Goal: Task Accomplishment & Management: Use online tool/utility

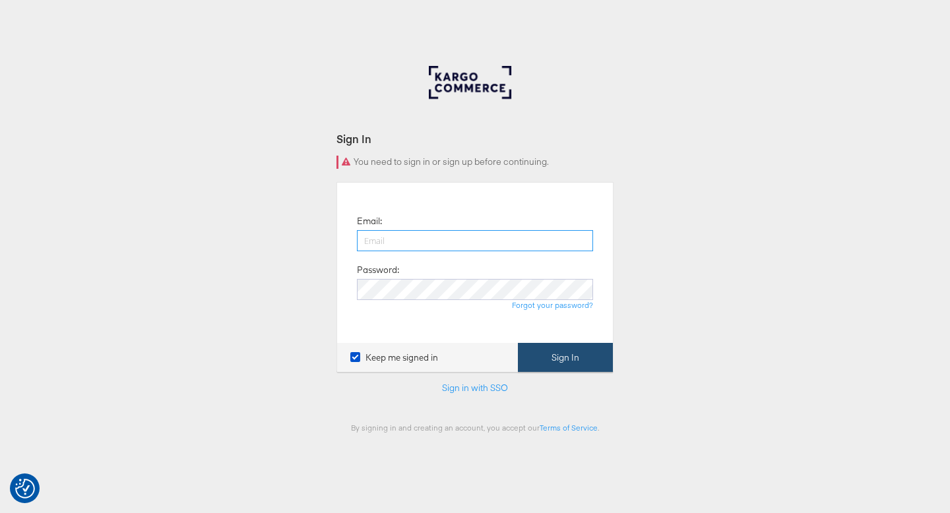
type input "[PERSON_NAME][EMAIL_ADDRESS][PERSON_NAME][DOMAIN_NAME]"
click at [549, 359] on button "Sign In" at bounding box center [565, 358] width 95 height 30
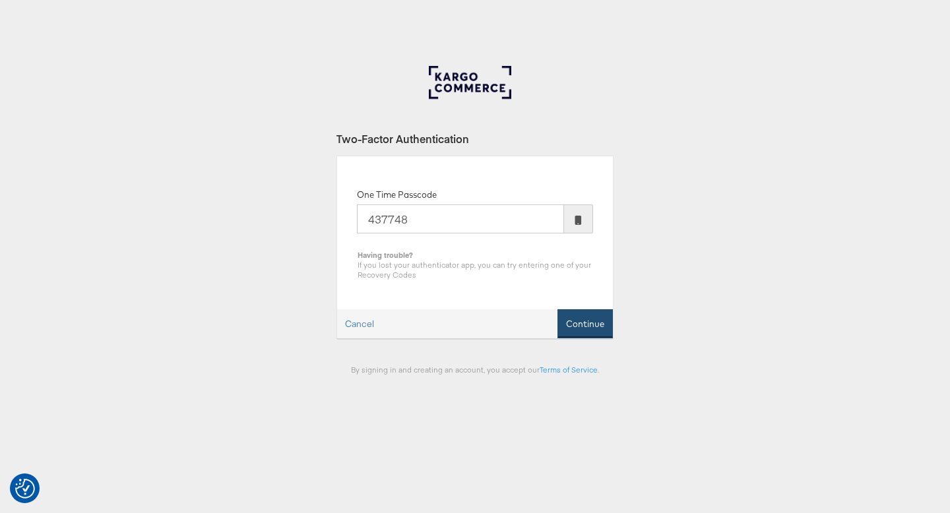
type input "437748"
click at [576, 318] on button "Continue" at bounding box center [584, 324] width 55 height 30
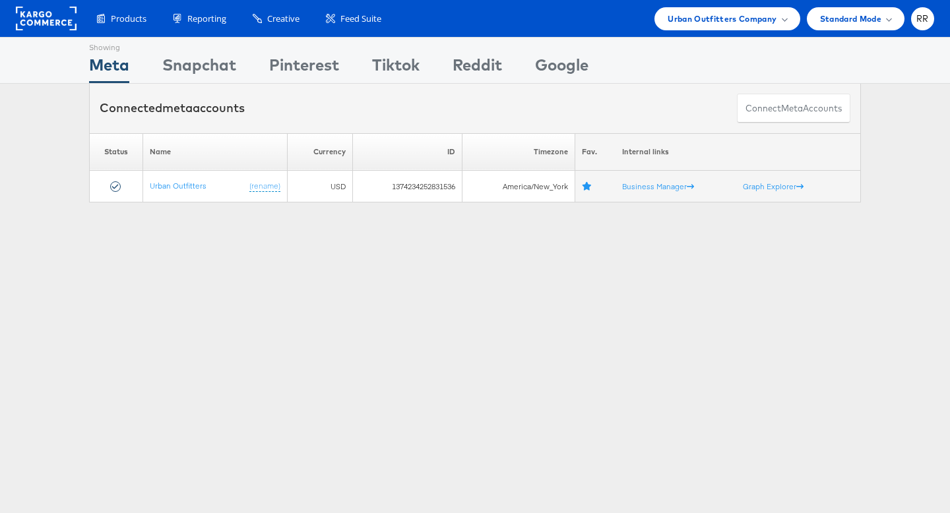
click at [38, 31] on link at bounding box center [46, 27] width 61 height 12
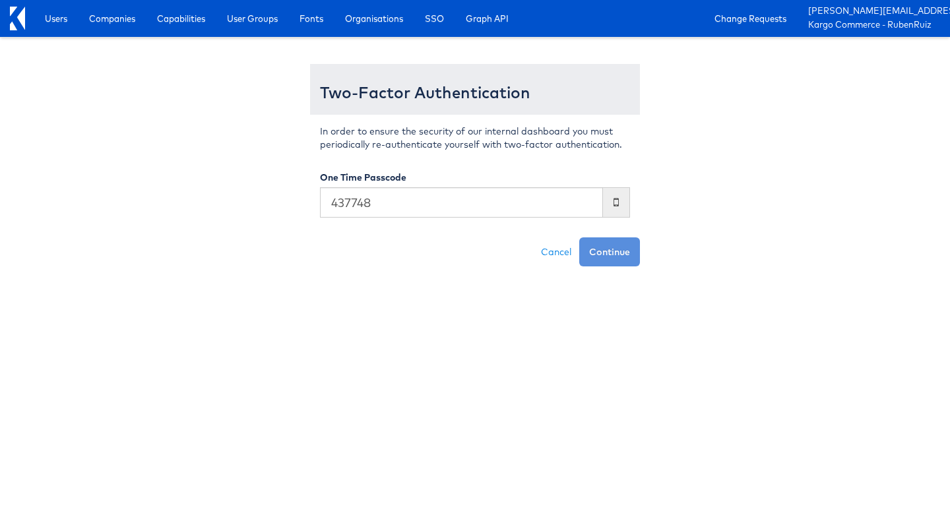
type input "437748"
click at [579, 237] on button "Continue" at bounding box center [609, 251] width 61 height 29
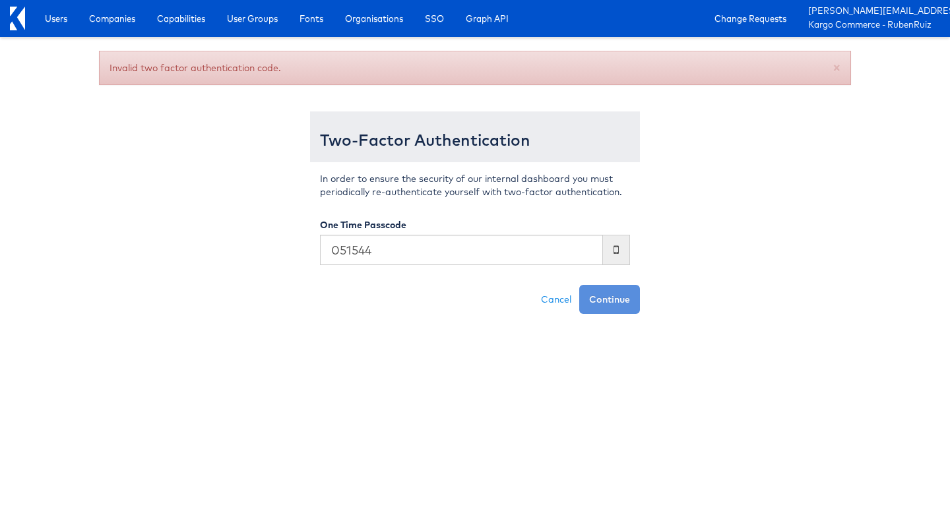
type input "051544"
click at [579, 285] on button "Continue" at bounding box center [609, 299] width 61 height 29
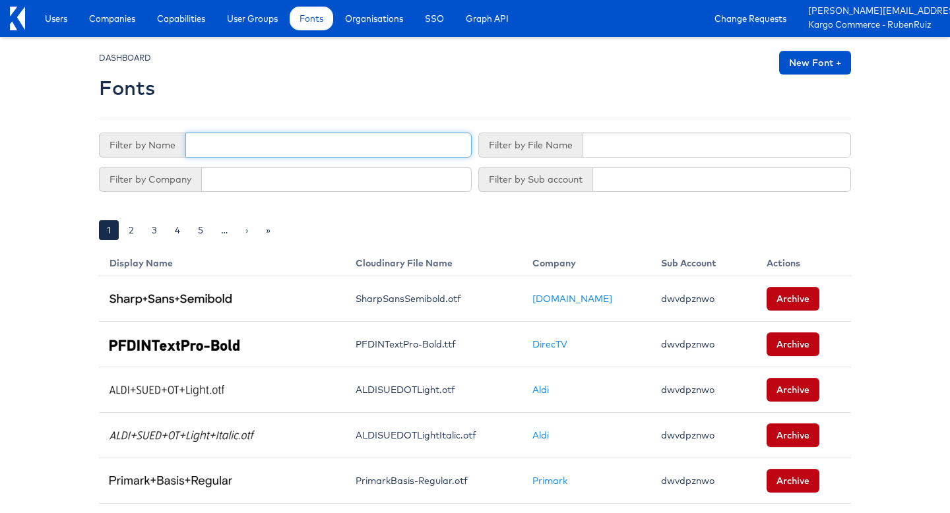
click at [305, 144] on input "text" at bounding box center [328, 145] width 286 height 25
paste input "Nidhi"
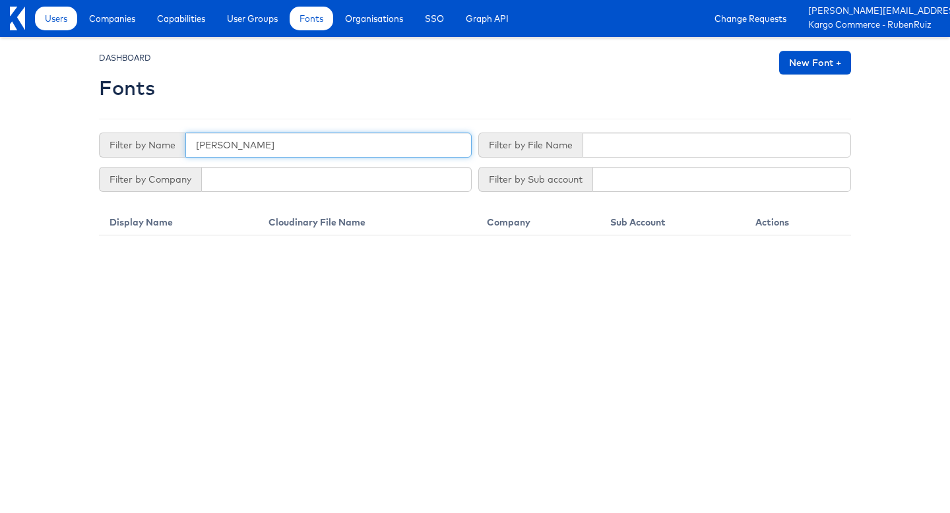
type input "Nidhi"
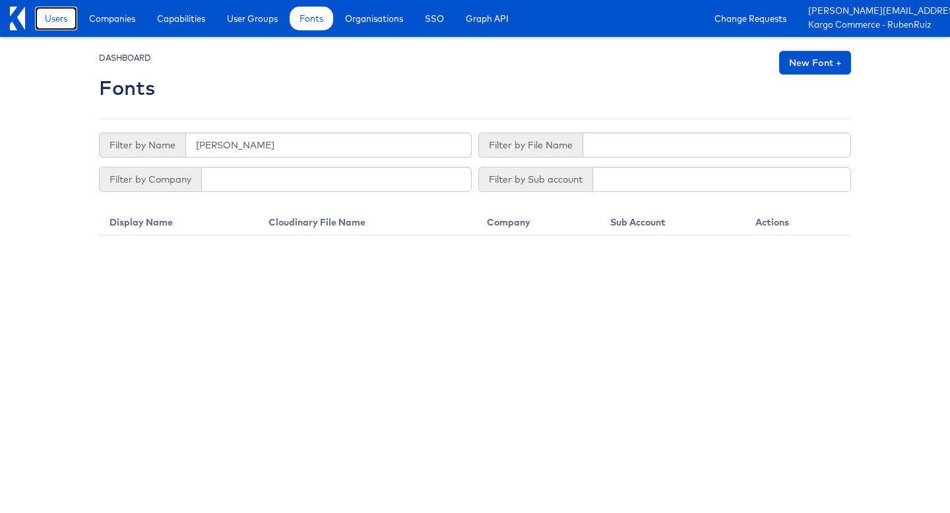
click at [69, 18] on link "Users" at bounding box center [56, 19] width 42 height 24
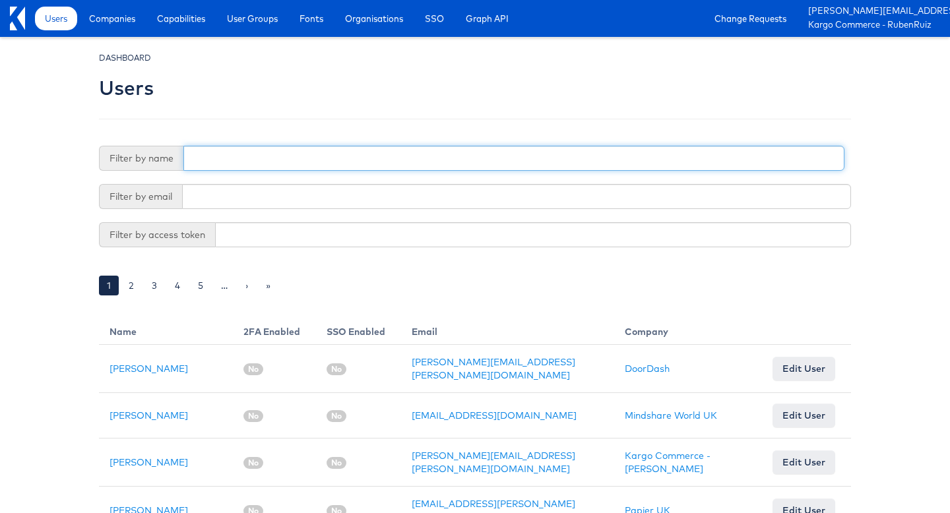
click at [288, 154] on input "text" at bounding box center [513, 158] width 661 height 25
paste input "Nidhi"
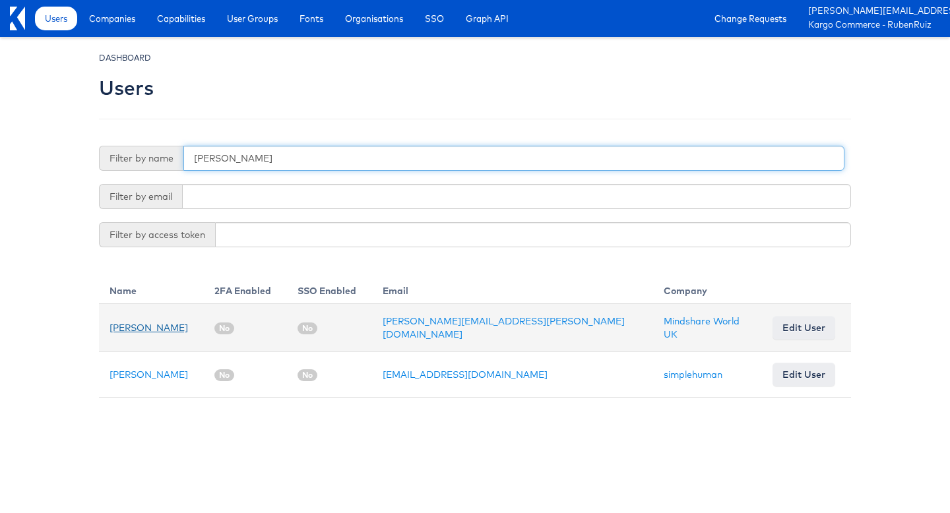
type input "Nidhi"
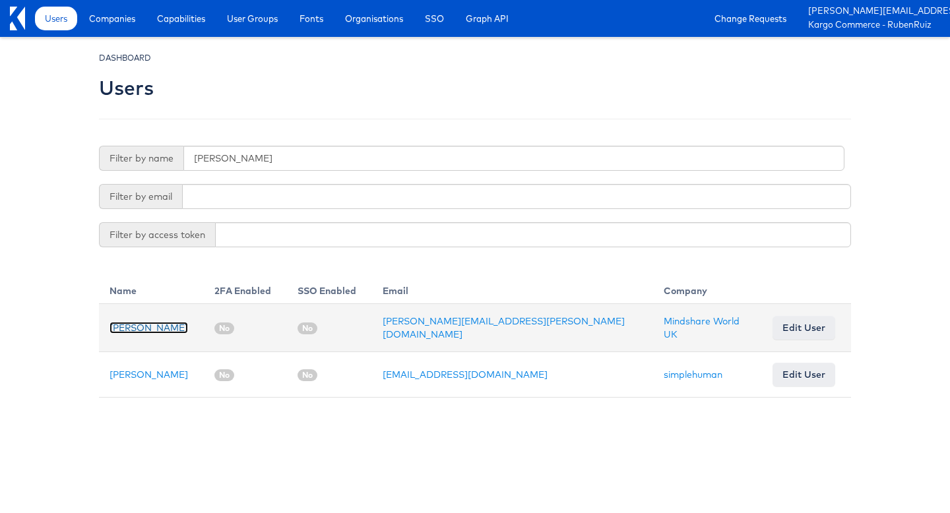
click at [172, 326] on link "[PERSON_NAME]" at bounding box center [148, 328] width 78 height 12
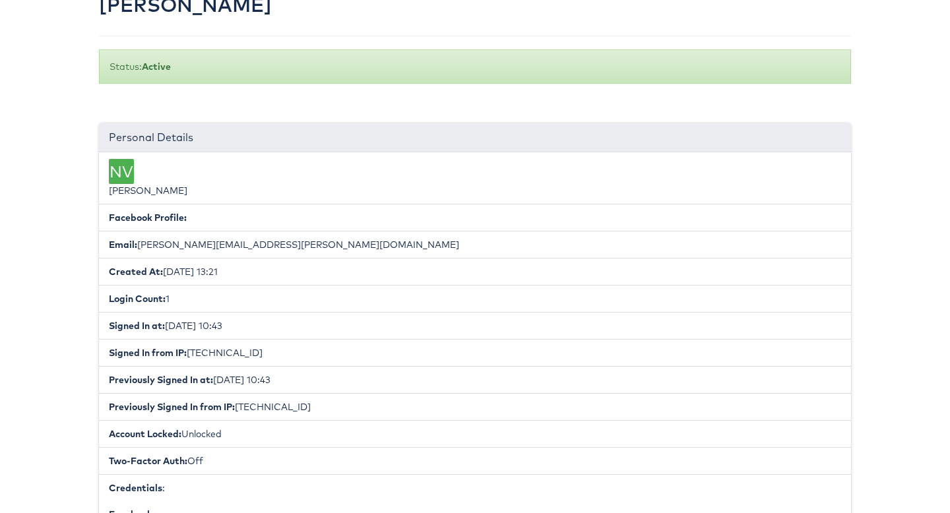
scroll to position [18, 0]
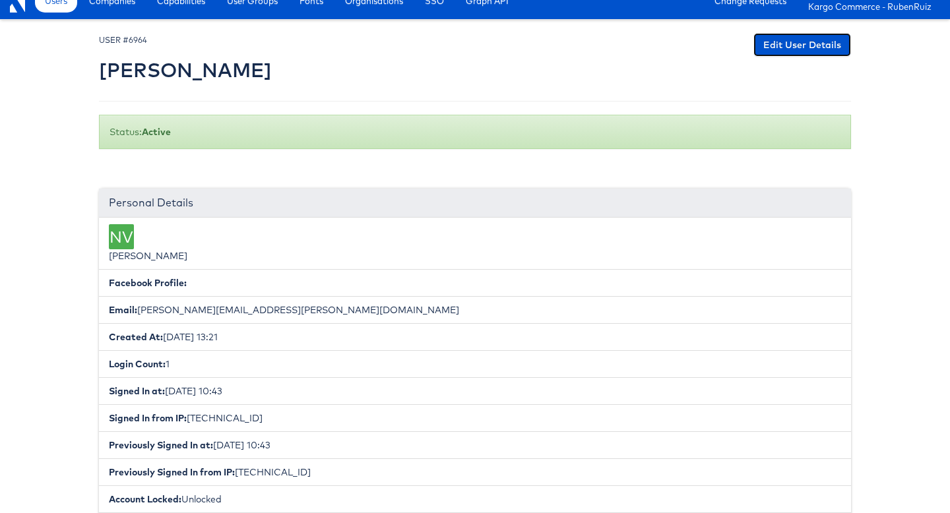
click at [781, 38] on link "Edit User Details" at bounding box center [802, 45] width 98 height 24
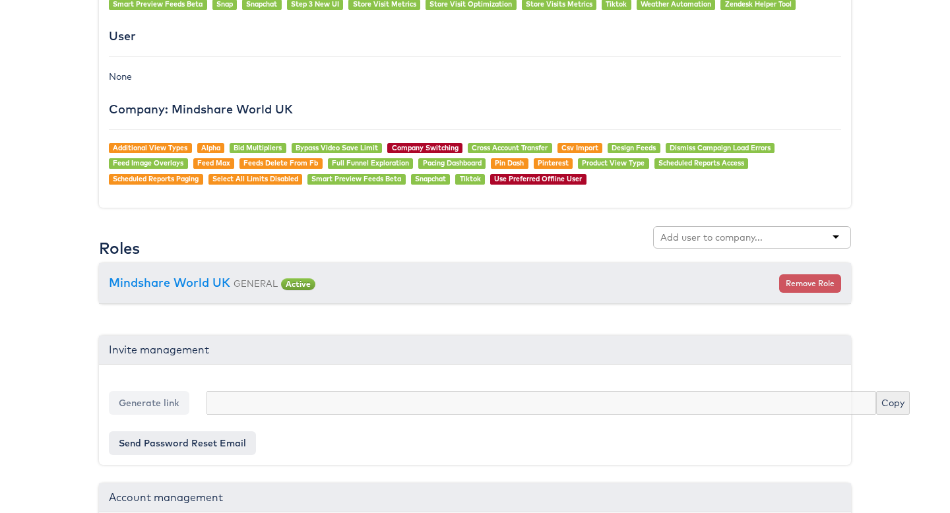
scroll to position [1141, 0]
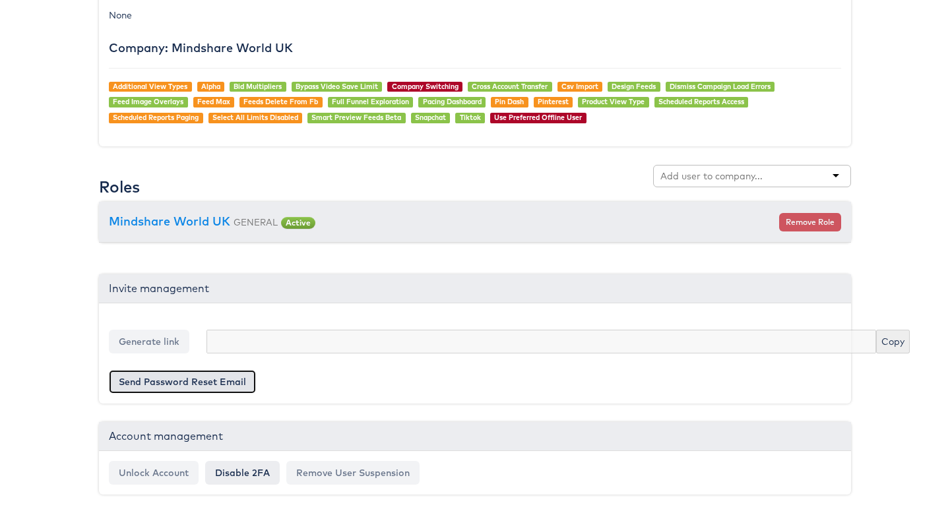
click at [165, 388] on button "Send Password Reset Email" at bounding box center [182, 382] width 147 height 24
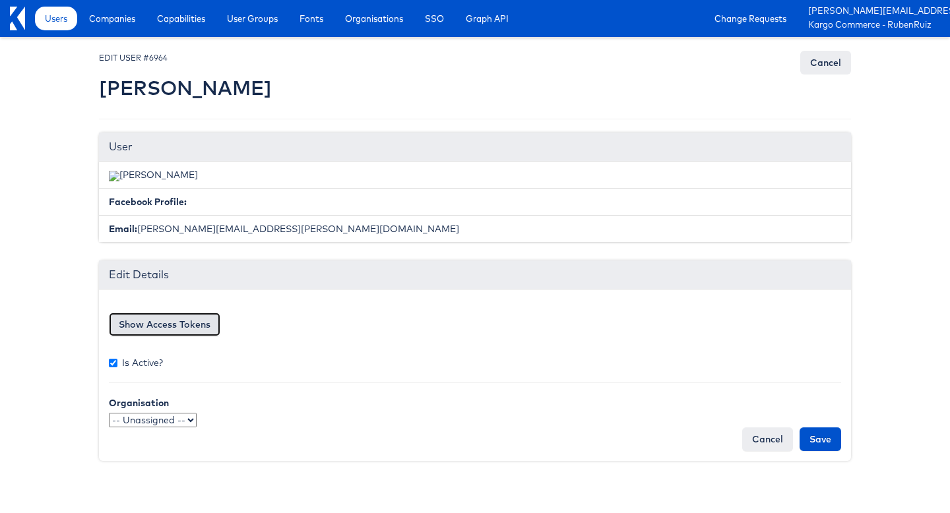
click at [166, 323] on button "Show Access Tokens" at bounding box center [164, 325] width 111 height 24
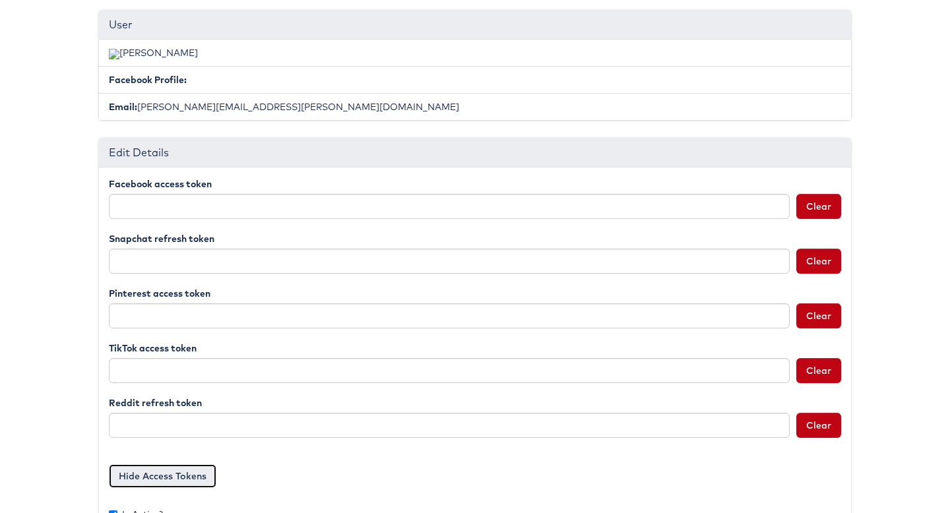
scroll to position [117, 0]
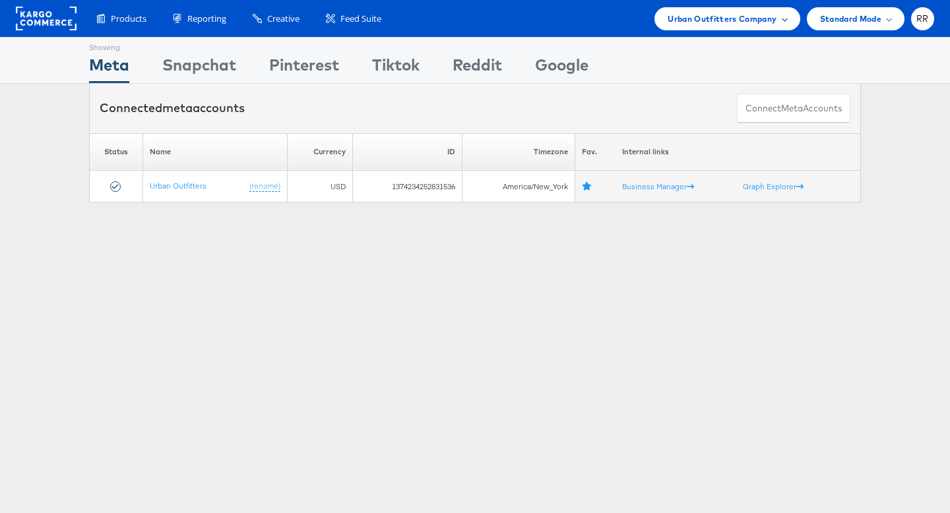
click at [692, 19] on span "Urban Outfitters Company" at bounding box center [721, 19] width 109 height 14
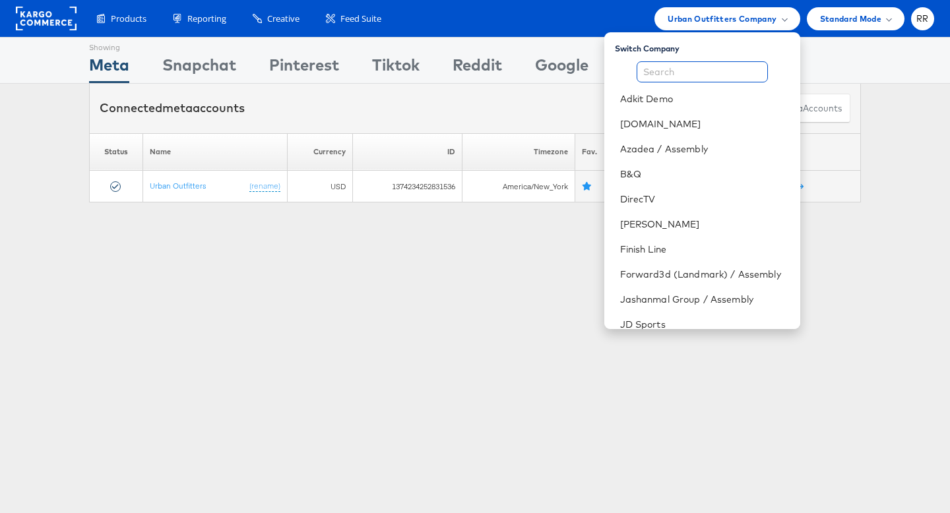
click at [684, 67] on input "text" at bounding box center [701, 71] width 131 height 21
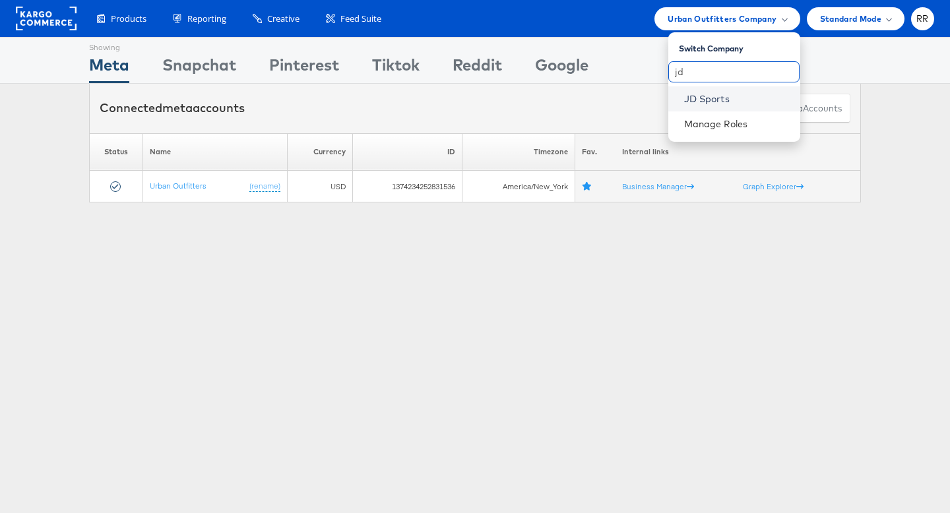
type input "jd"
click at [688, 104] on link "JD Sports" at bounding box center [737, 98] width 106 height 13
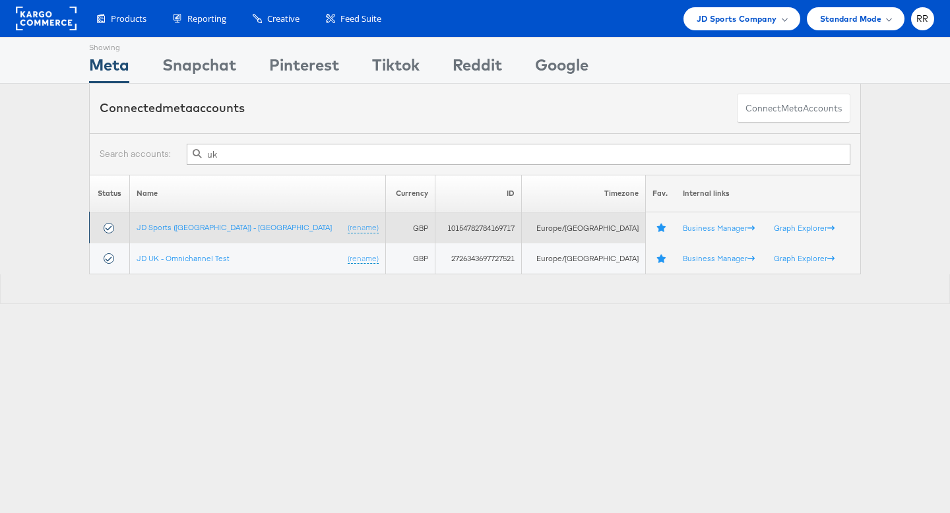
type input "uk"
click at [209, 233] on td "JD Sports ([GEOGRAPHIC_DATA]) - SA (rename)" at bounding box center [257, 227] width 257 height 31
click at [203, 228] on link "JD Sports ([GEOGRAPHIC_DATA]) - [GEOGRAPHIC_DATA]" at bounding box center [233, 227] width 195 height 10
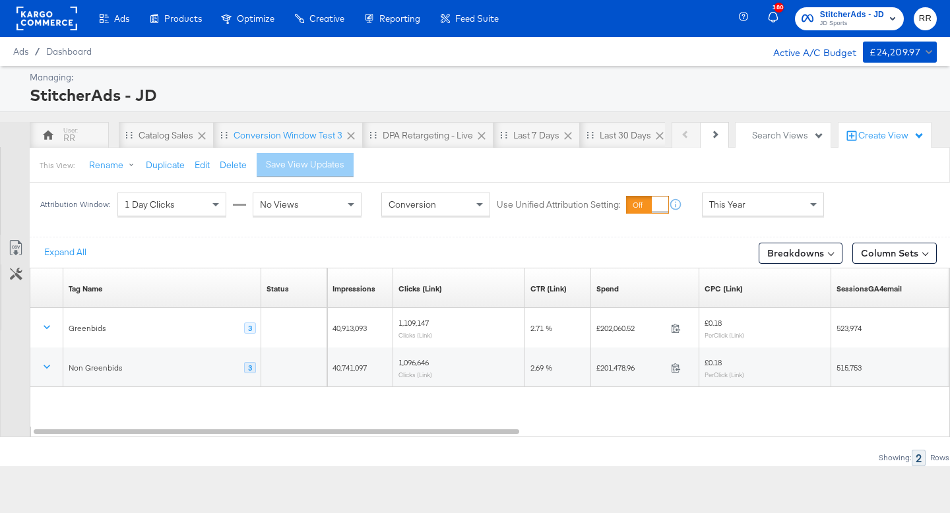
click at [54, 27] on rect at bounding box center [46, 19] width 61 height 24
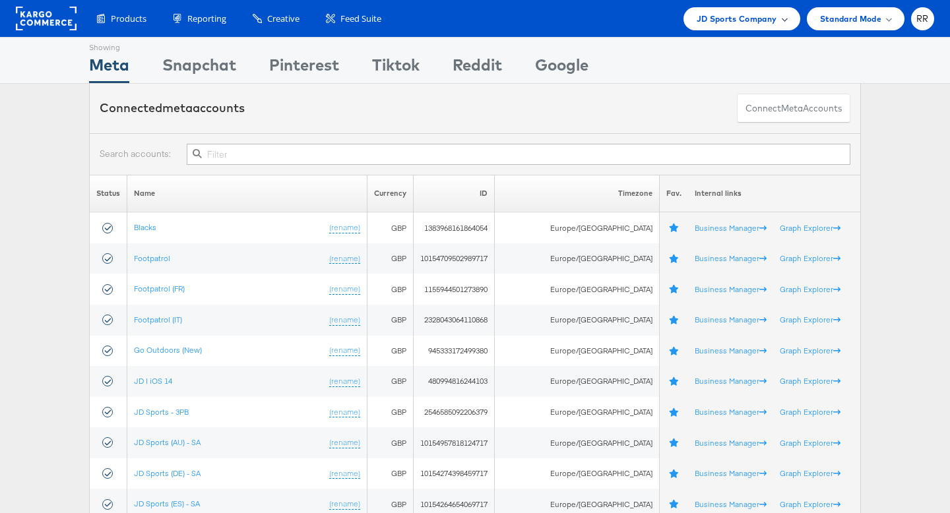
click at [748, 19] on span "JD Sports Company" at bounding box center [736, 19] width 80 height 14
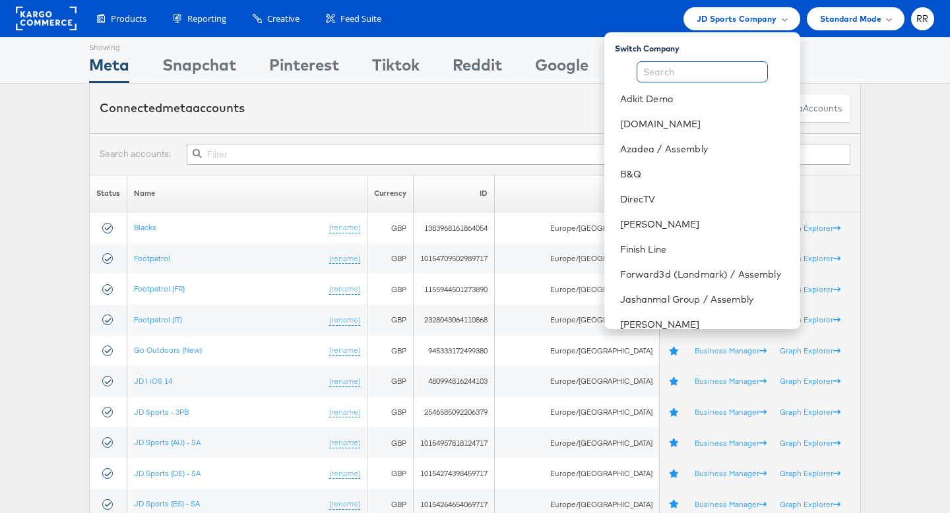
click at [717, 71] on input "text" at bounding box center [701, 71] width 131 height 21
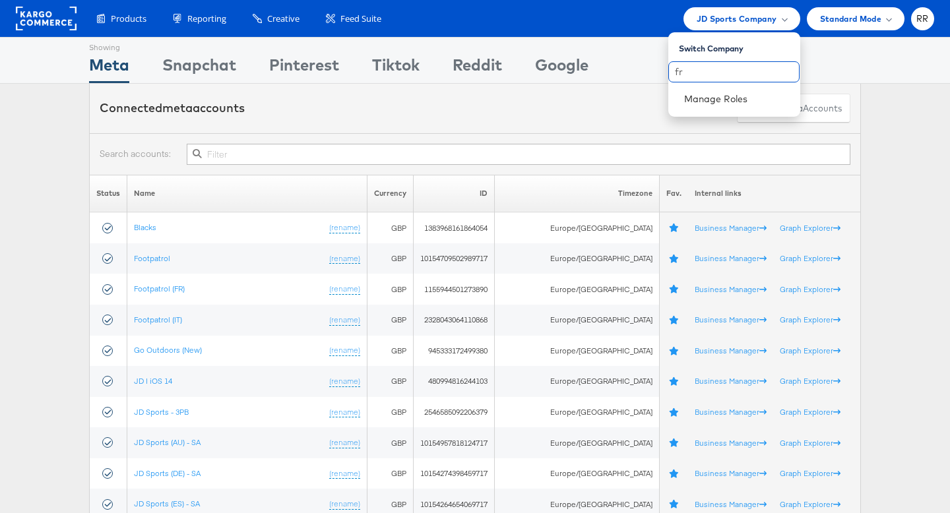
type input "fr"
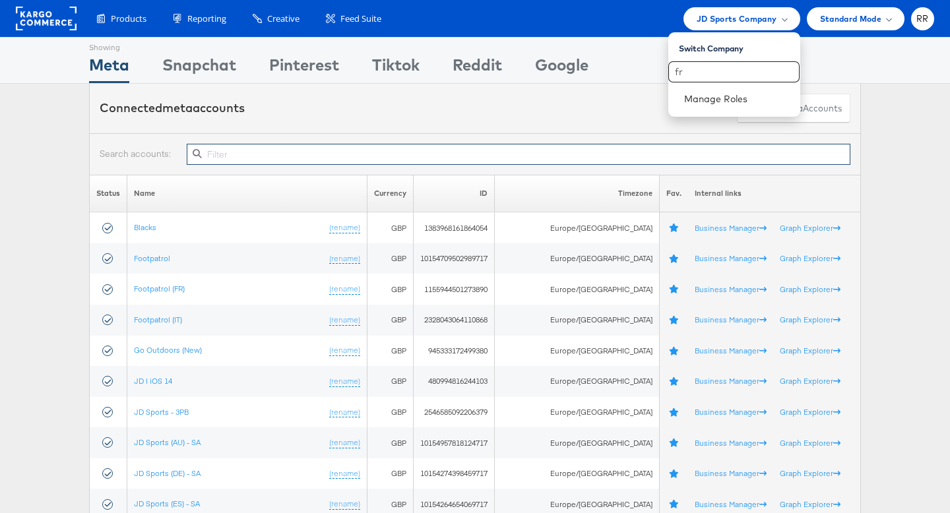
click at [371, 160] on input "text" at bounding box center [518, 154] width 663 height 21
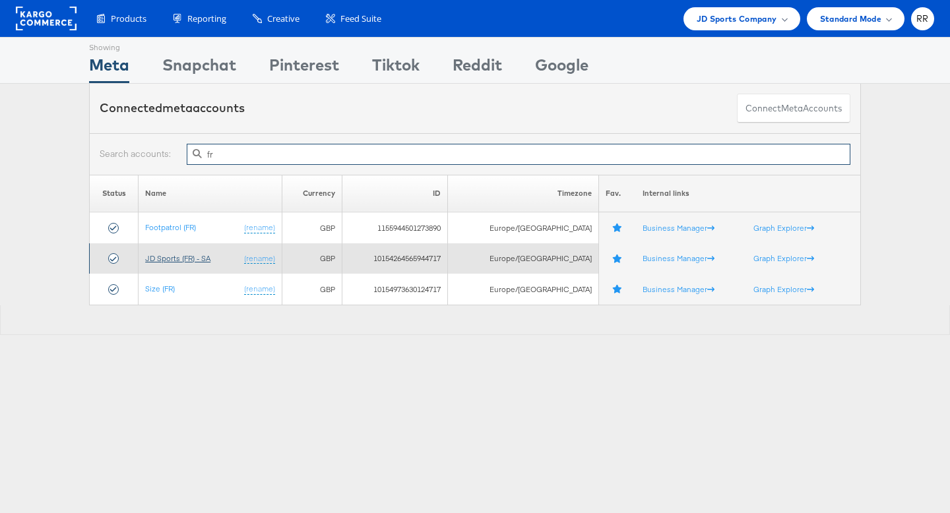
type input "fr"
click at [171, 258] on link "JD Sports (FR) - SA" at bounding box center [177, 258] width 65 height 10
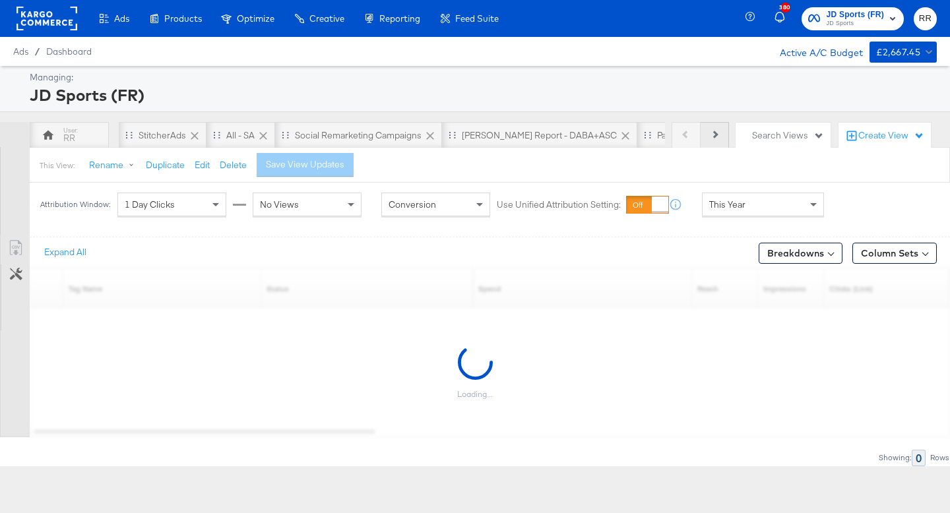
click at [714, 138] on button "Next" at bounding box center [714, 135] width 28 height 26
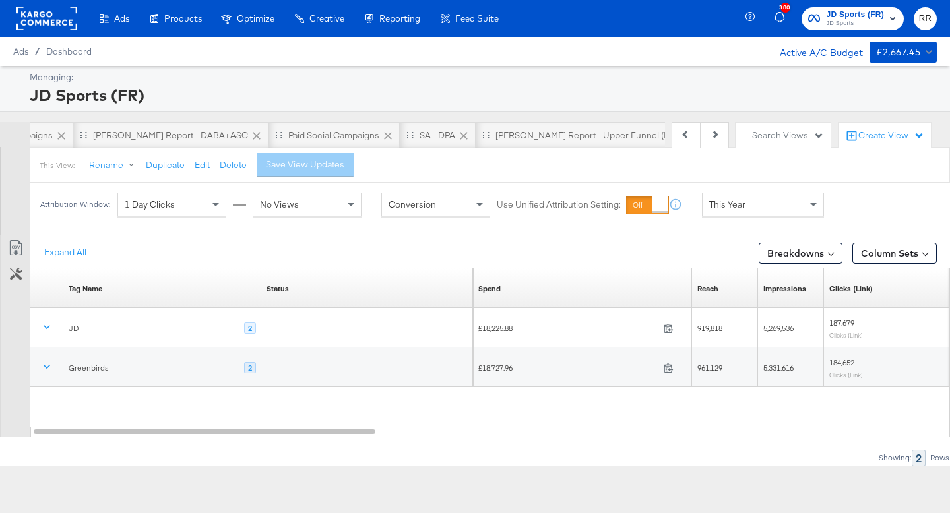
click at [741, 212] on div "This Year" at bounding box center [762, 204] width 121 height 22
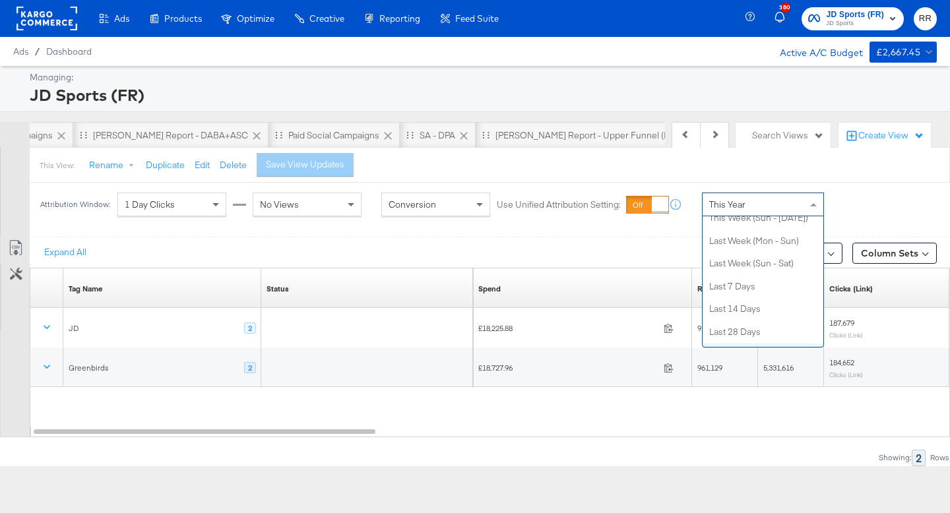
scroll to position [0, 0]
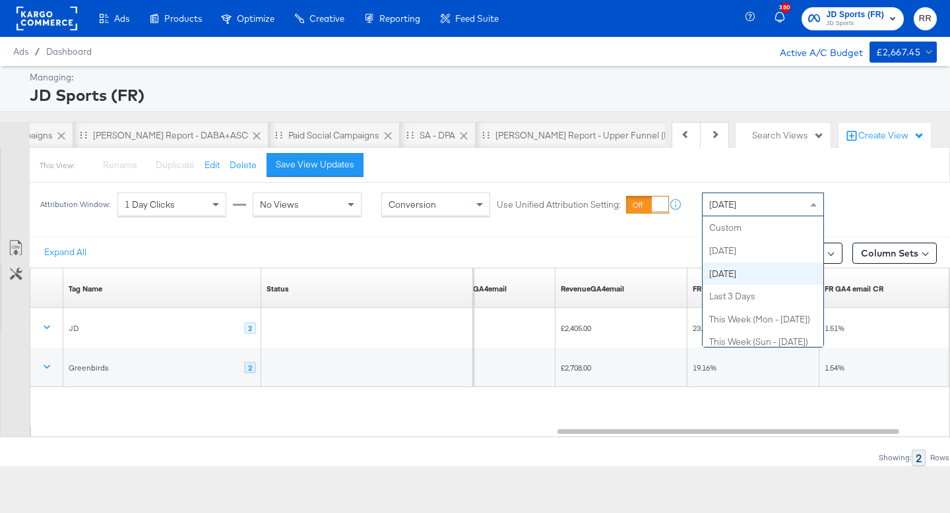
click at [736, 208] on span "Yesterday" at bounding box center [722, 204] width 27 height 12
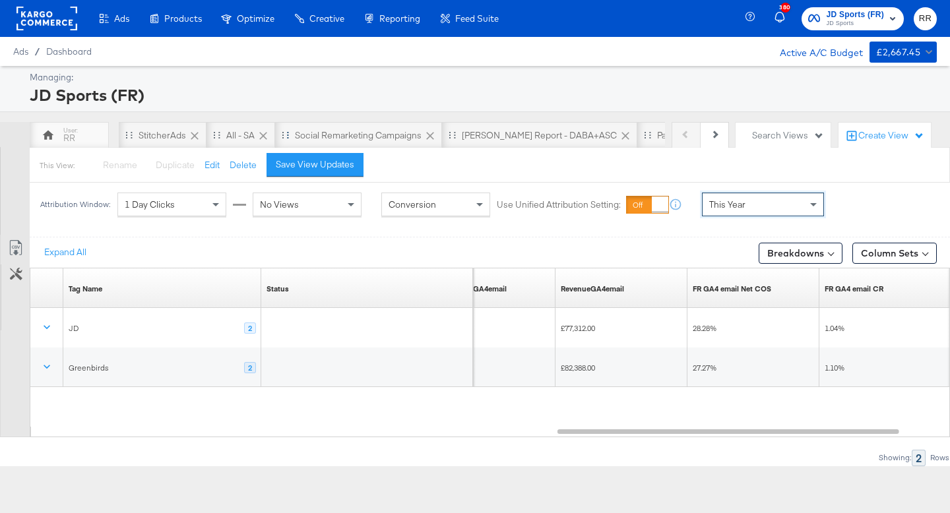
click at [59, 134] on div "RR" at bounding box center [69, 135] width 79 height 26
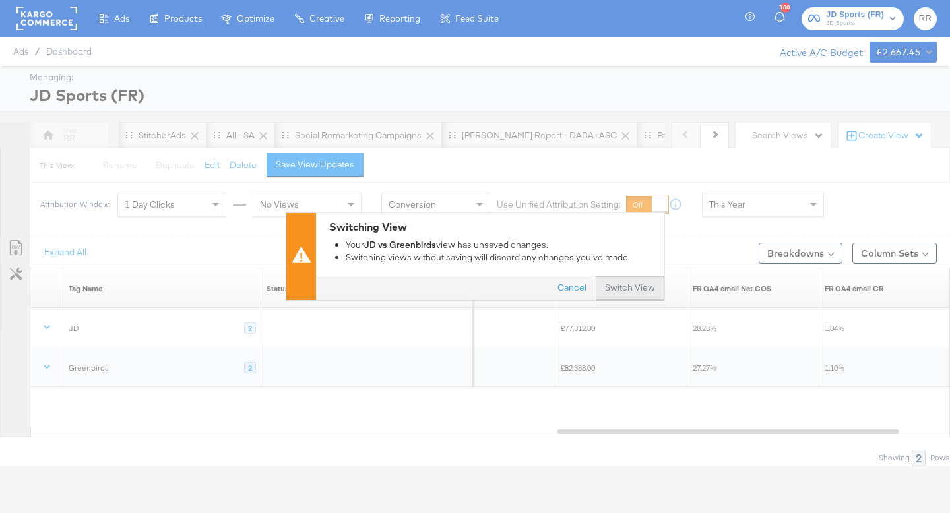
click at [616, 293] on button "Switch View" at bounding box center [629, 289] width 69 height 24
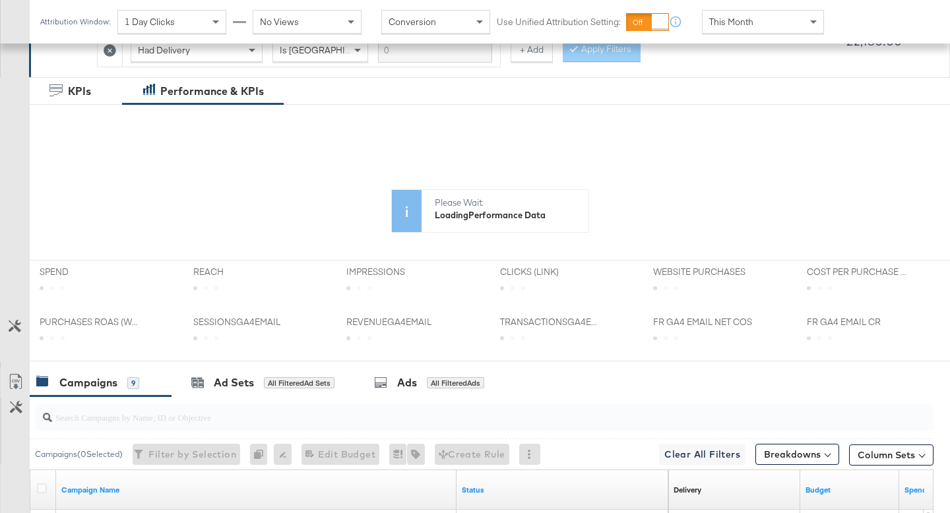
scroll to position [214, 0]
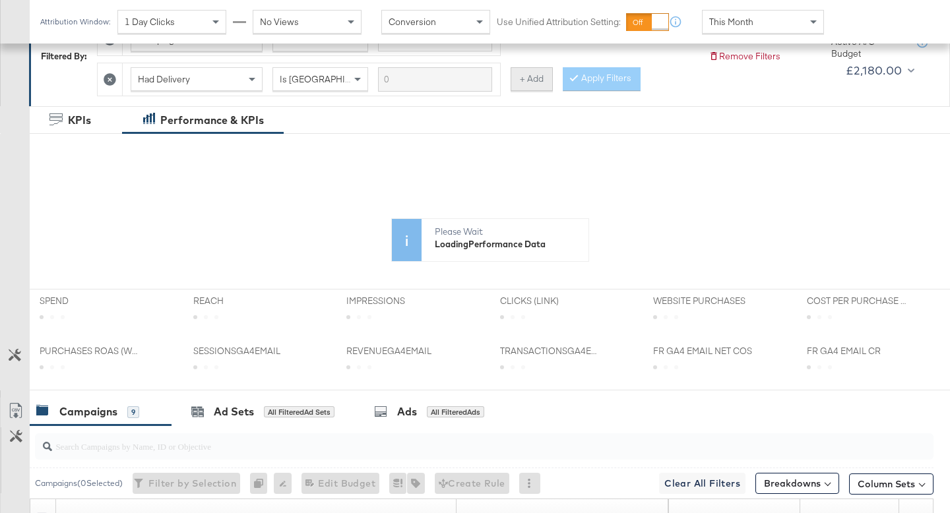
click at [531, 84] on button "+ Add" at bounding box center [531, 79] width 42 height 24
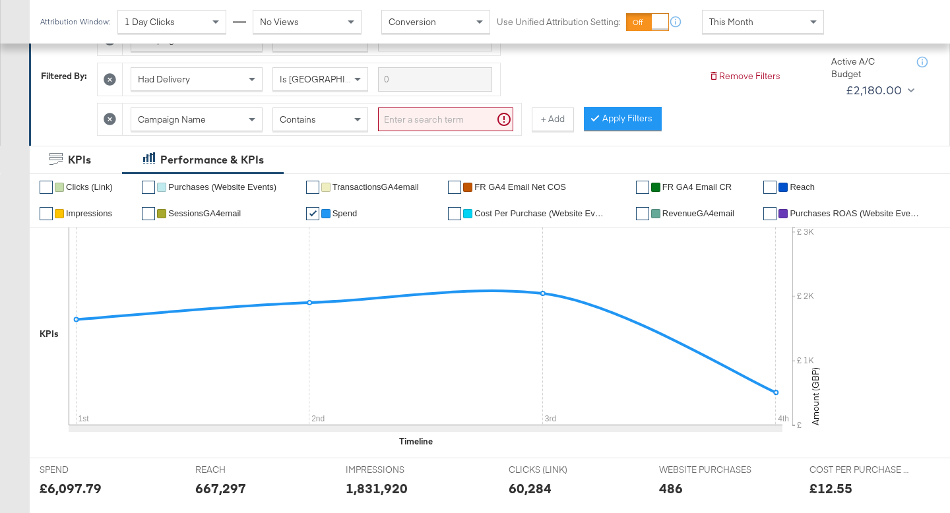
click at [399, 119] on input "search" at bounding box center [445, 119] width 135 height 24
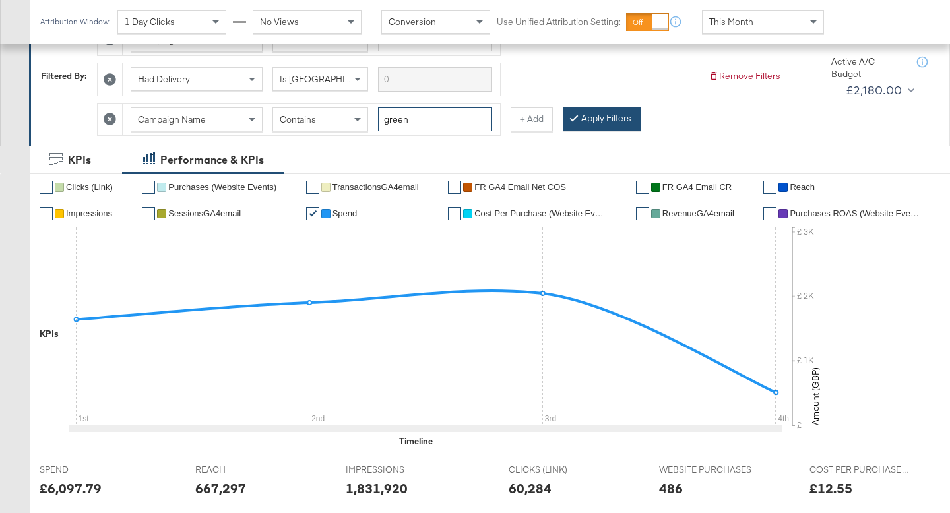
type input "green"
click at [601, 123] on button "Apply Filters" at bounding box center [601, 119] width 78 height 24
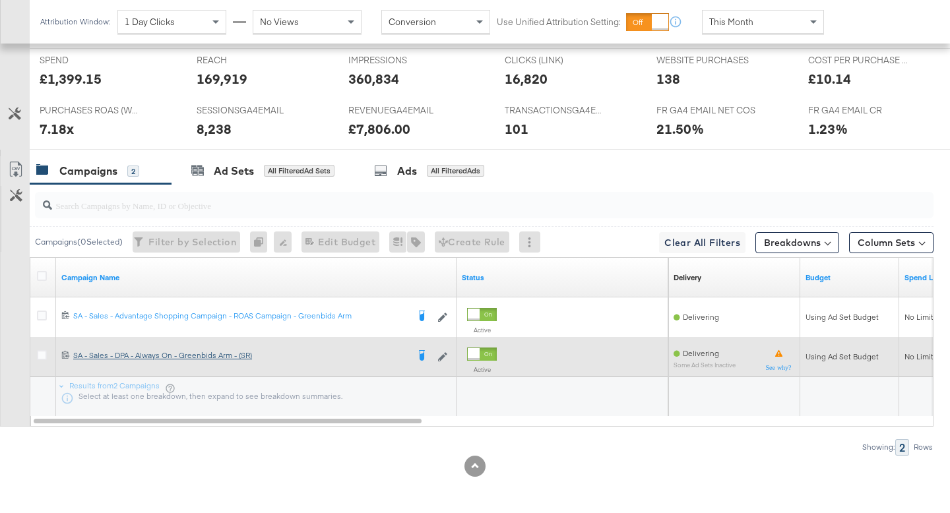
scroll to position [624, 0]
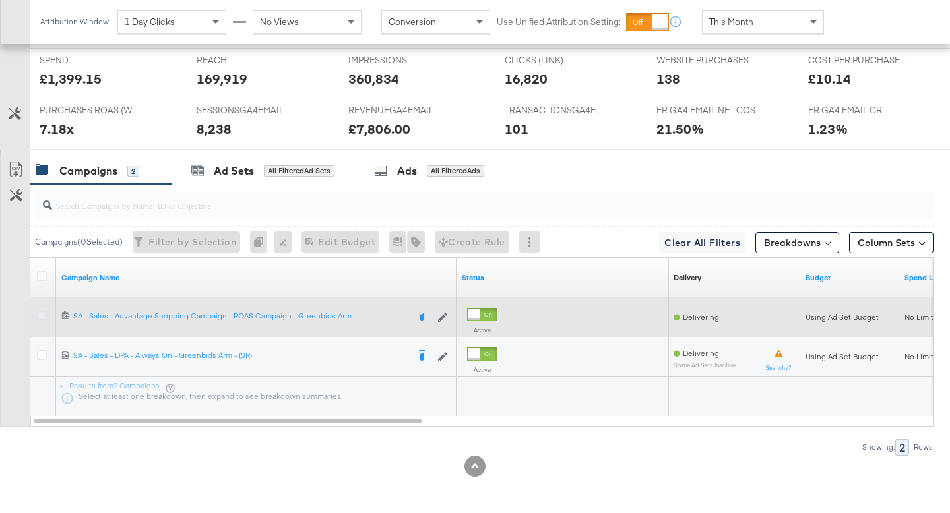
click at [40, 317] on icon at bounding box center [42, 316] width 10 height 10
click at [0, 0] on input "checkbox" at bounding box center [0, 0] width 0 height 0
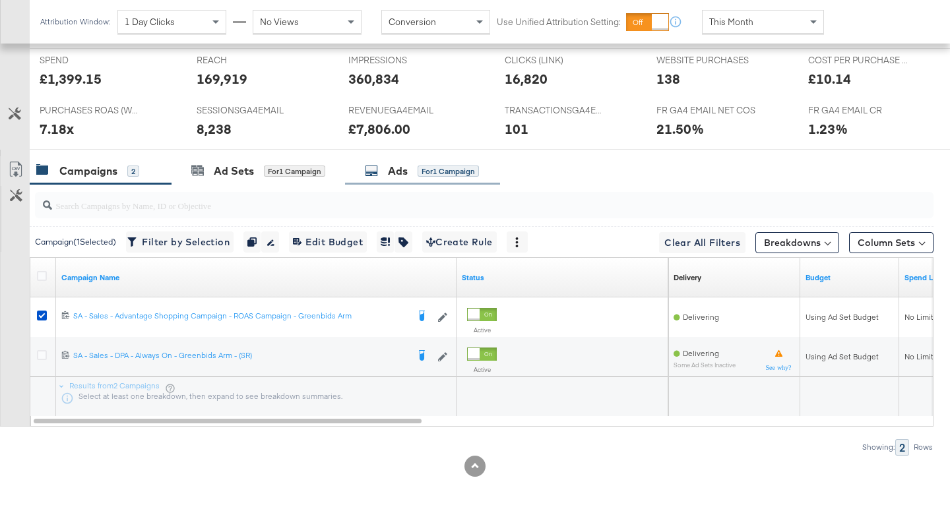
click at [417, 171] on div "Ads for 1 Campaign" at bounding box center [422, 171] width 114 height 15
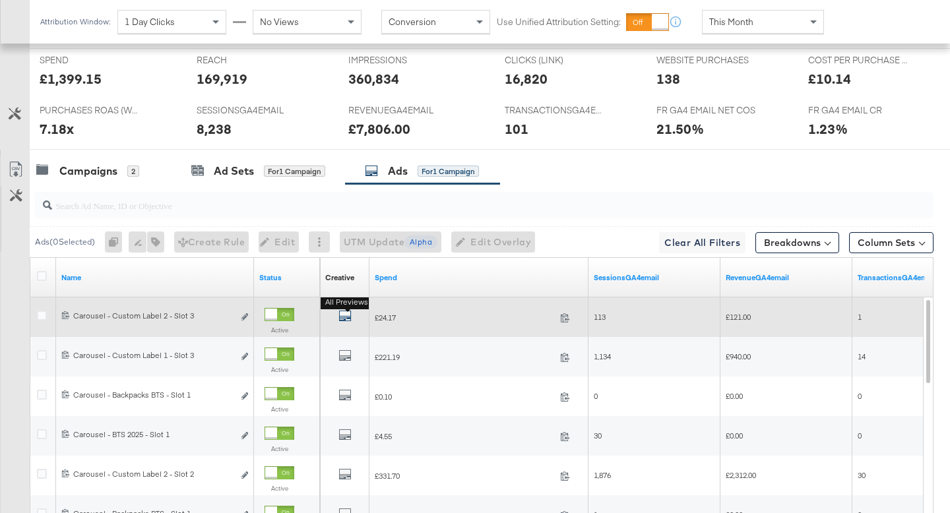
click at [342, 313] on icon "default" at bounding box center [344, 315] width 13 height 13
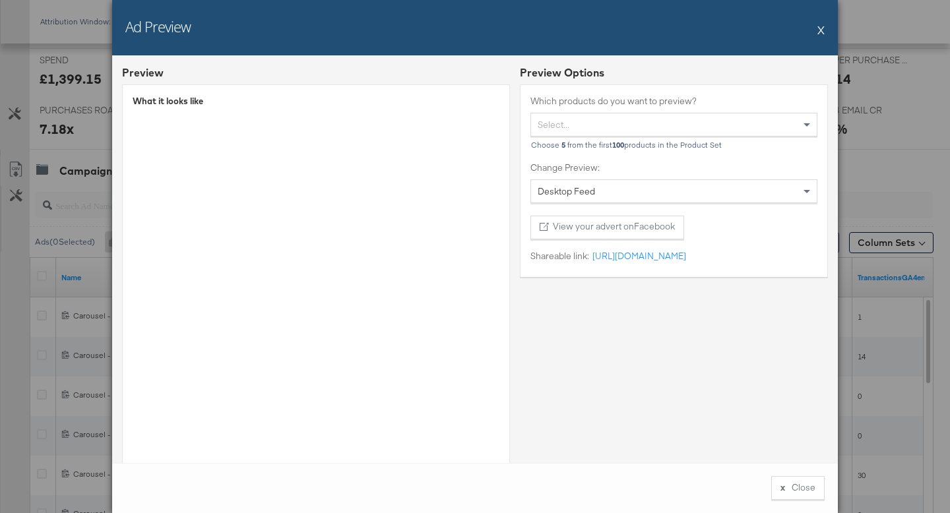
click at [824, 26] on button "X" at bounding box center [820, 29] width 7 height 26
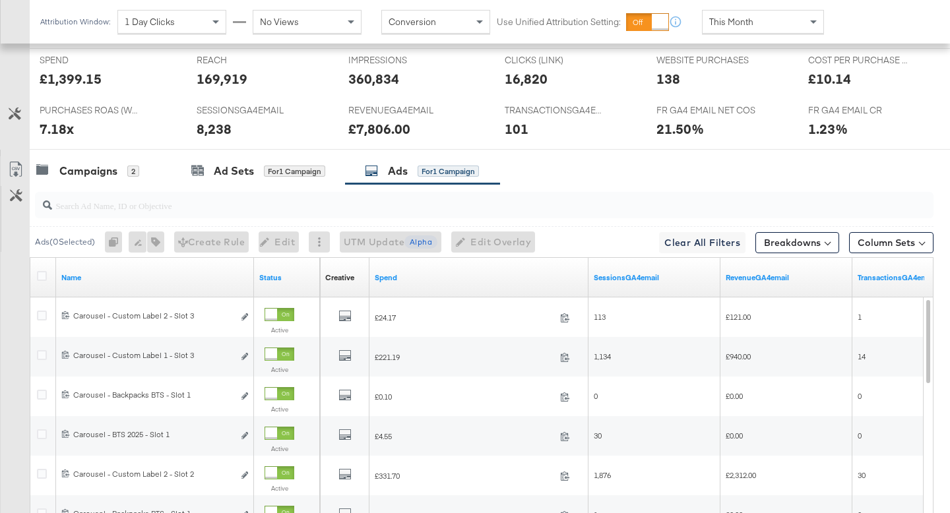
scroll to position [0, 0]
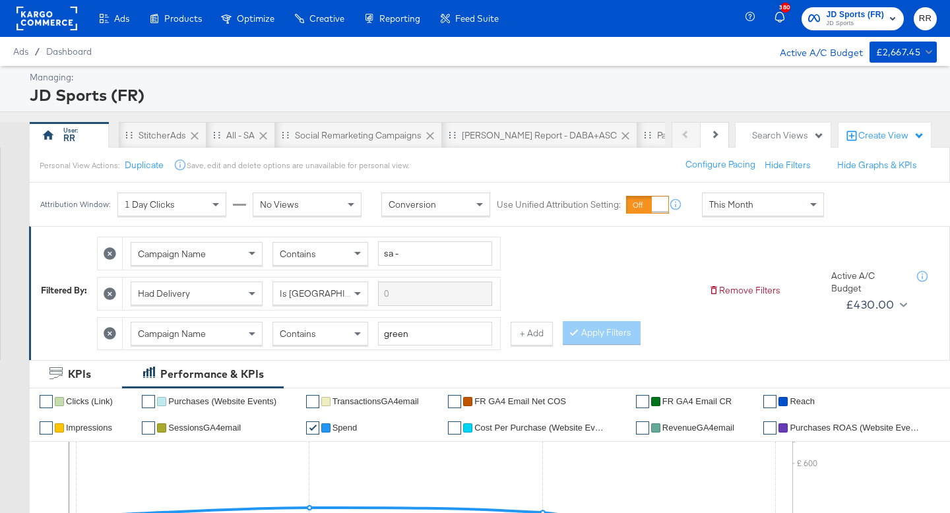
click at [32, 22] on rect at bounding box center [46, 19] width 61 height 24
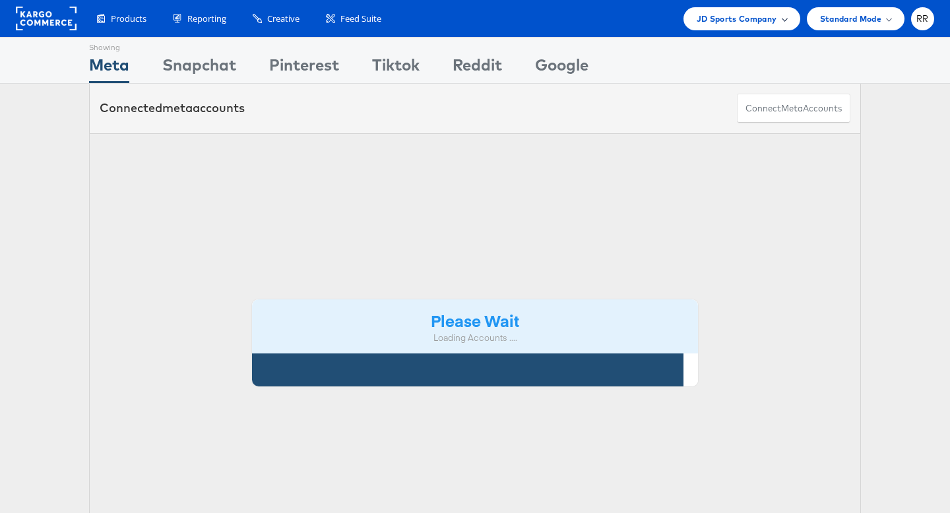
click at [754, 27] on div "JD Sports Company" at bounding box center [741, 18] width 117 height 23
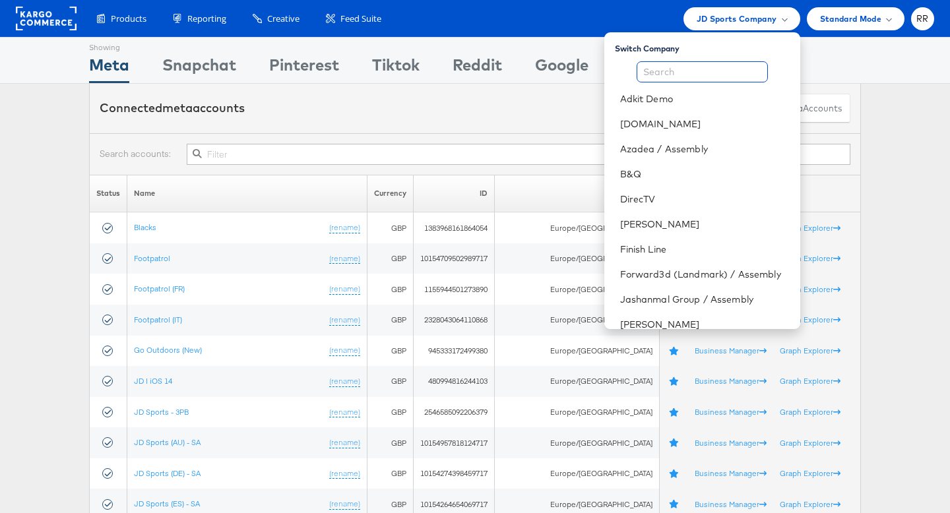
click at [688, 73] on input "text" at bounding box center [701, 71] width 131 height 21
click at [648, 175] on link "B&Q" at bounding box center [704, 173] width 169 height 13
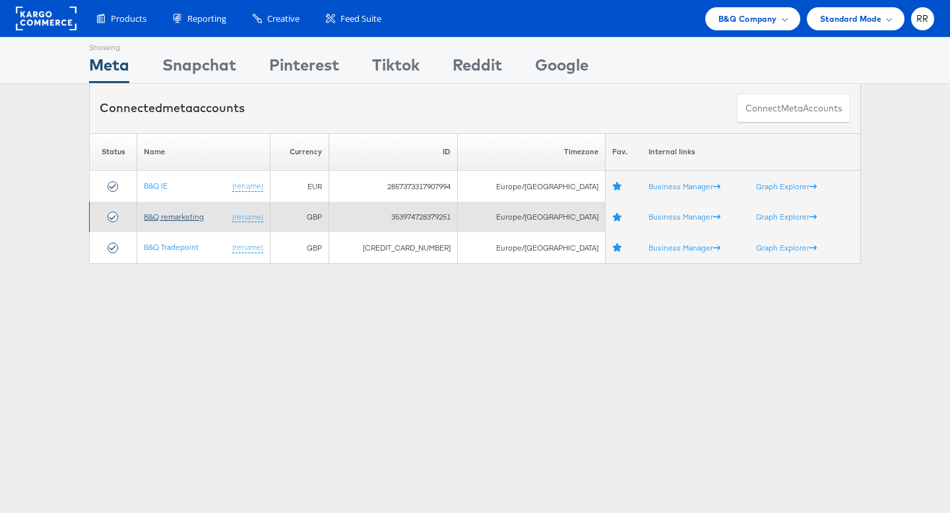
click at [197, 220] on link "B&Q remarketing" at bounding box center [174, 217] width 60 height 10
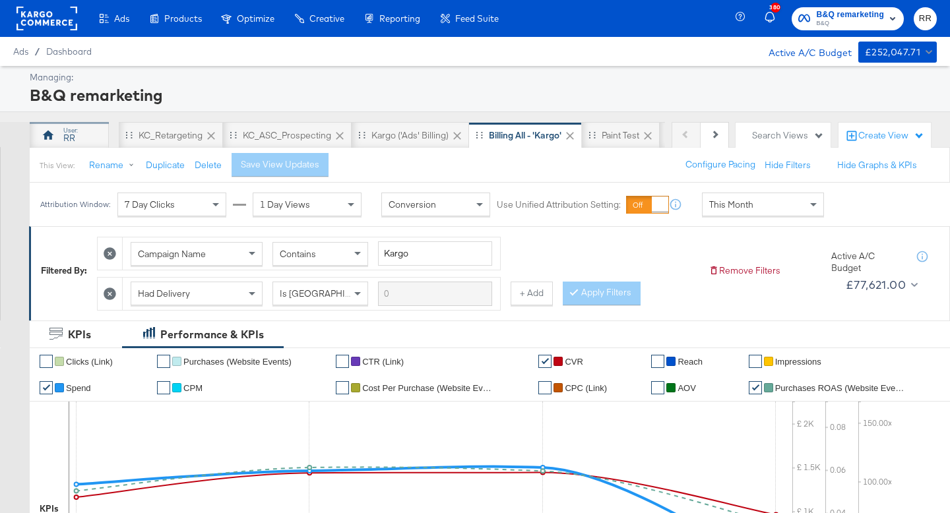
click at [90, 128] on div "RR" at bounding box center [69, 135] width 79 height 26
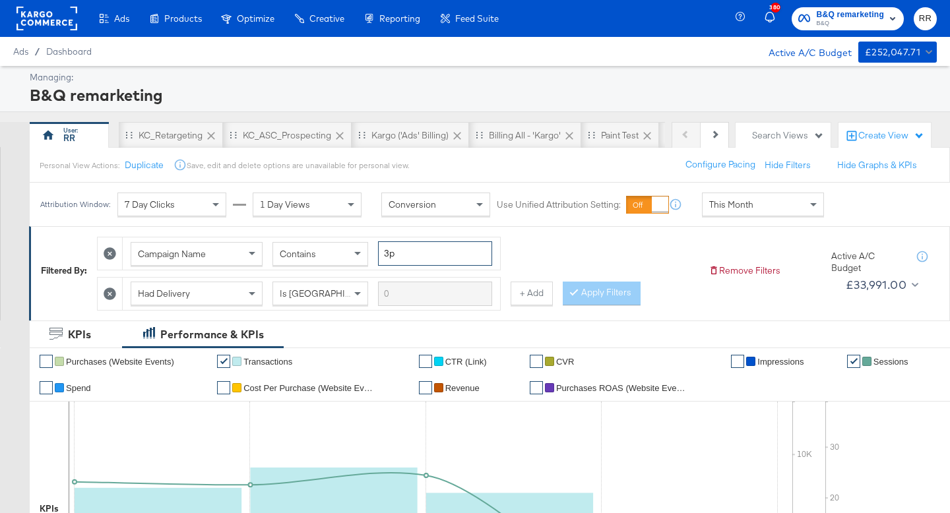
click at [404, 249] on input "3p" at bounding box center [435, 253] width 114 height 24
type input "kargo"
click at [576, 294] on div at bounding box center [576, 292] width 9 height 13
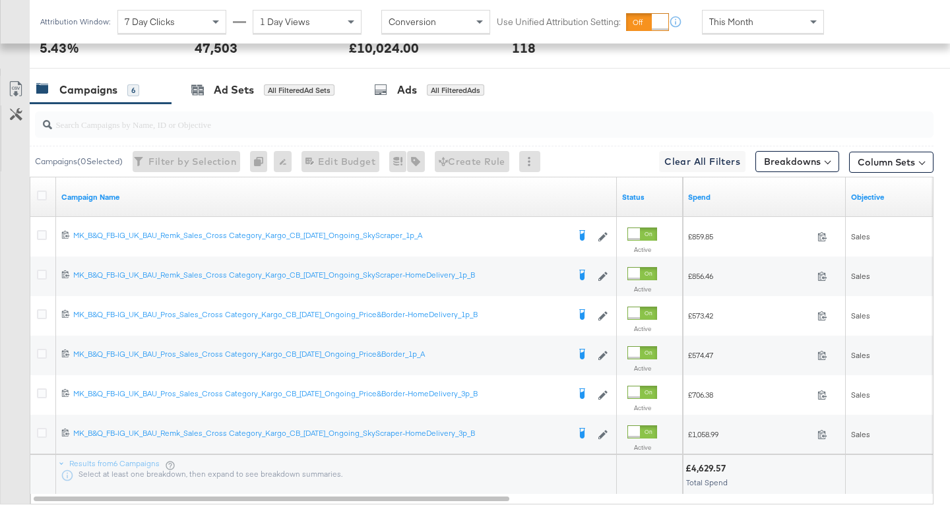
scroll to position [725, 0]
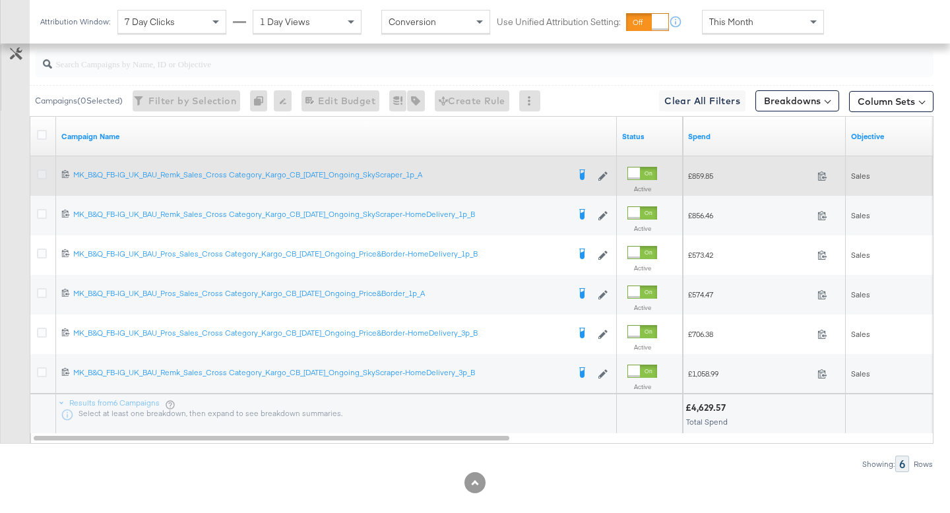
click at [43, 174] on icon at bounding box center [42, 174] width 10 height 10
click at [0, 0] on input "checkbox" at bounding box center [0, 0] width 0 height 0
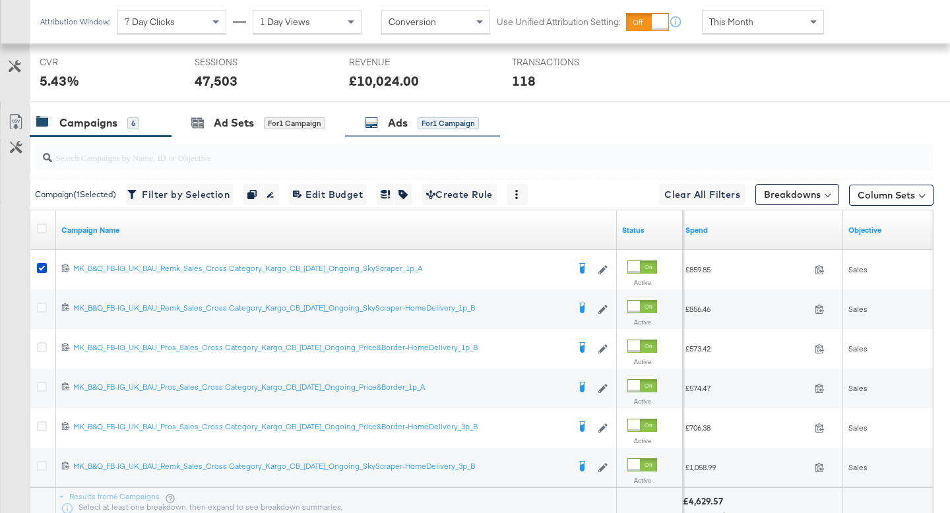
click at [415, 131] on div "Ads for 1 Campaign" at bounding box center [422, 123] width 155 height 28
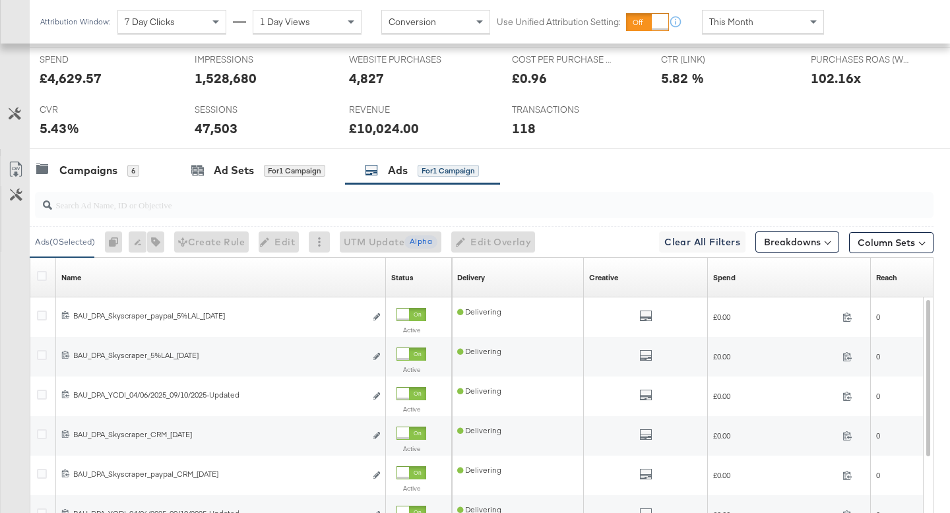
scroll to position [632, 0]
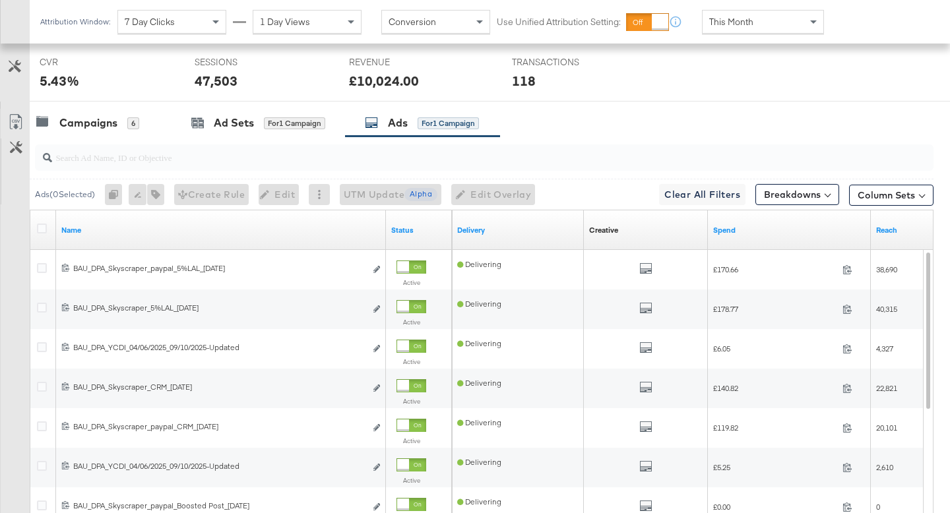
click at [212, 164] on input "search" at bounding box center [452, 152] width 801 height 26
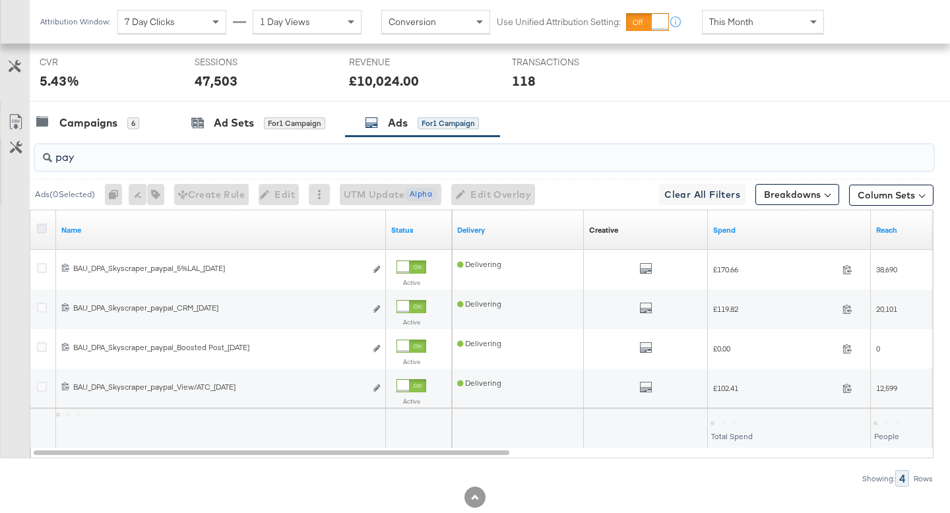
type input "pay"
click at [44, 225] on icon at bounding box center [42, 229] width 10 height 10
click at [0, 0] on input "checkbox" at bounding box center [0, 0] width 0 height 0
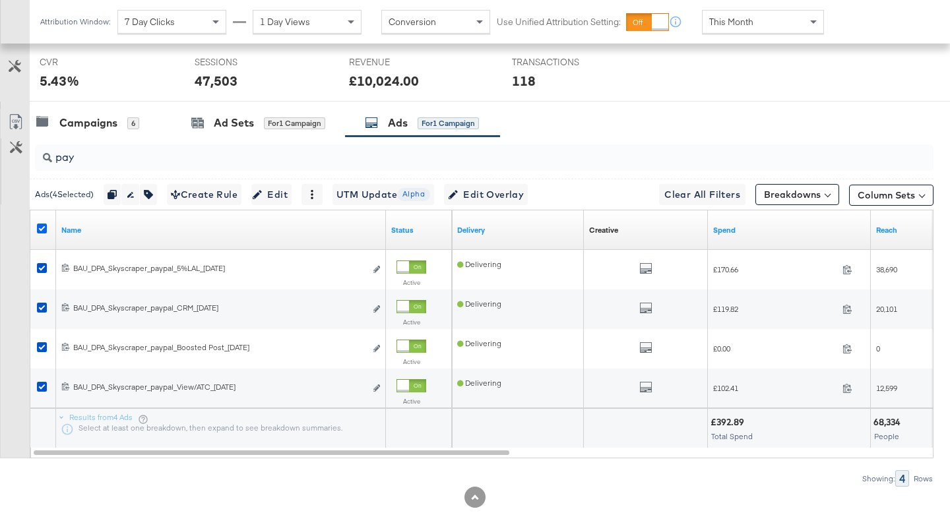
click at [40, 227] on icon at bounding box center [42, 229] width 10 height 10
click at [0, 0] on input "checkbox" at bounding box center [0, 0] width 0 height 0
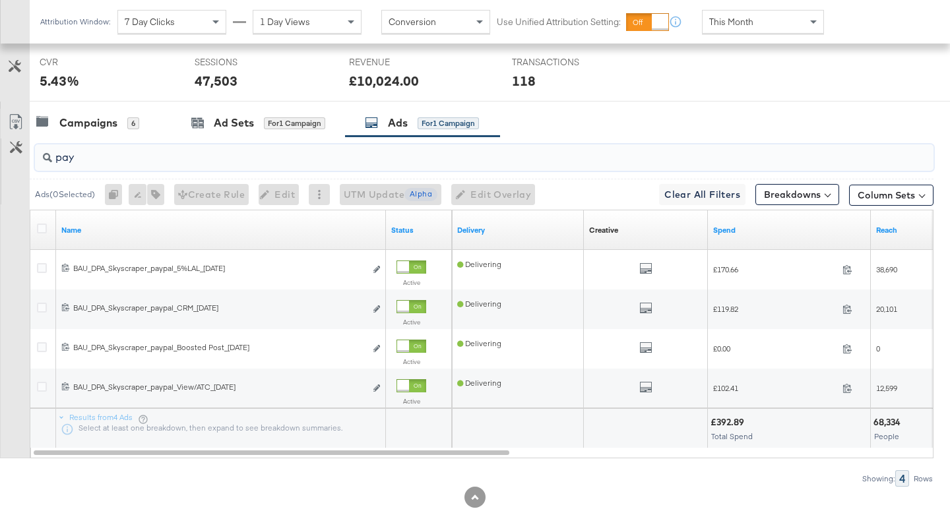
drag, startPoint x: 78, startPoint y: 155, endPoint x: 38, endPoint y: 155, distance: 40.2
click at [38, 155] on div "pay" at bounding box center [484, 157] width 898 height 26
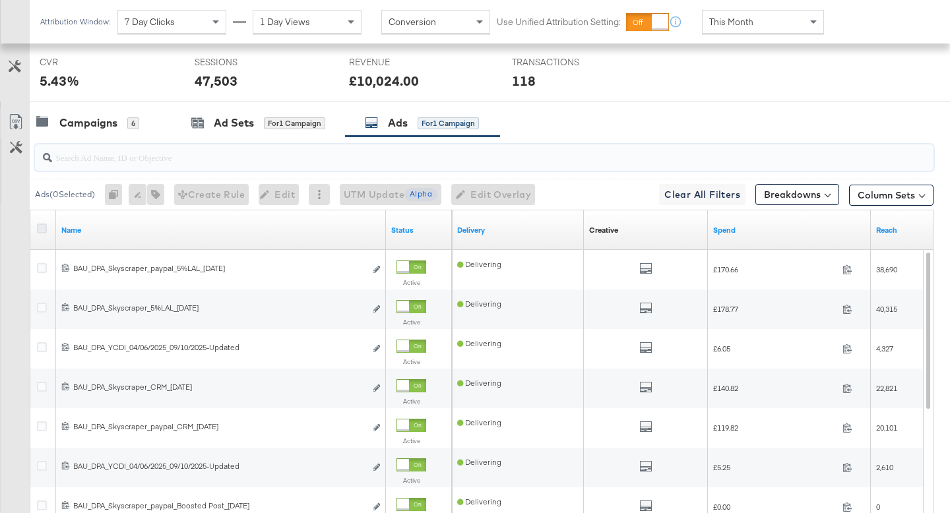
click at [44, 229] on icon at bounding box center [42, 229] width 10 height 10
click at [0, 0] on input "checkbox" at bounding box center [0, 0] width 0 height 0
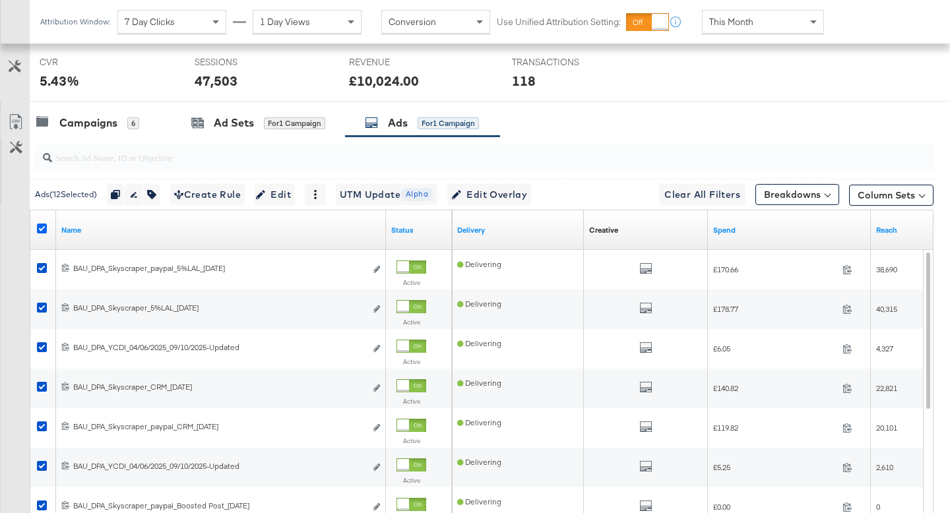
click at [44, 229] on icon at bounding box center [42, 229] width 10 height 10
click at [0, 0] on input "checkbox" at bounding box center [0, 0] width 0 height 0
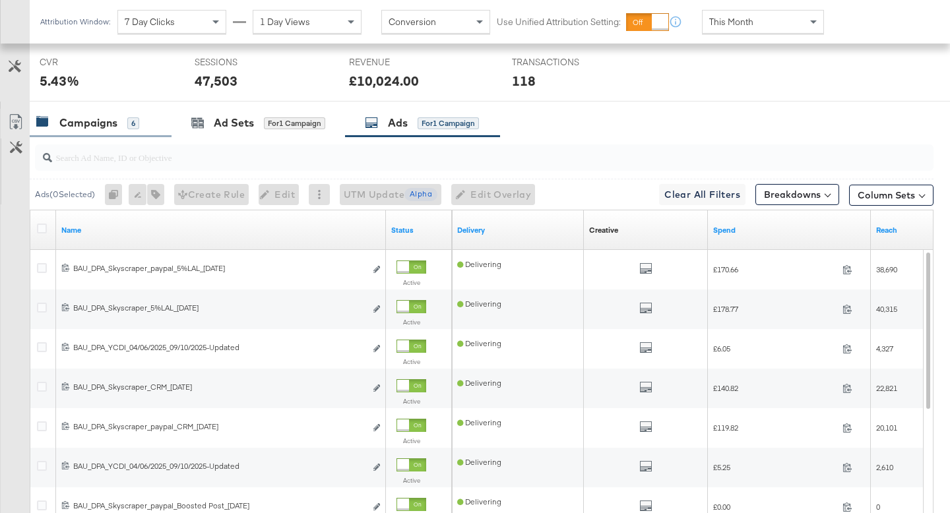
click at [125, 127] on div "Campaigns 6" at bounding box center [87, 122] width 103 height 15
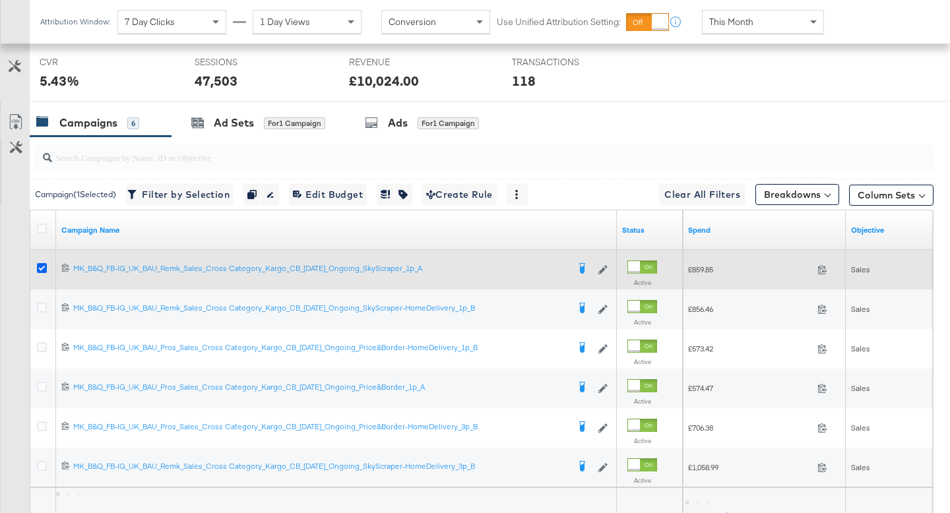
click at [44, 268] on icon at bounding box center [42, 268] width 10 height 10
click at [0, 0] on input "checkbox" at bounding box center [0, 0] width 0 height 0
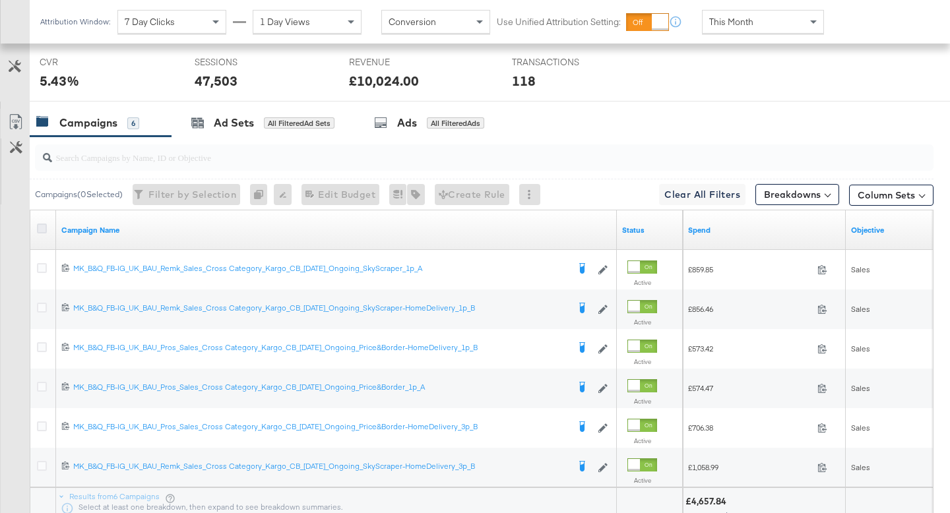
click at [43, 229] on icon at bounding box center [42, 229] width 10 height 10
click at [0, 0] on input "checkbox" at bounding box center [0, 0] width 0 height 0
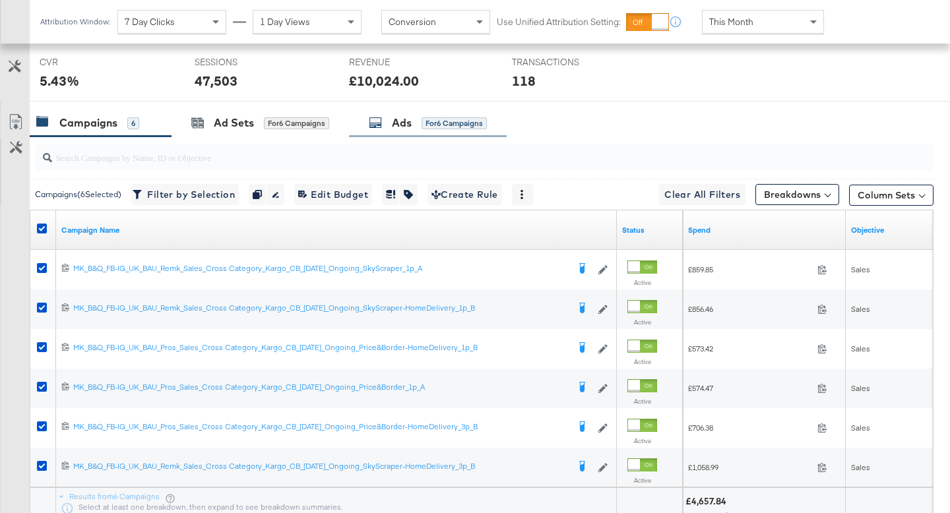
click at [418, 132] on div "Ads for 6 Campaigns" at bounding box center [428, 123] width 158 height 28
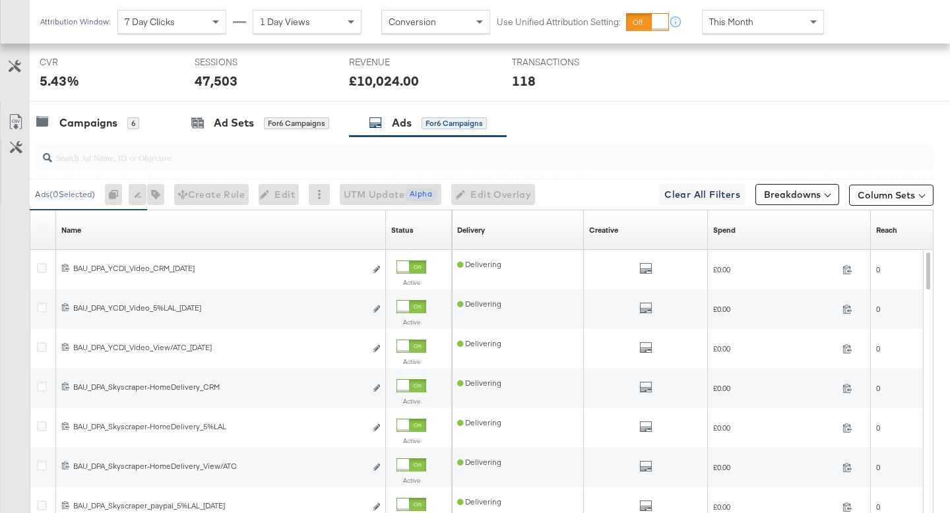
click at [220, 157] on input "search" at bounding box center [452, 152] width 801 height 26
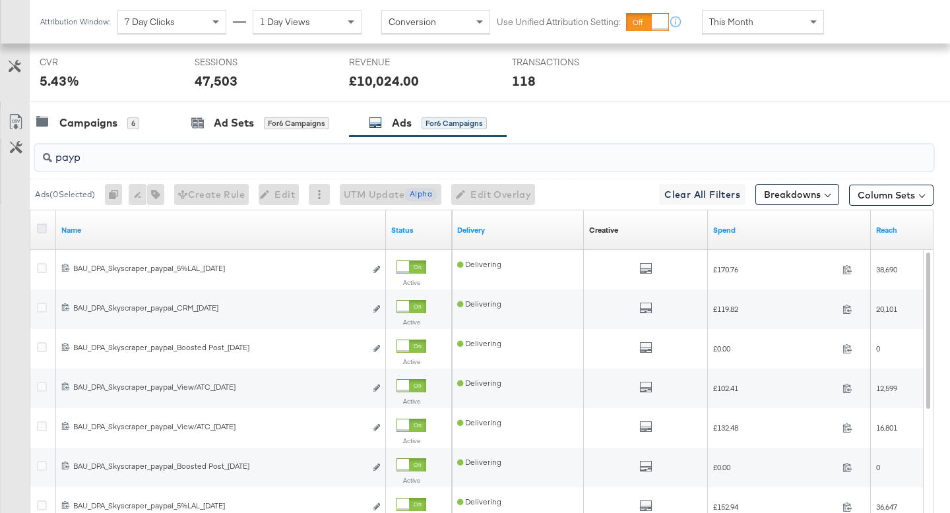
type input "payp"
click at [43, 231] on icon at bounding box center [42, 229] width 10 height 10
click at [0, 0] on input "checkbox" at bounding box center [0, 0] width 0 height 0
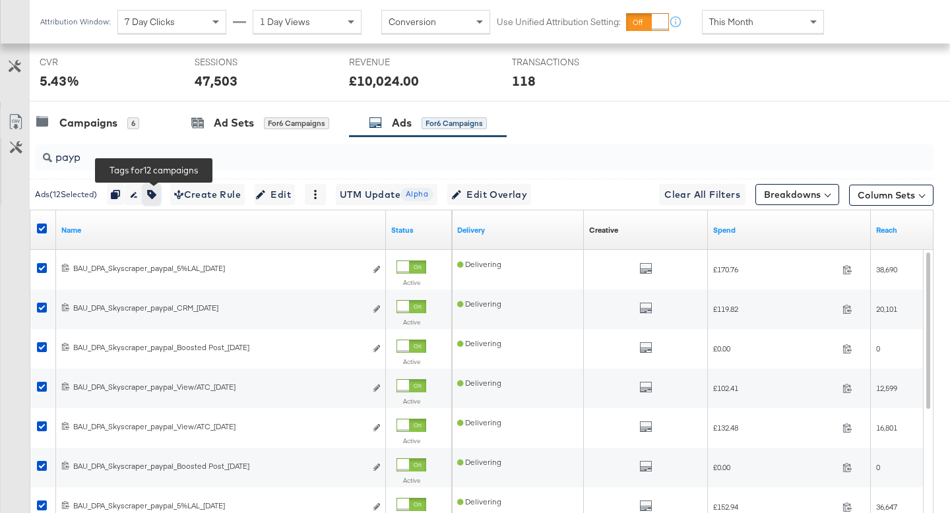
click at [160, 195] on button "button" at bounding box center [151, 194] width 17 height 21
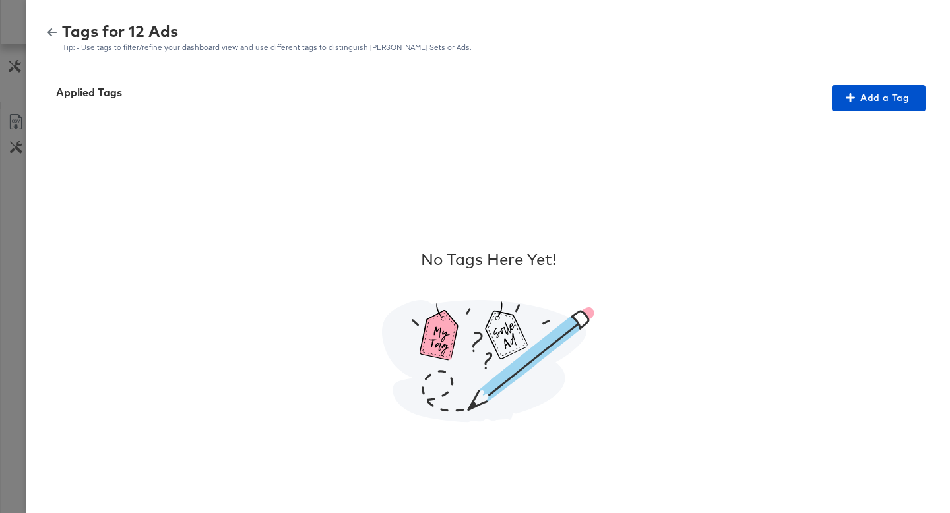
click at [51, 36] on icon "button" at bounding box center [51, 32] width 9 height 9
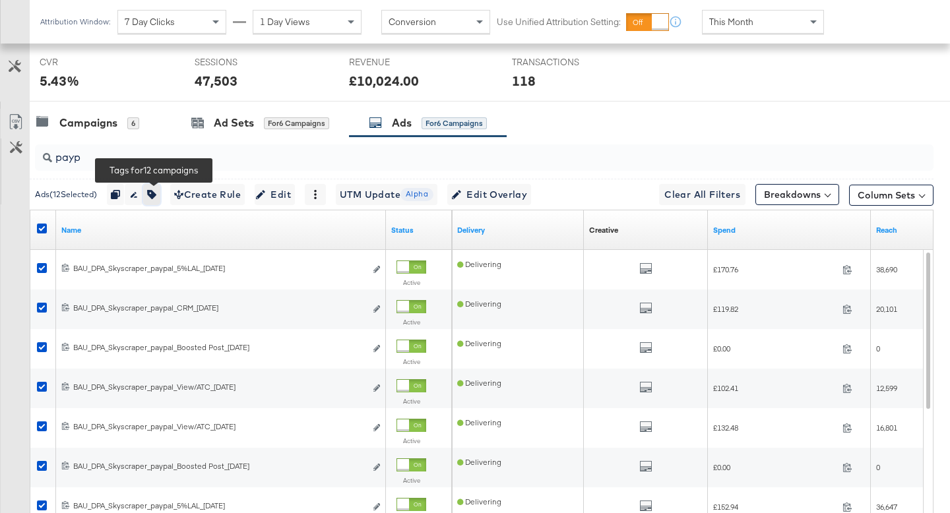
click at [156, 193] on icon "button" at bounding box center [151, 194] width 9 height 9
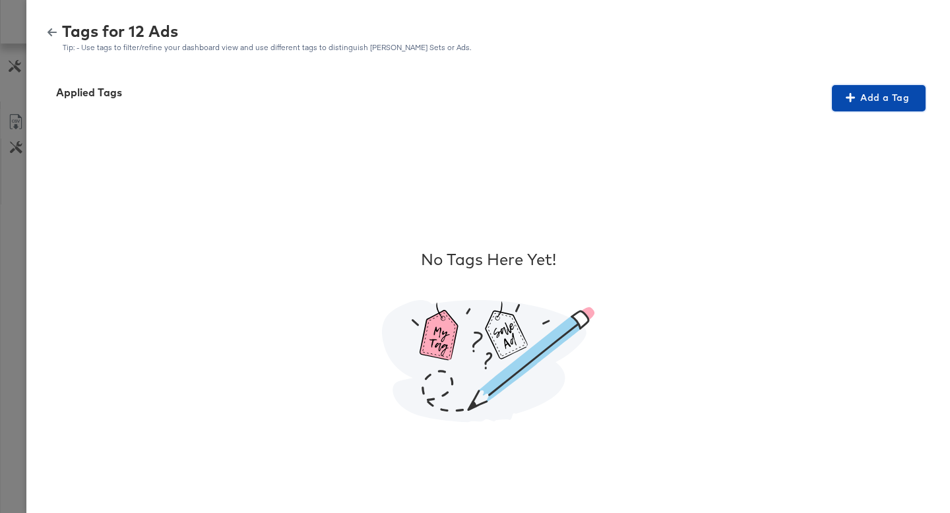
click at [886, 92] on span "Add a Tag" at bounding box center [878, 98] width 83 height 16
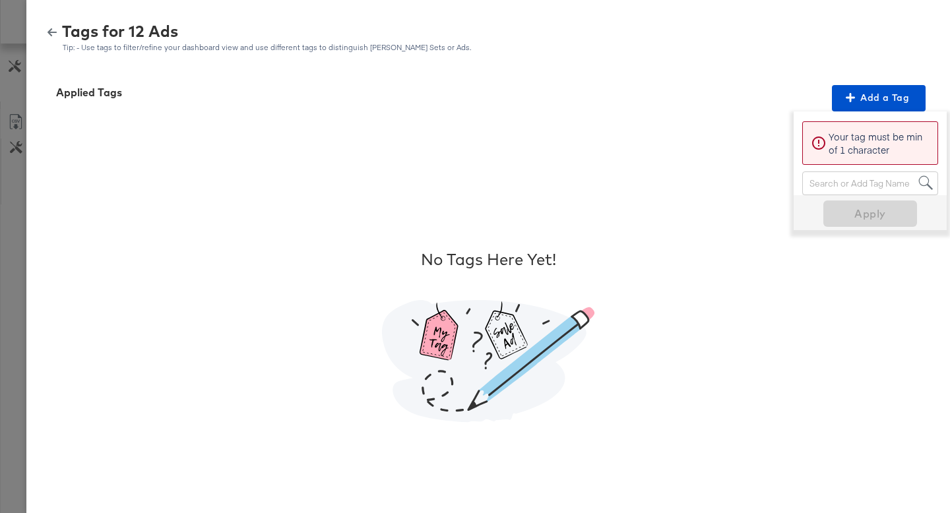
click at [856, 178] on div "Search or Add Tag Name" at bounding box center [869, 183] width 135 height 22
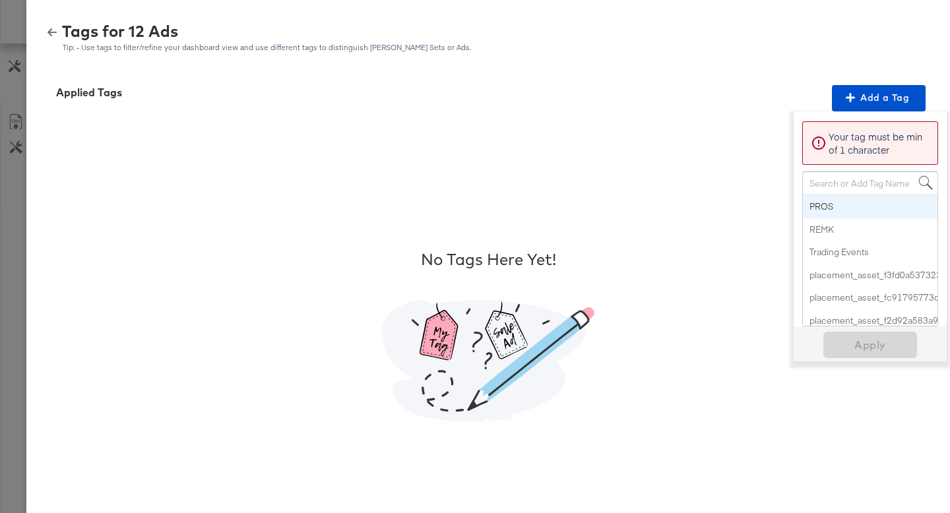
paste input "Buy Now Pay Later"
type input "Buy Now Pay Later"
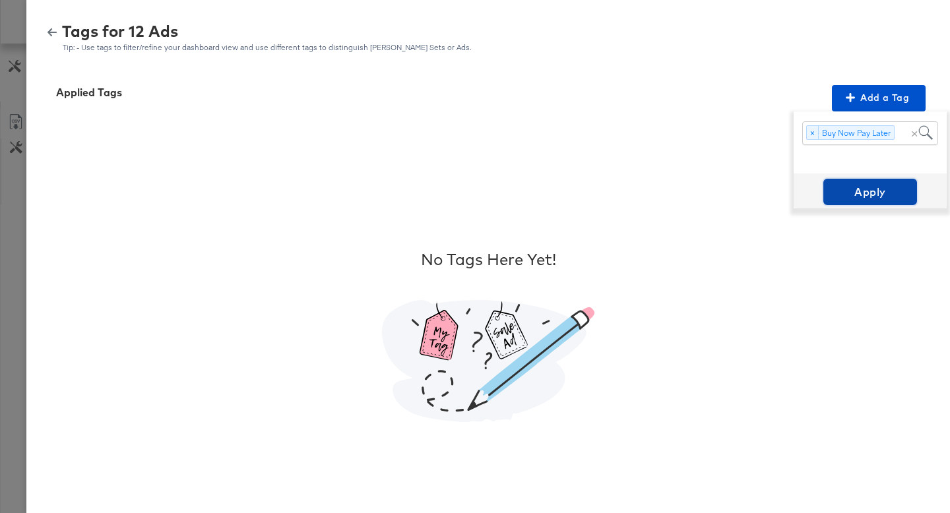
click at [869, 195] on span "Apply" at bounding box center [869, 192] width 83 height 18
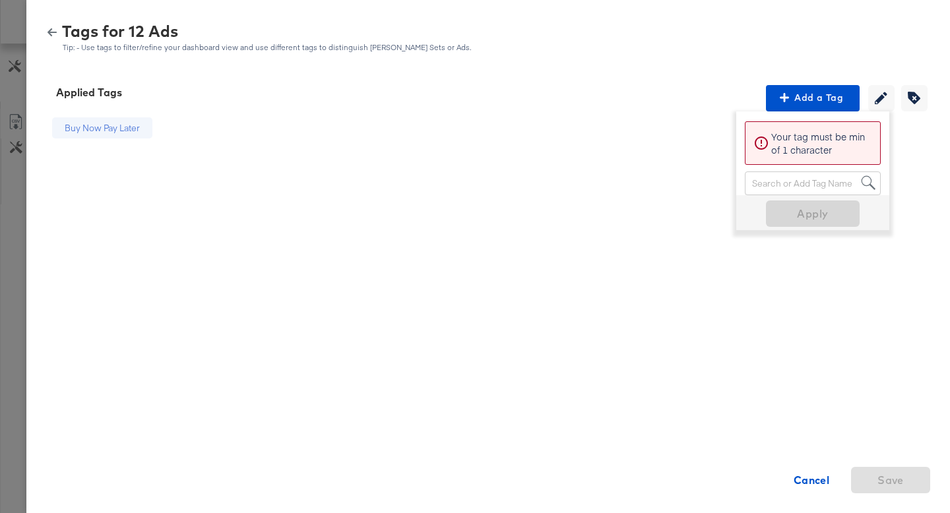
click at [52, 28] on icon "button" at bounding box center [51, 32] width 9 height 9
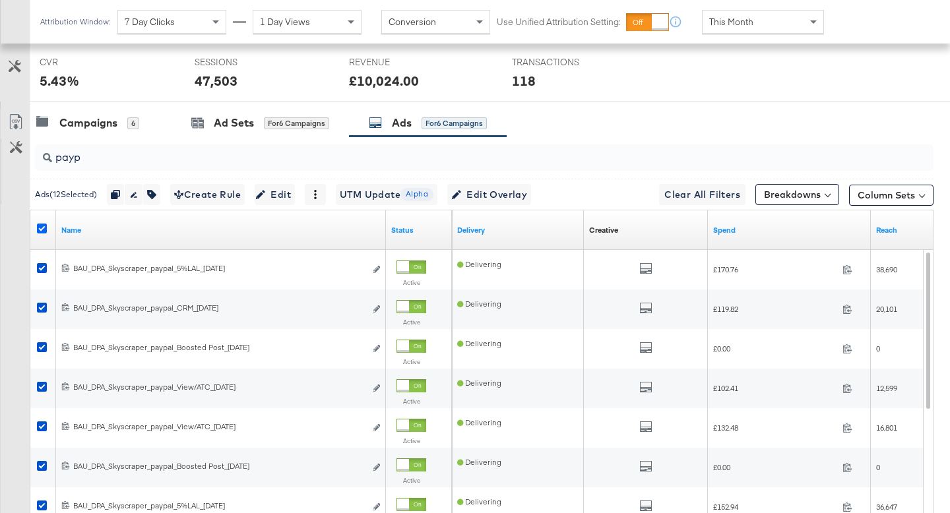
click at [43, 226] on icon at bounding box center [42, 229] width 10 height 10
click at [0, 0] on input "checkbox" at bounding box center [0, 0] width 0 height 0
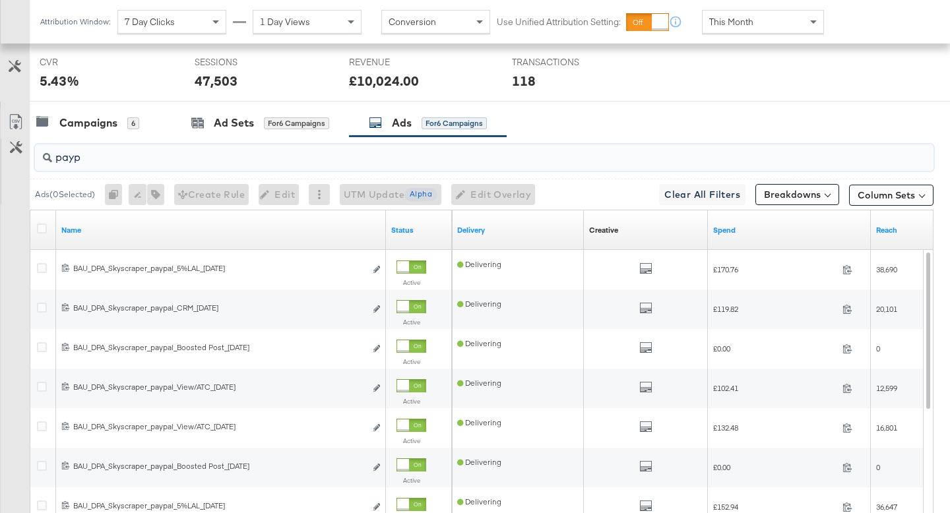
drag, startPoint x: 109, startPoint y: 162, endPoint x: 37, endPoint y: 150, distance: 72.8
click at [37, 150] on div "payp" at bounding box center [484, 157] width 898 height 26
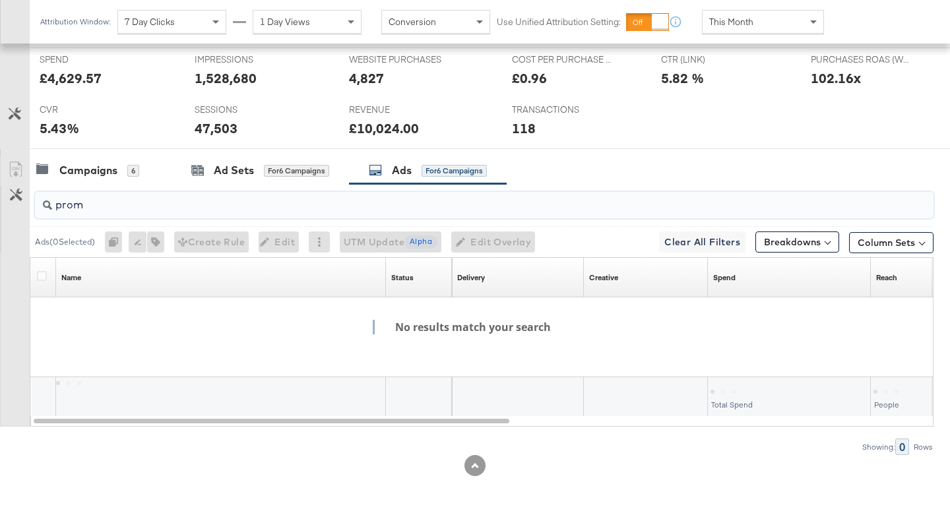
scroll to position [584, 0]
type input "p"
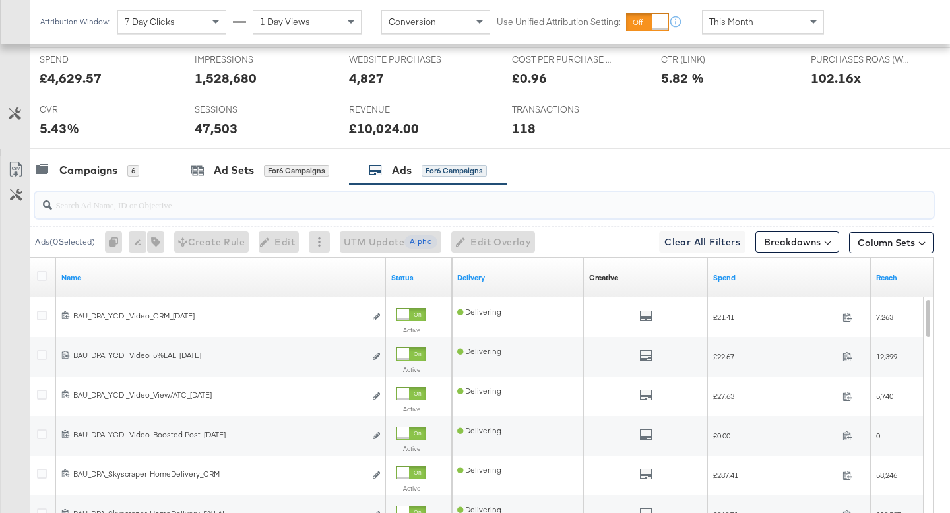
scroll to position [632, 0]
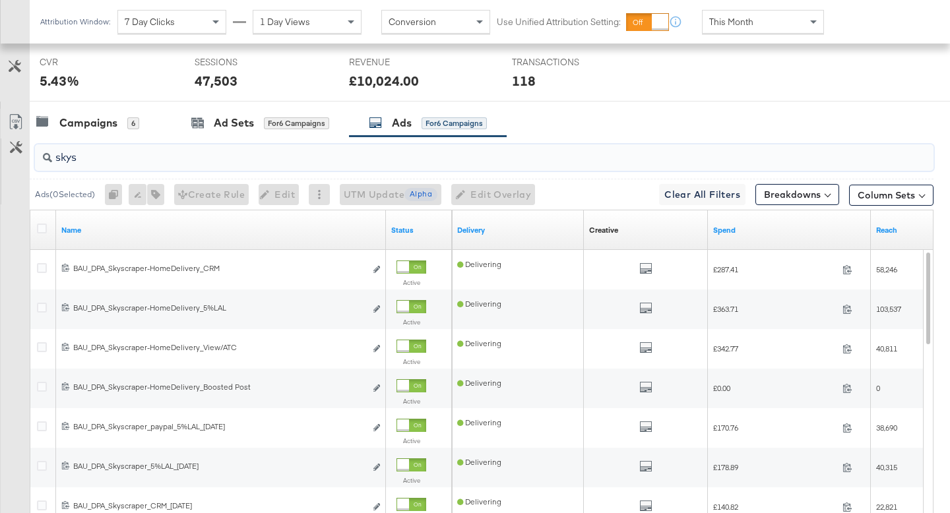
drag, startPoint x: 98, startPoint y: 158, endPoint x: 33, endPoint y: 154, distance: 65.4
click at [33, 154] on div "skys" at bounding box center [481, 157] width 903 height 42
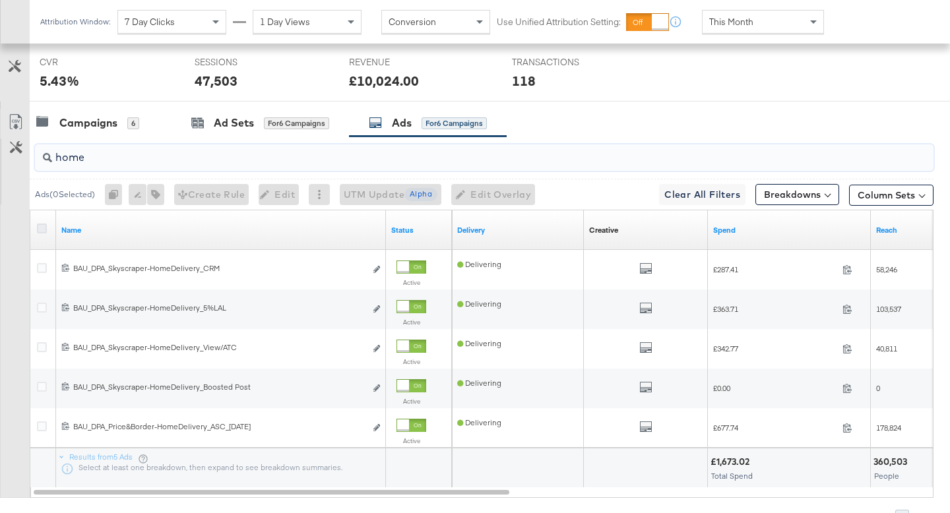
type input "home"
click at [43, 226] on icon at bounding box center [42, 229] width 10 height 10
click at [0, 0] on input "checkbox" at bounding box center [0, 0] width 0 height 0
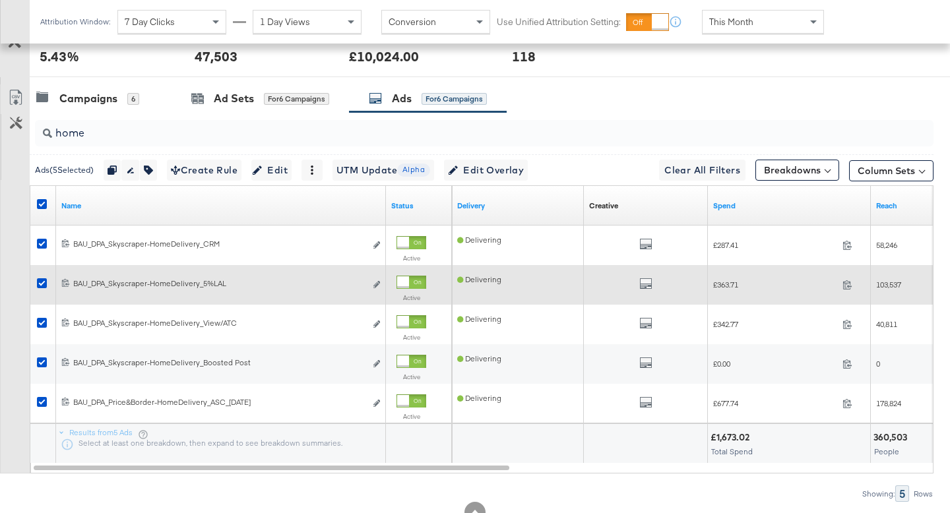
scroll to position [657, 0]
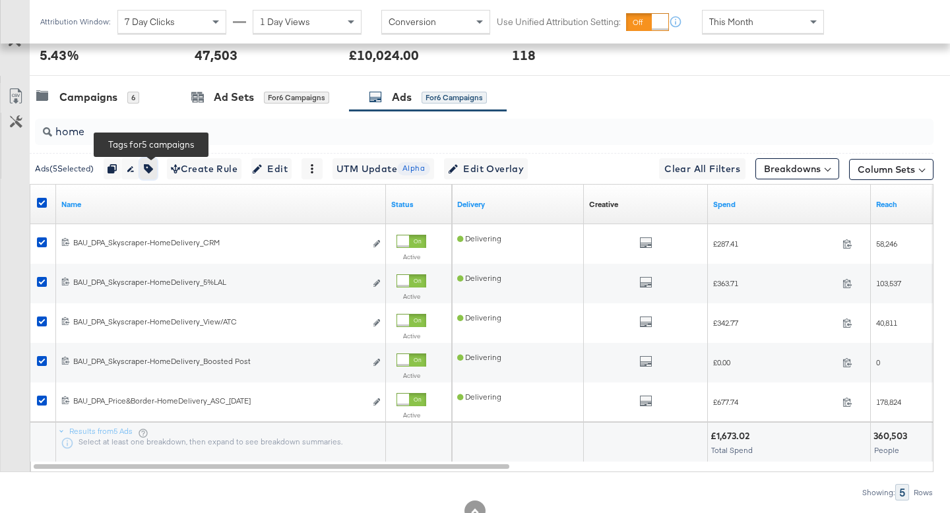
click at [152, 166] on icon "button" at bounding box center [148, 168] width 9 height 9
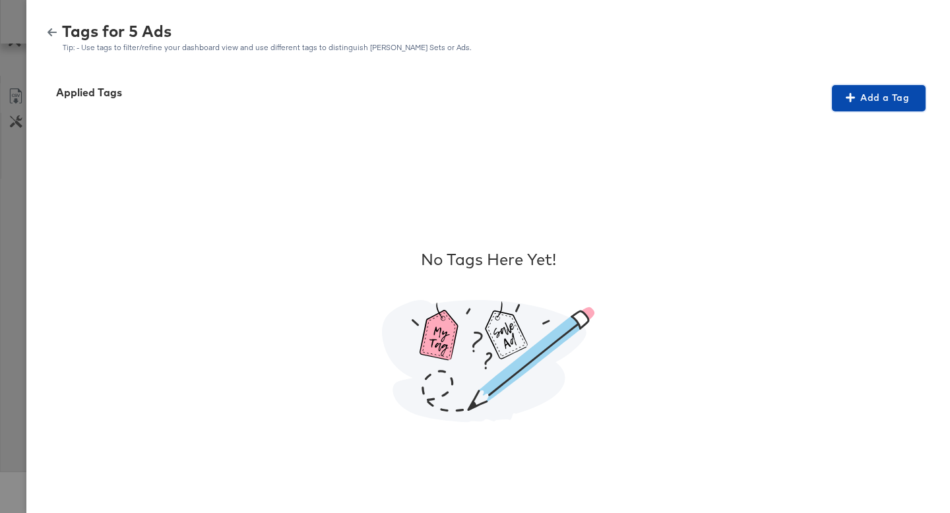
click at [870, 100] on span "Add a Tag" at bounding box center [878, 98] width 83 height 16
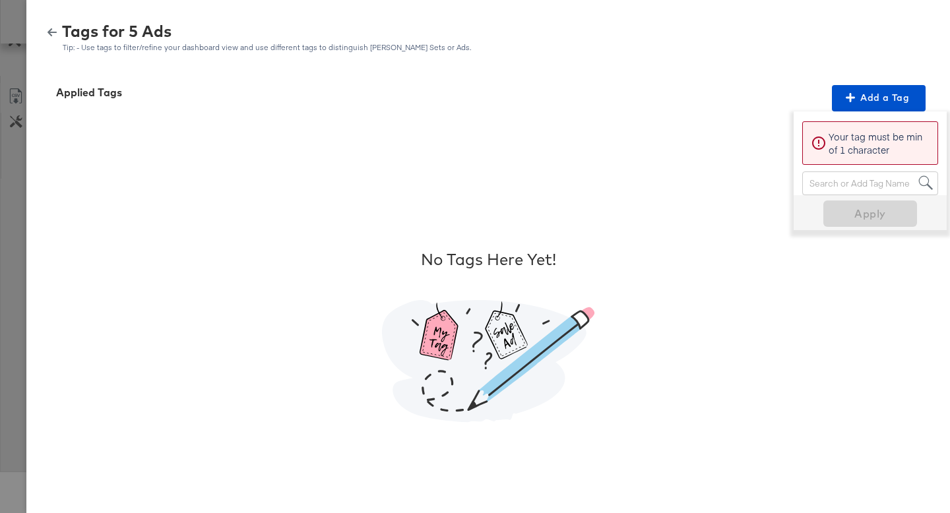
click at [830, 187] on div "Search or Add Tag Name" at bounding box center [869, 183] width 135 height 22
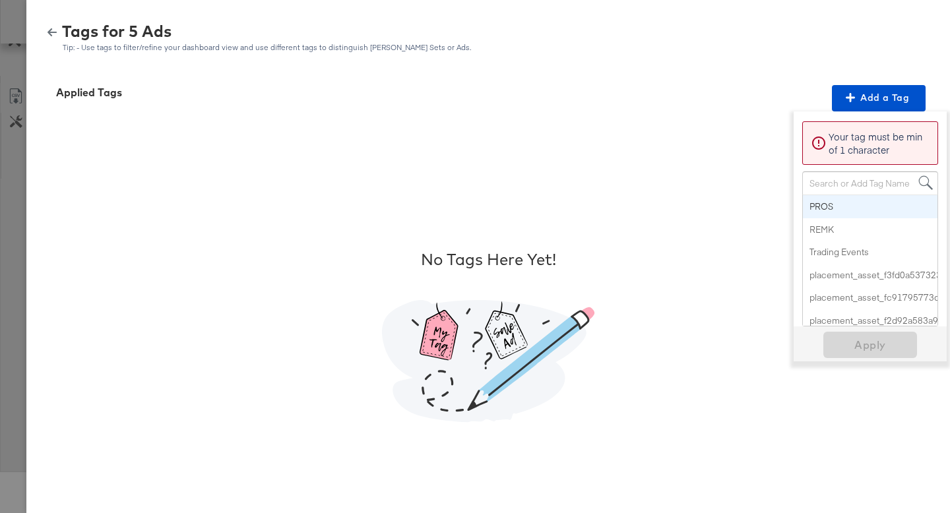
paste input "Free Shipping"
type input "Free Shipping"
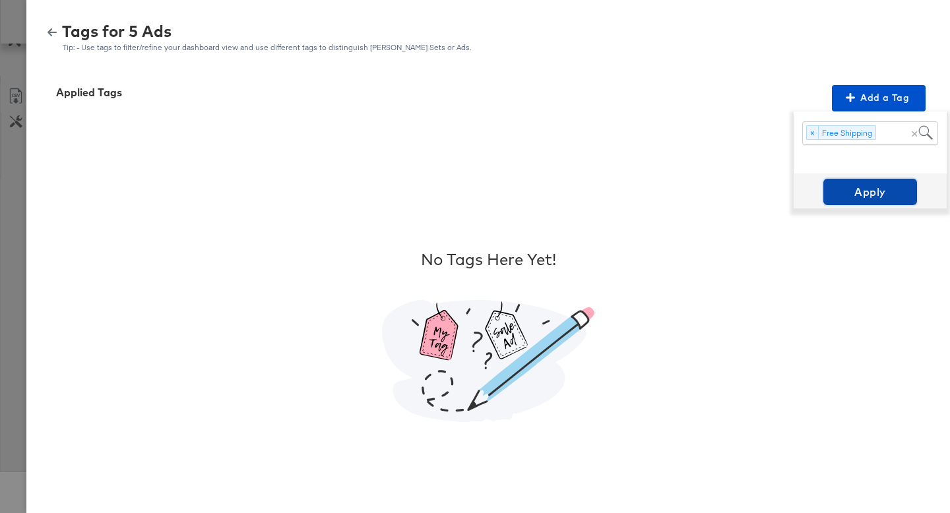
click at [865, 197] on span "Apply" at bounding box center [869, 192] width 83 height 18
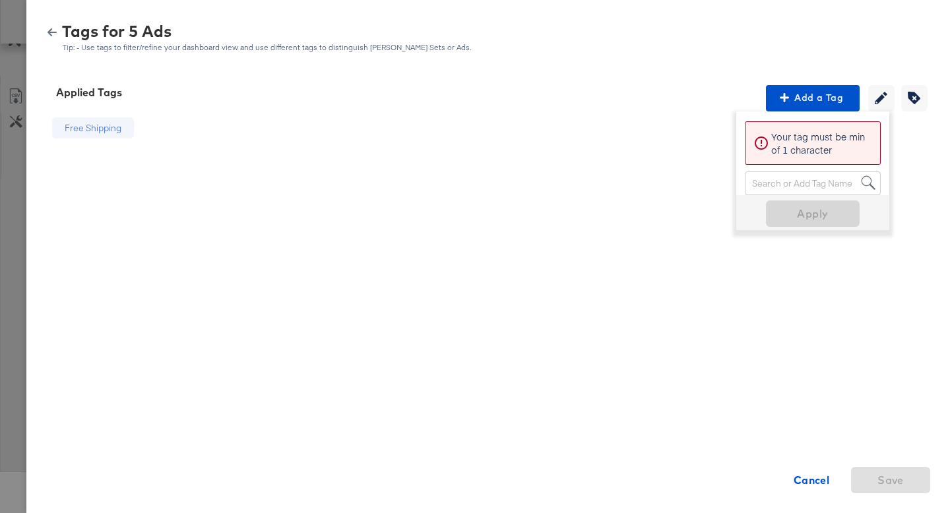
click at [49, 31] on icon "button" at bounding box center [51, 32] width 9 height 8
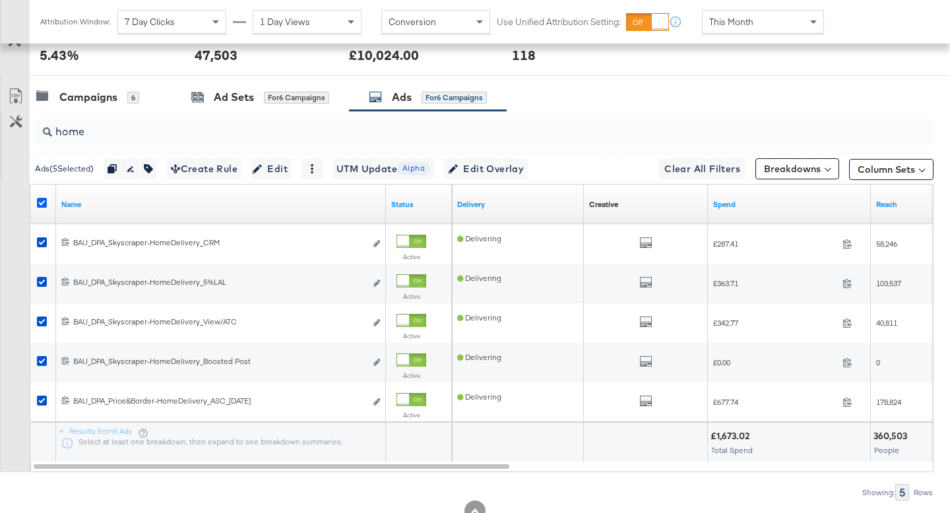
click at [43, 203] on icon at bounding box center [42, 203] width 10 height 10
click at [0, 0] on input "checkbox" at bounding box center [0, 0] width 0 height 0
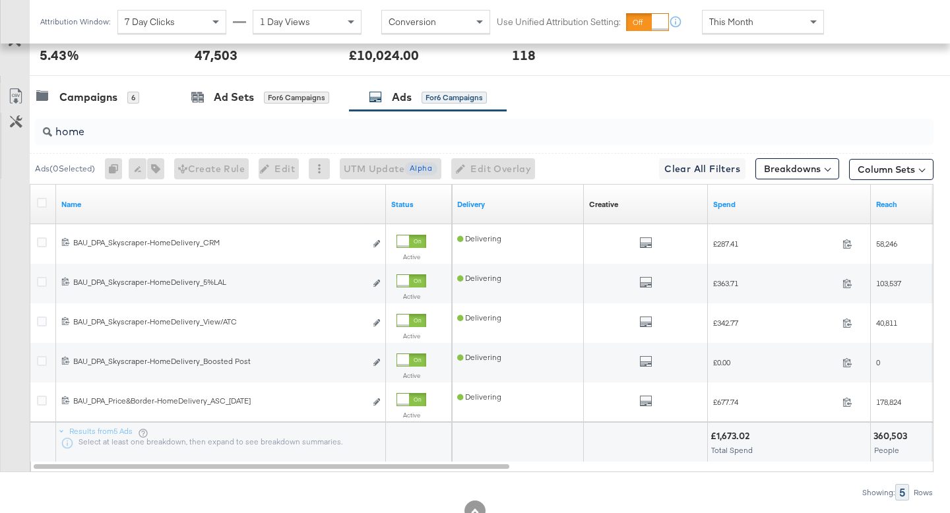
click at [100, 136] on input "home" at bounding box center [452, 126] width 801 height 26
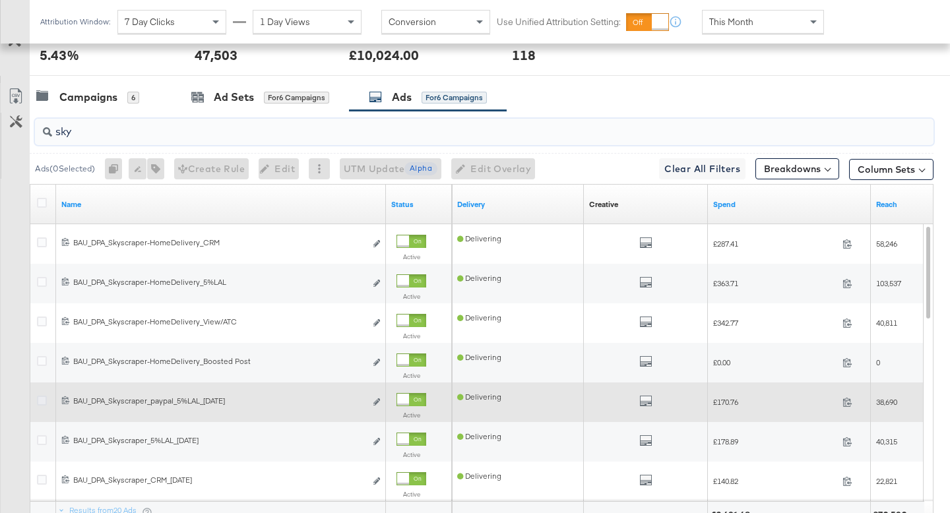
type input "sky"
click at [39, 399] on icon at bounding box center [42, 401] width 10 height 10
click at [0, 0] on input "checkbox" at bounding box center [0, 0] width 0 height 0
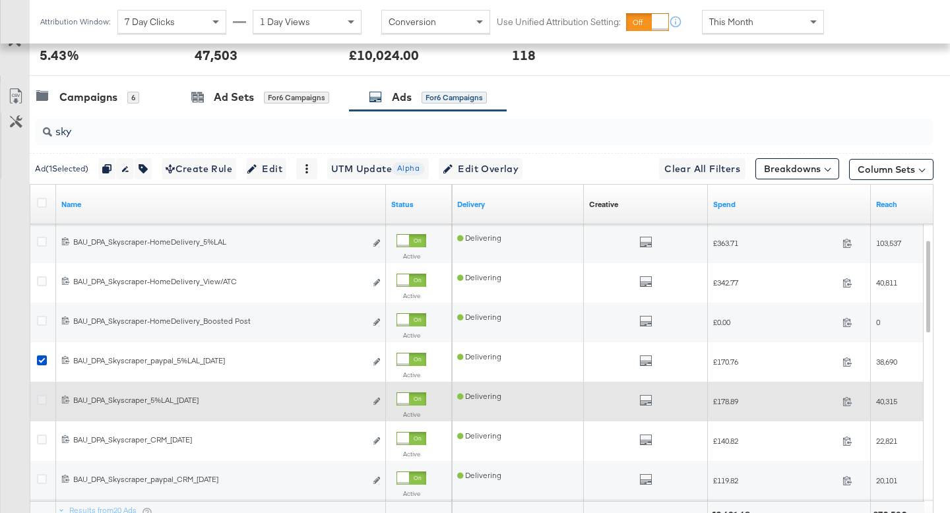
click at [41, 402] on icon at bounding box center [42, 400] width 10 height 10
click at [0, 0] on input "checkbox" at bounding box center [0, 0] width 0 height 0
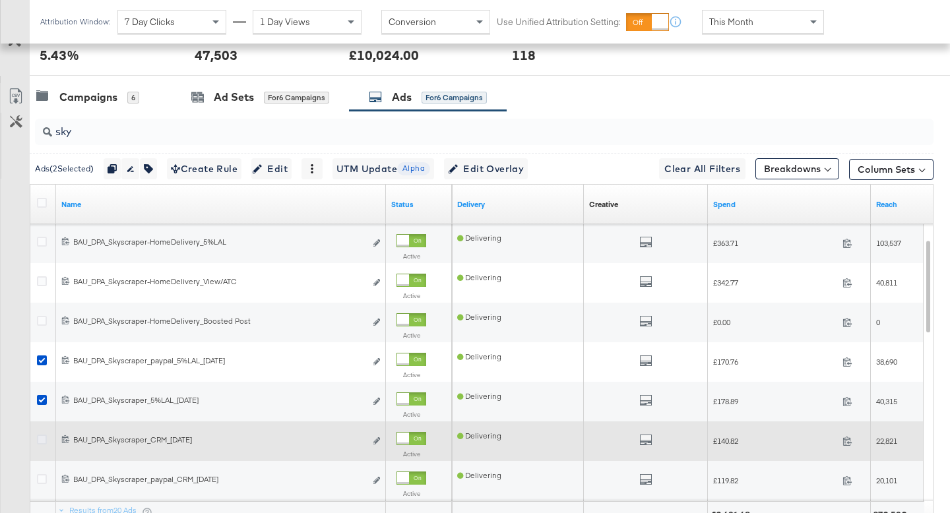
click at [40, 442] on icon at bounding box center [42, 440] width 10 height 10
click at [0, 0] on input "checkbox" at bounding box center [0, 0] width 0 height 0
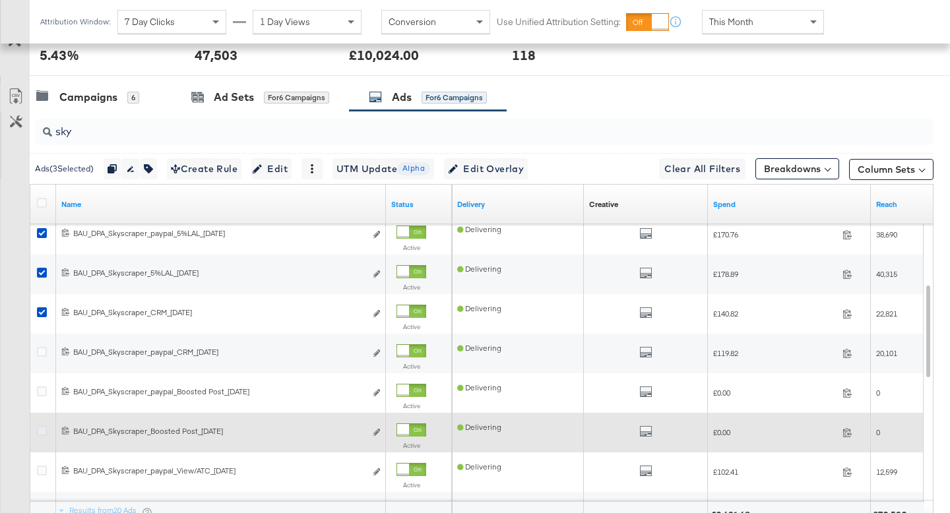
click at [45, 434] on icon at bounding box center [42, 431] width 10 height 10
click at [0, 0] on input "checkbox" at bounding box center [0, 0] width 0 height 0
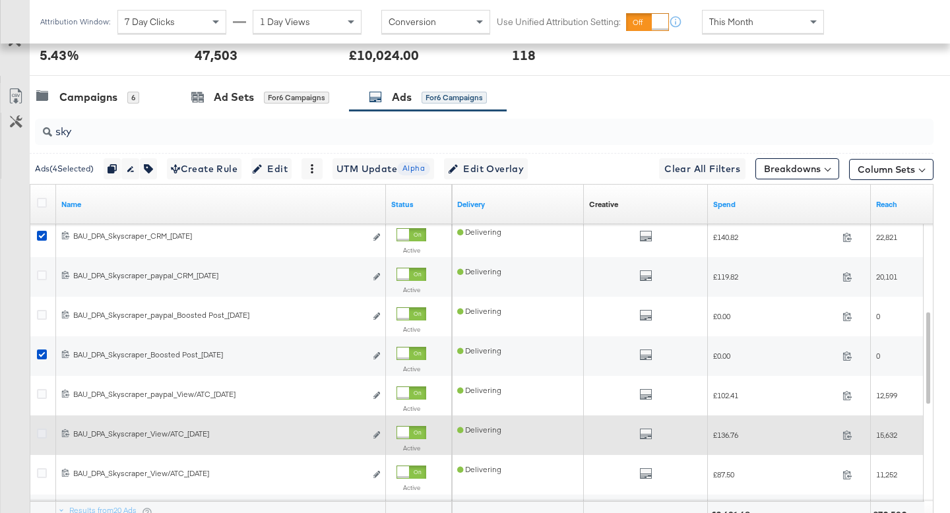
click at [45, 432] on icon at bounding box center [42, 434] width 10 height 10
click at [0, 0] on input "checkbox" at bounding box center [0, 0] width 0 height 0
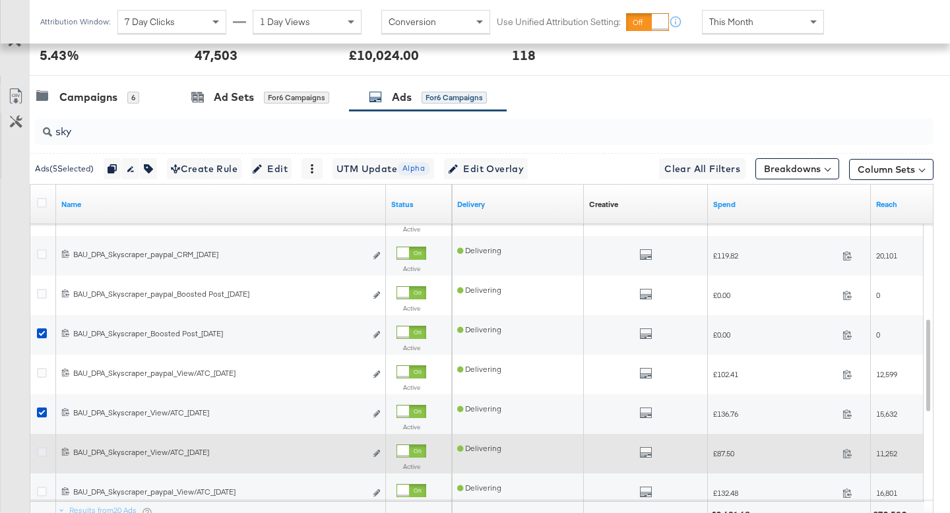
click at [43, 450] on icon at bounding box center [42, 452] width 10 height 10
click at [0, 0] on input "checkbox" at bounding box center [0, 0] width 0 height 0
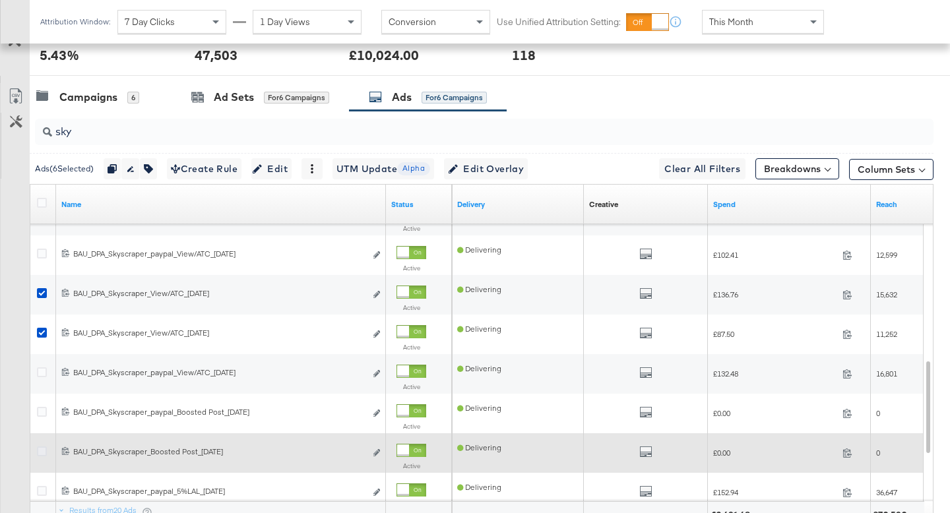
click at [43, 454] on icon at bounding box center [42, 451] width 10 height 10
click at [0, 0] on input "checkbox" at bounding box center [0, 0] width 0 height 0
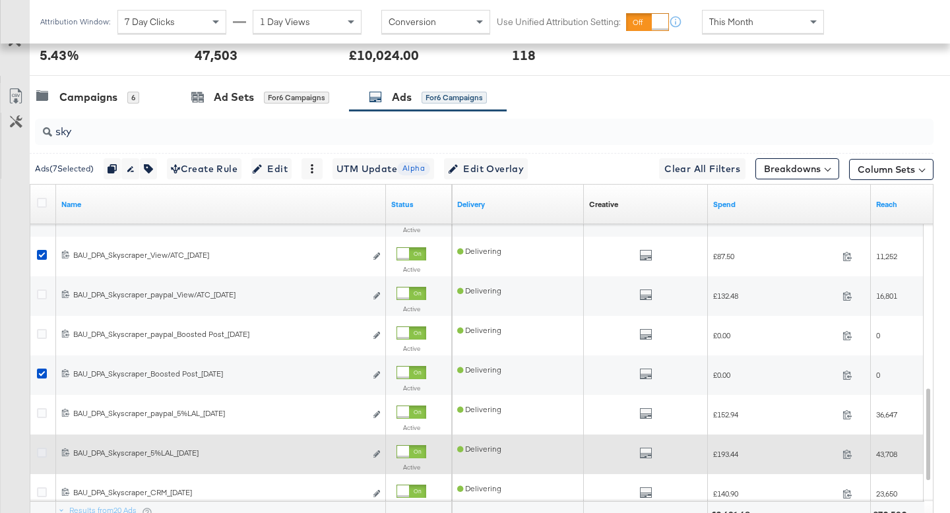
click at [43, 453] on icon at bounding box center [42, 453] width 10 height 10
click at [0, 0] on input "checkbox" at bounding box center [0, 0] width 0 height 0
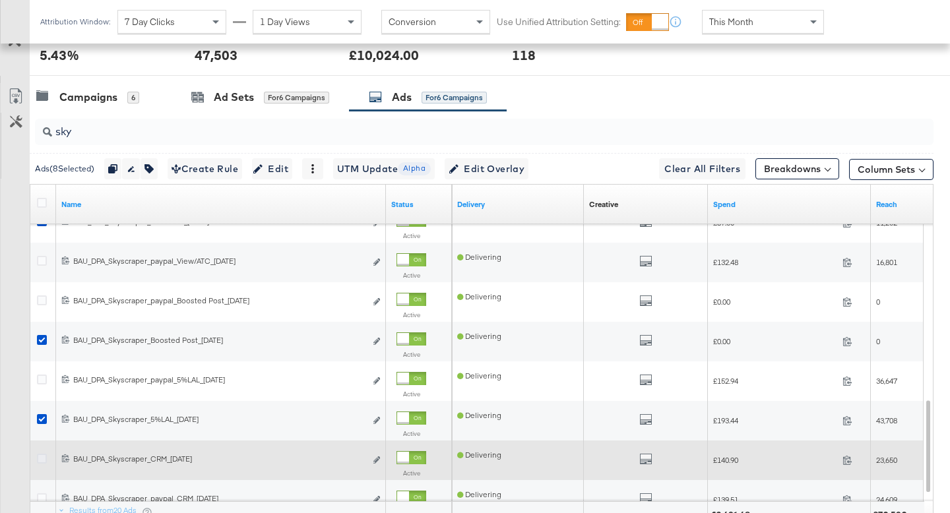
click at [43, 460] on icon at bounding box center [42, 459] width 10 height 10
click at [0, 0] on input "checkbox" at bounding box center [0, 0] width 0 height 0
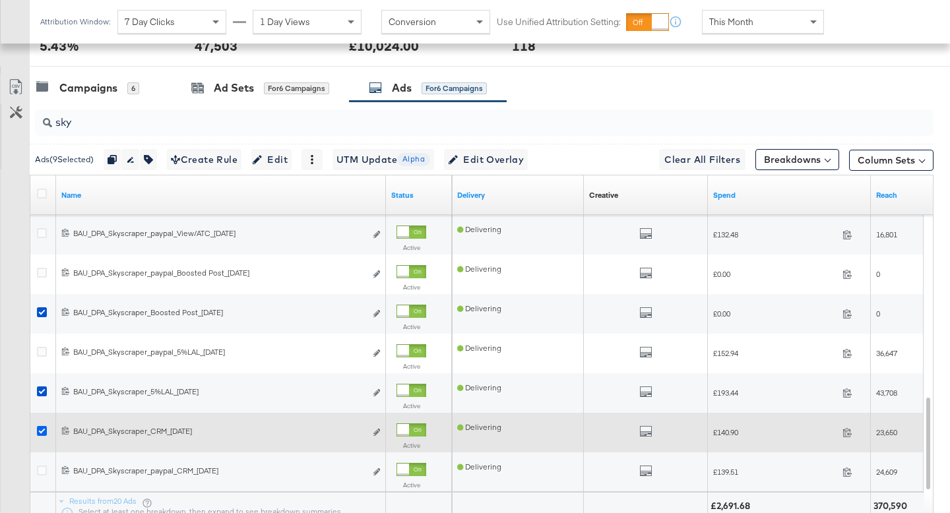
scroll to position [679, 0]
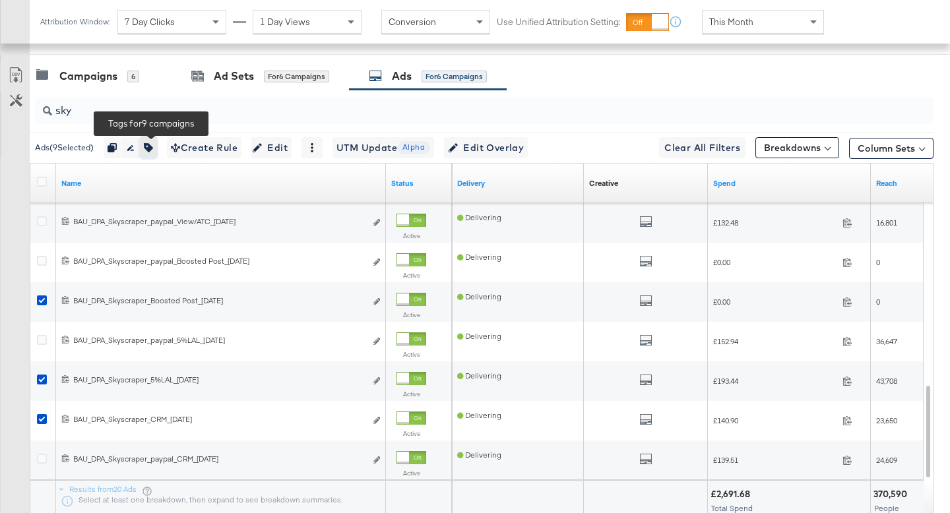
click at [152, 152] on button "button" at bounding box center [148, 147] width 17 height 21
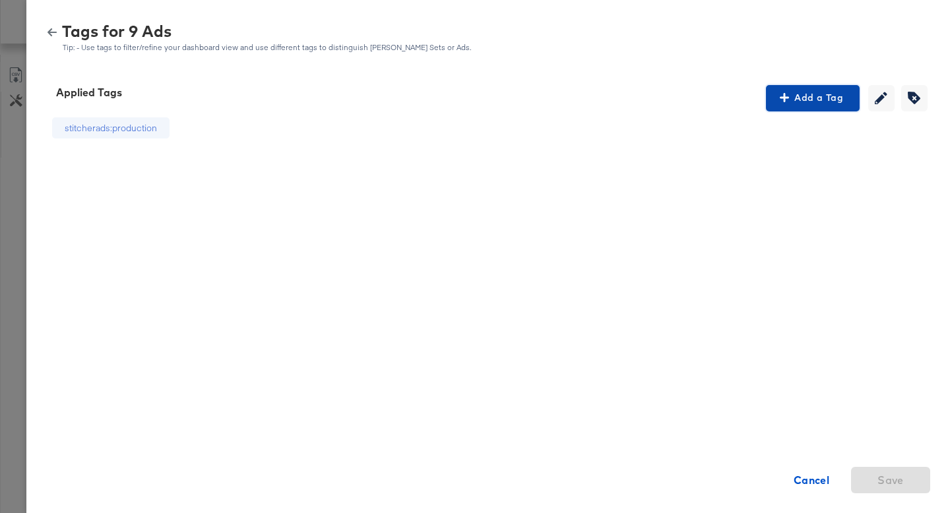
click at [826, 105] on span "Add a Tag" at bounding box center [812, 98] width 83 height 16
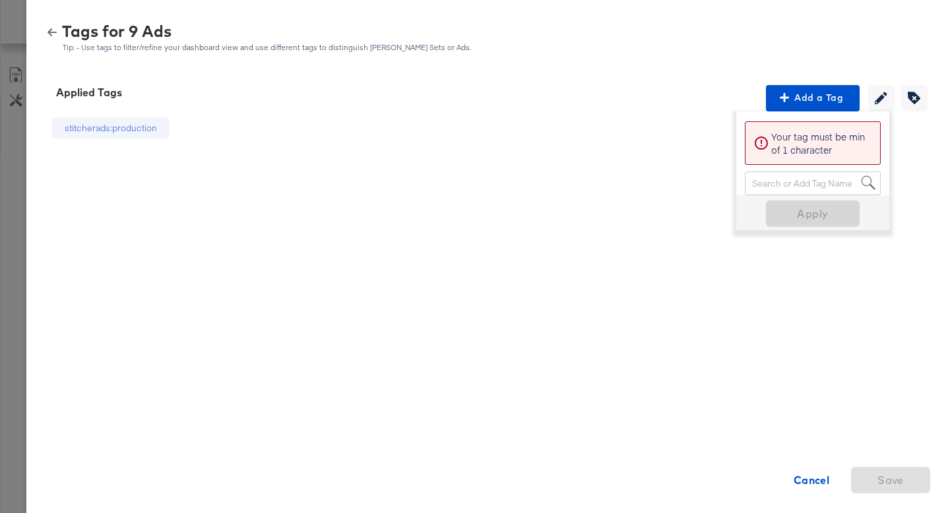
click at [788, 183] on div "Search or Add Tag Name" at bounding box center [812, 183] width 135 height 22
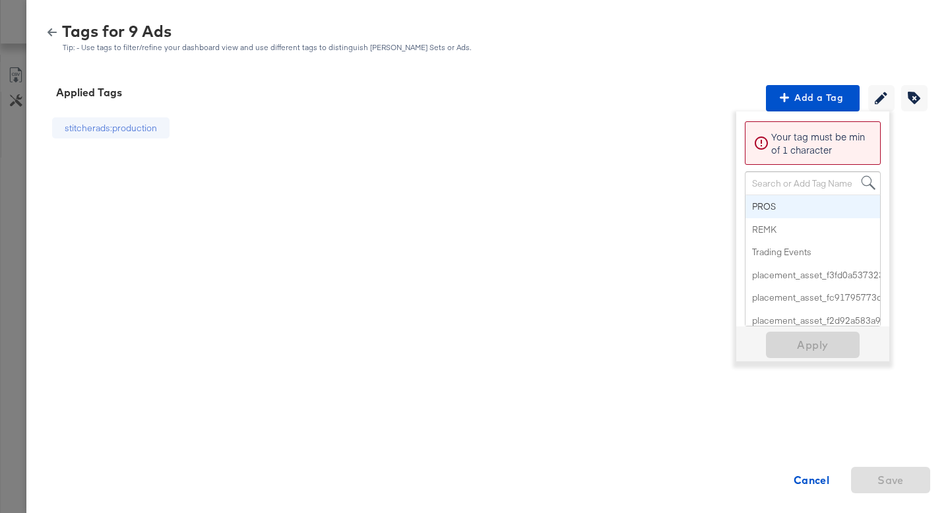
paste input "Price Strike"
type input "Price Strike"
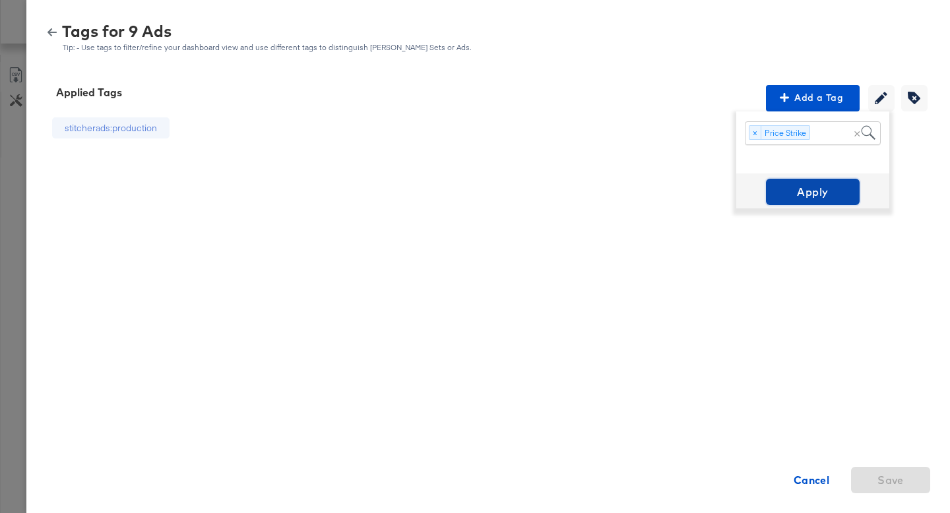
click at [822, 193] on span "Apply" at bounding box center [812, 192] width 83 height 18
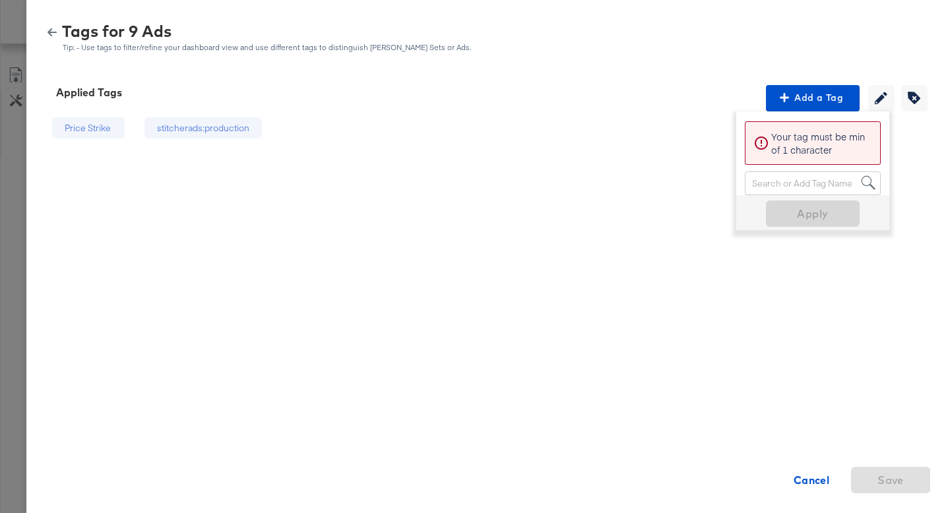
click at [54, 32] on icon "button" at bounding box center [51, 32] width 9 height 8
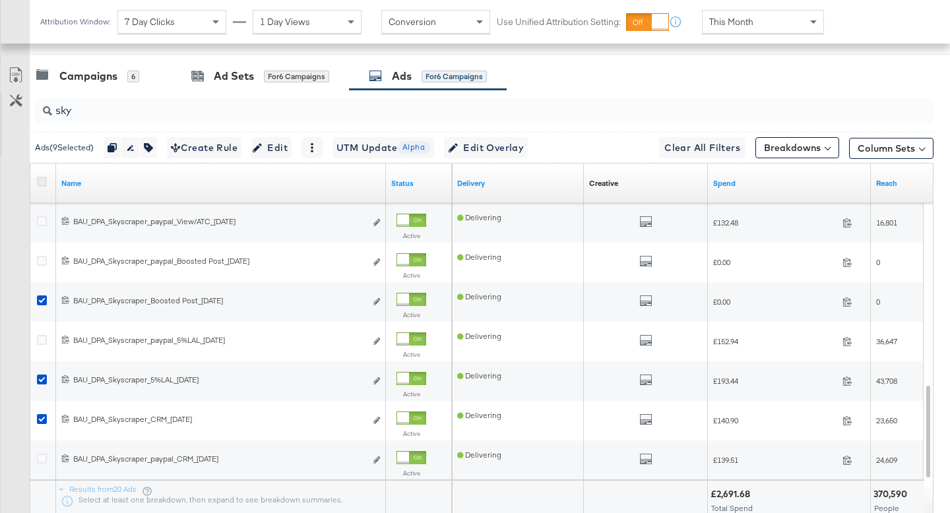
click at [44, 183] on icon at bounding box center [42, 182] width 10 height 10
click at [0, 0] on input "checkbox" at bounding box center [0, 0] width 0 height 0
click at [44, 183] on icon at bounding box center [42, 182] width 10 height 10
click at [0, 0] on input "checkbox" at bounding box center [0, 0] width 0 height 0
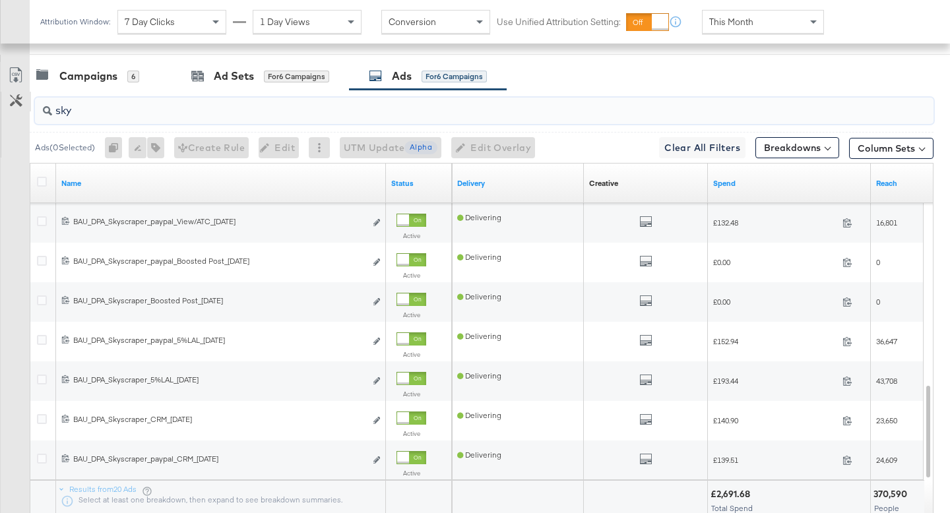
drag, startPoint x: 79, startPoint y: 111, endPoint x: 20, endPoint y: 96, distance: 61.3
click at [20, 96] on div "sky Ads ( 0 Selected) 0 Rename 0 ads Tags for 0 campaigns Create Rule Edit 0 ad…" at bounding box center [466, 324] width 933 height 469
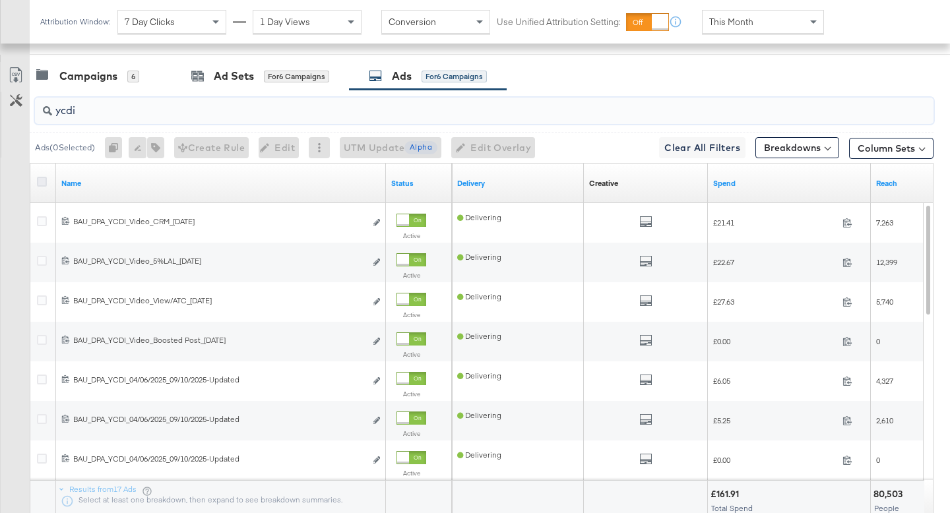
type input "ycdi"
click at [38, 181] on icon at bounding box center [42, 182] width 10 height 10
click at [0, 0] on input "checkbox" at bounding box center [0, 0] width 0 height 0
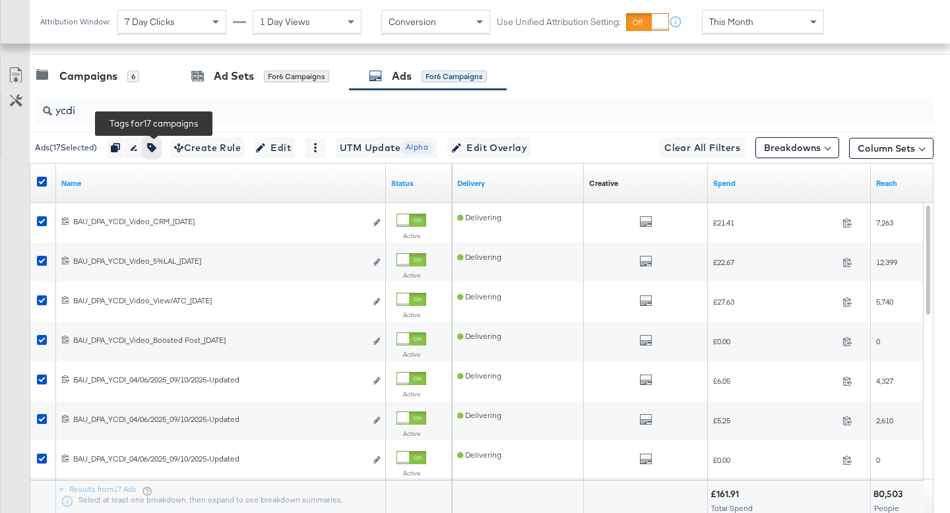
click at [156, 145] on icon "button" at bounding box center [151, 147] width 9 height 9
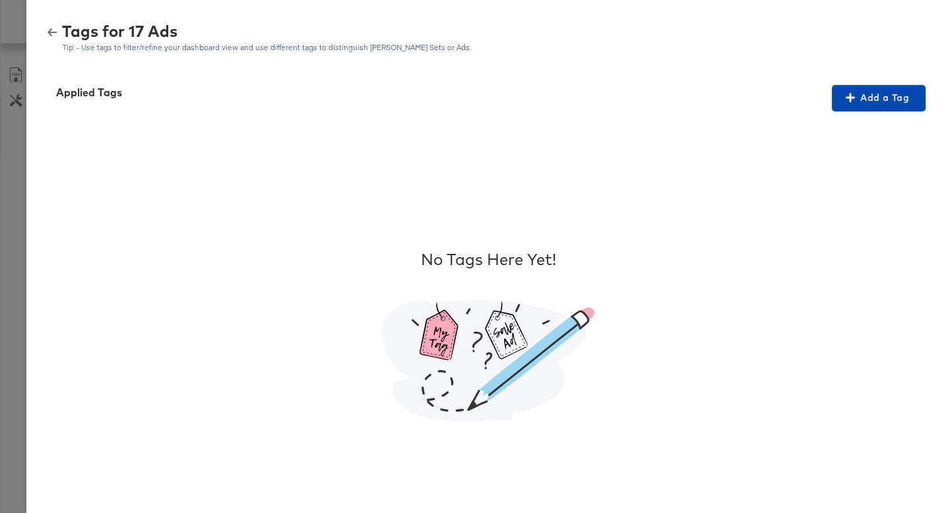
click at [843, 94] on span "Add a Tag" at bounding box center [878, 98] width 83 height 16
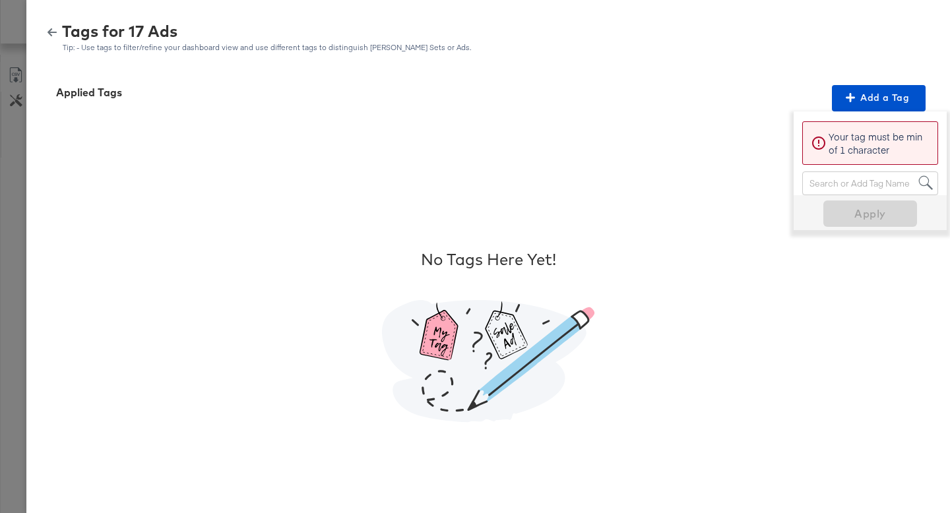
click at [826, 185] on div "Search or Add Tag Name" at bounding box center [869, 183] width 135 height 22
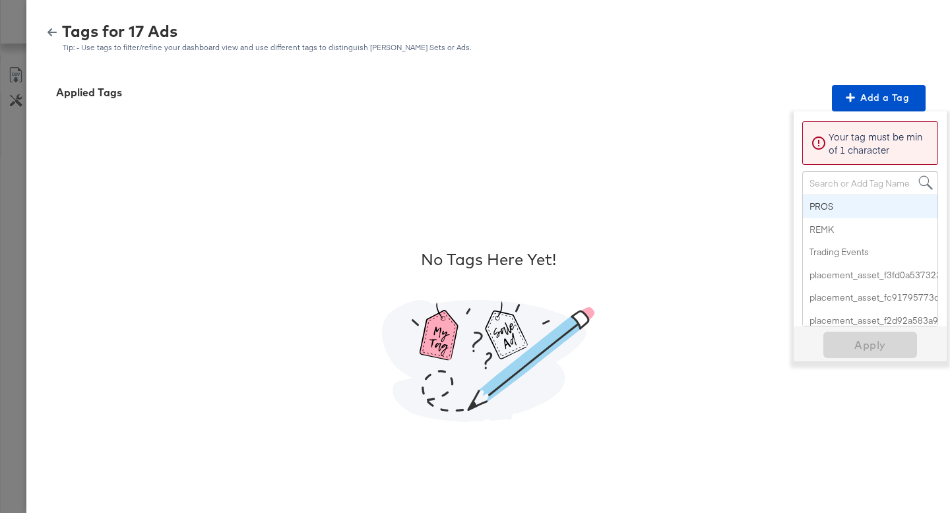
paste input "Logo + Border"
type input "Logo + Border"
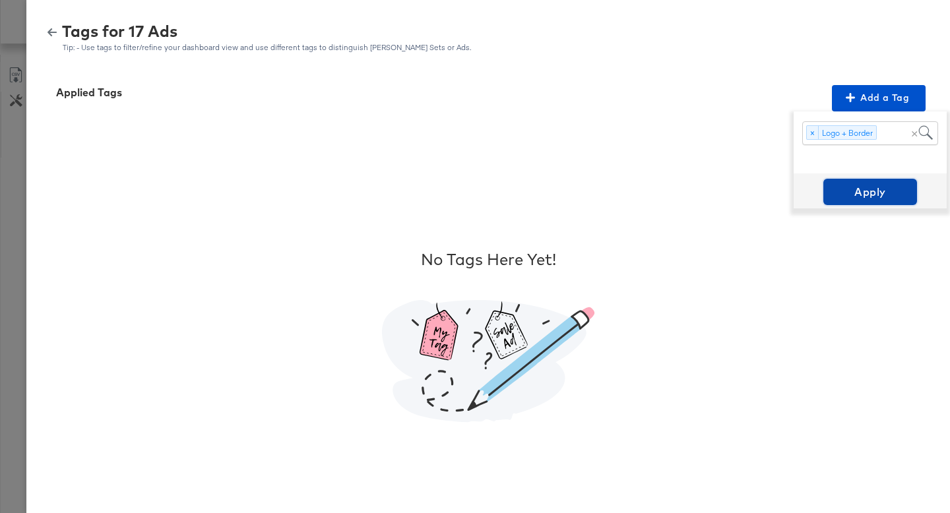
click at [840, 192] on span "Apply" at bounding box center [869, 192] width 83 height 18
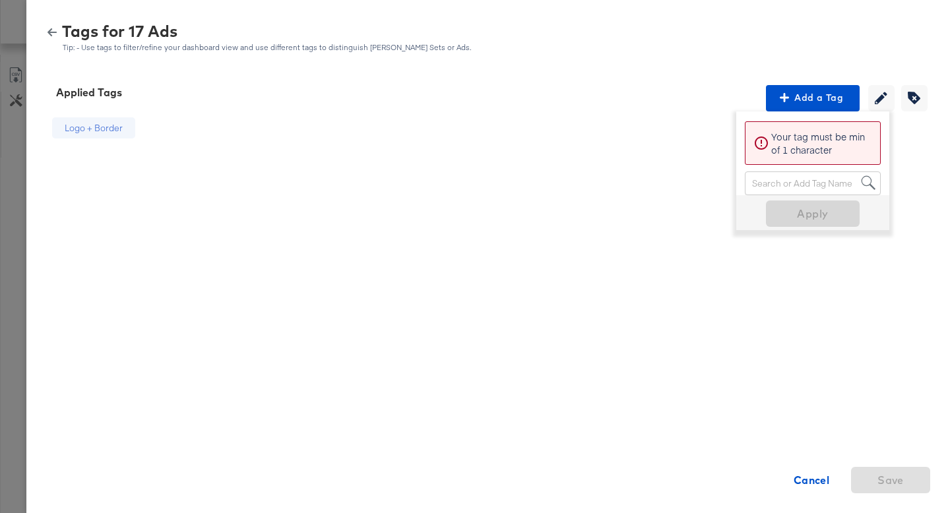
click at [51, 33] on icon "button" at bounding box center [51, 32] width 9 height 9
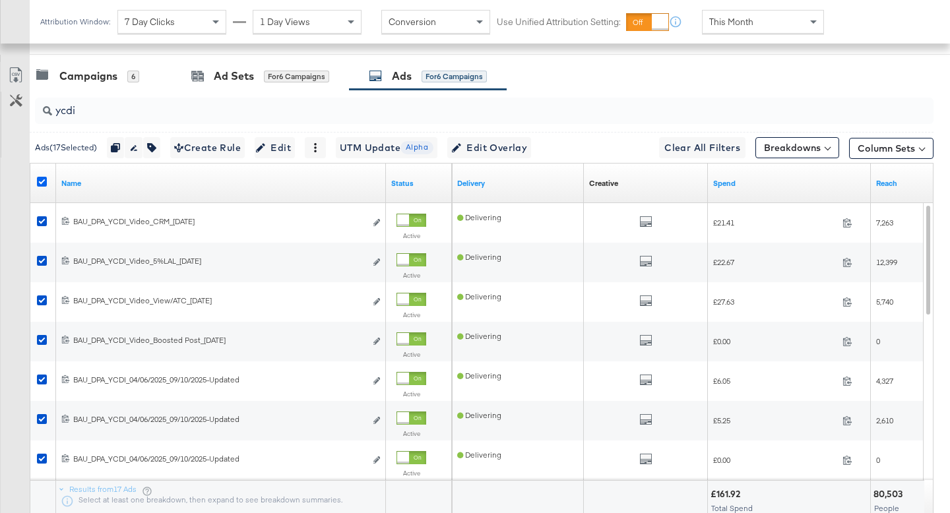
click at [42, 178] on icon at bounding box center [42, 182] width 10 height 10
click at [0, 0] on input "checkbox" at bounding box center [0, 0] width 0 height 0
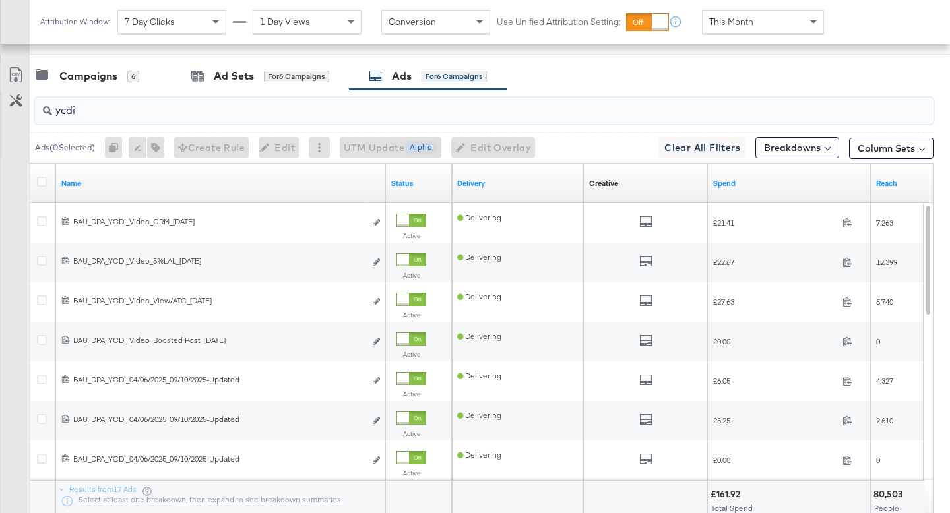
drag, startPoint x: 88, startPoint y: 118, endPoint x: 45, endPoint y: 117, distance: 42.2
click at [45, 117] on div "ycdi" at bounding box center [484, 111] width 898 height 26
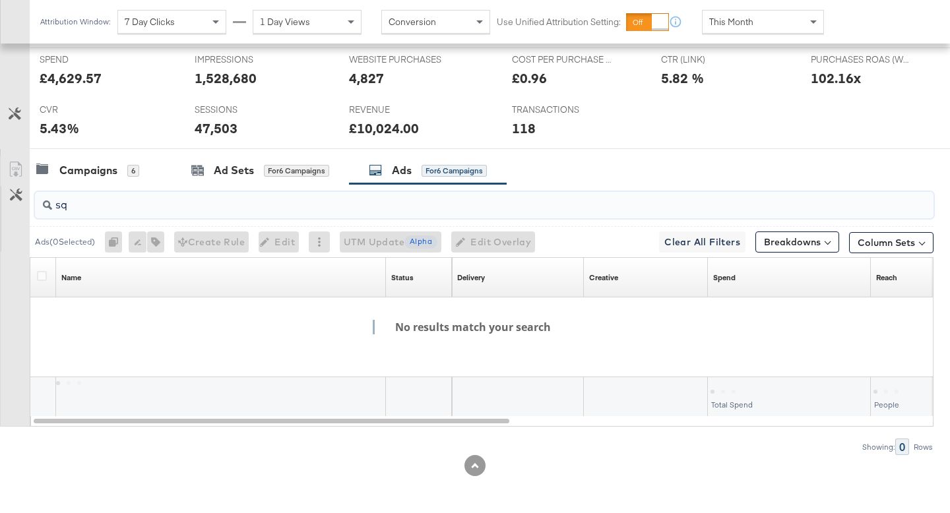
type input "s"
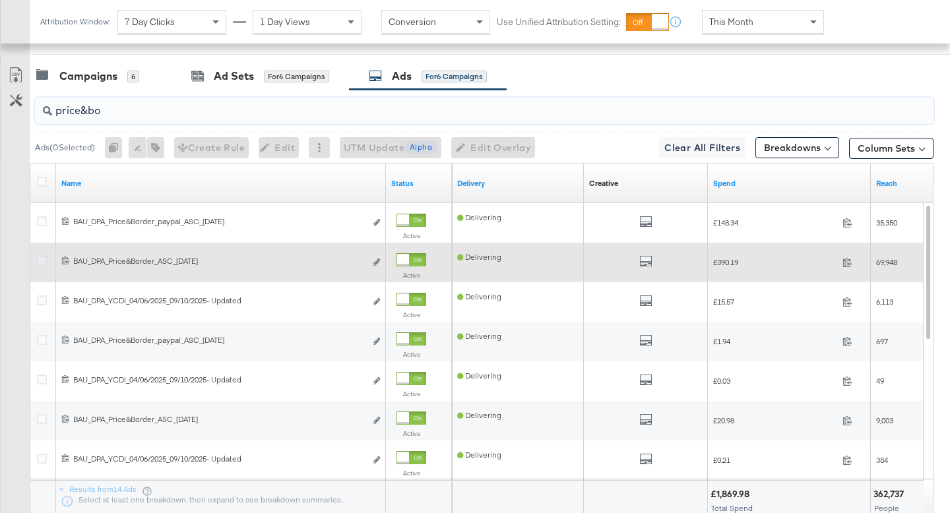
type input "price&bo"
click at [43, 260] on icon at bounding box center [42, 261] width 10 height 10
click at [0, 0] on input "checkbox" at bounding box center [0, 0] width 0 height 0
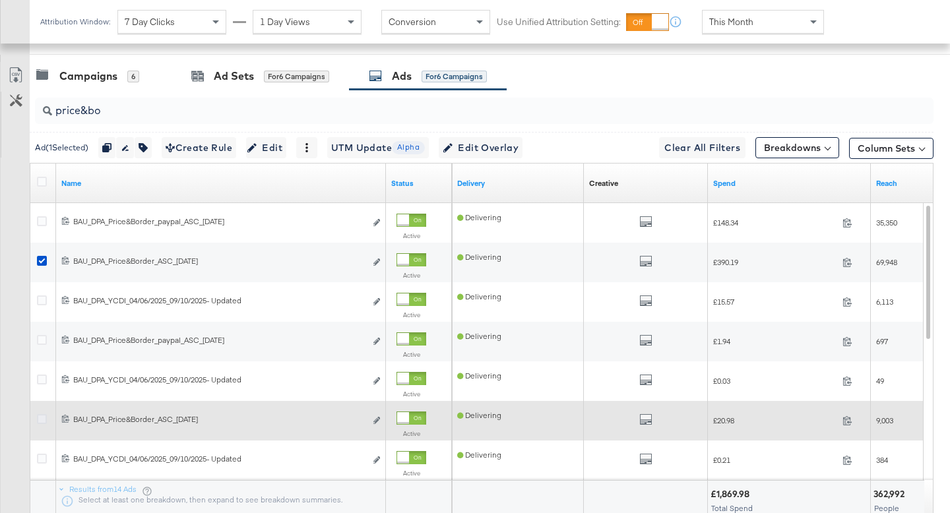
click at [45, 420] on icon at bounding box center [42, 419] width 10 height 10
click at [0, 0] on input "checkbox" at bounding box center [0, 0] width 0 height 0
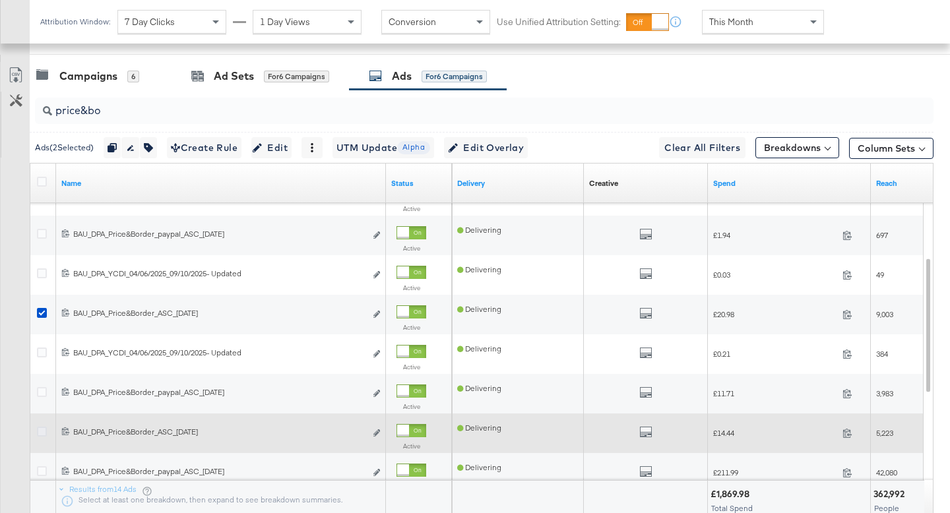
click at [38, 429] on icon at bounding box center [42, 432] width 10 height 10
click at [0, 0] on input "checkbox" at bounding box center [0, 0] width 0 height 0
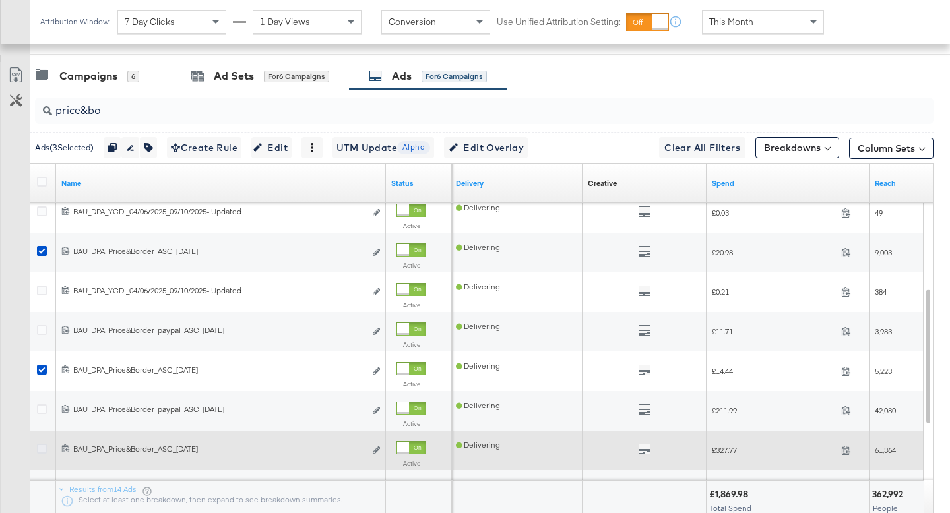
click at [39, 447] on icon at bounding box center [42, 449] width 10 height 10
click at [0, 0] on input "checkbox" at bounding box center [0, 0] width 0 height 0
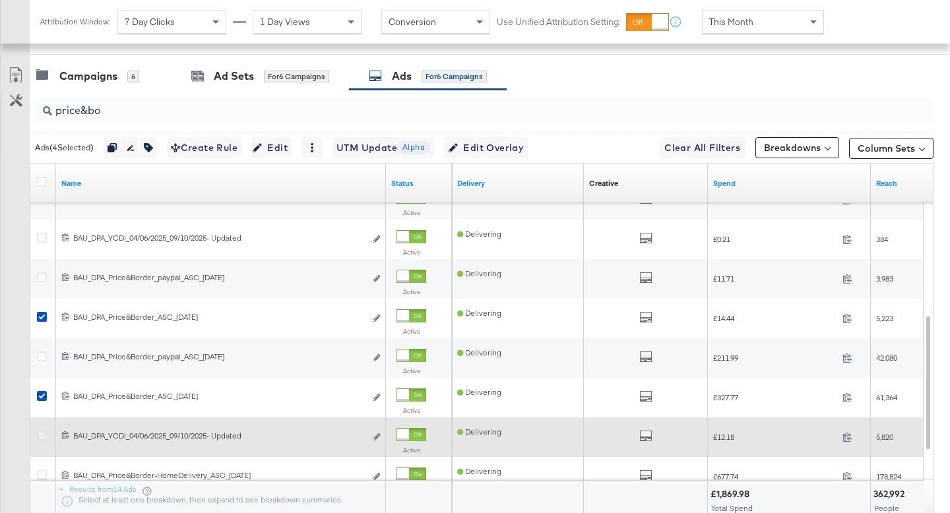
click at [42, 434] on icon at bounding box center [42, 436] width 10 height 10
click at [0, 0] on input "checkbox" at bounding box center [0, 0] width 0 height 0
click at [42, 434] on icon at bounding box center [42, 436] width 10 height 10
click at [0, 0] on input "checkbox" at bounding box center [0, 0] width 0 height 0
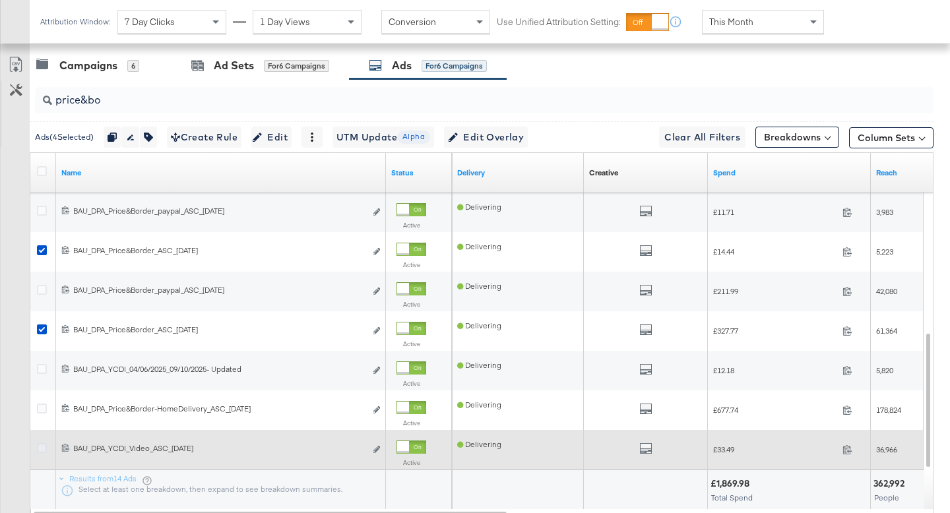
click at [42, 445] on icon at bounding box center [42, 448] width 10 height 10
click at [0, 0] on input "checkbox" at bounding box center [0, 0] width 0 height 0
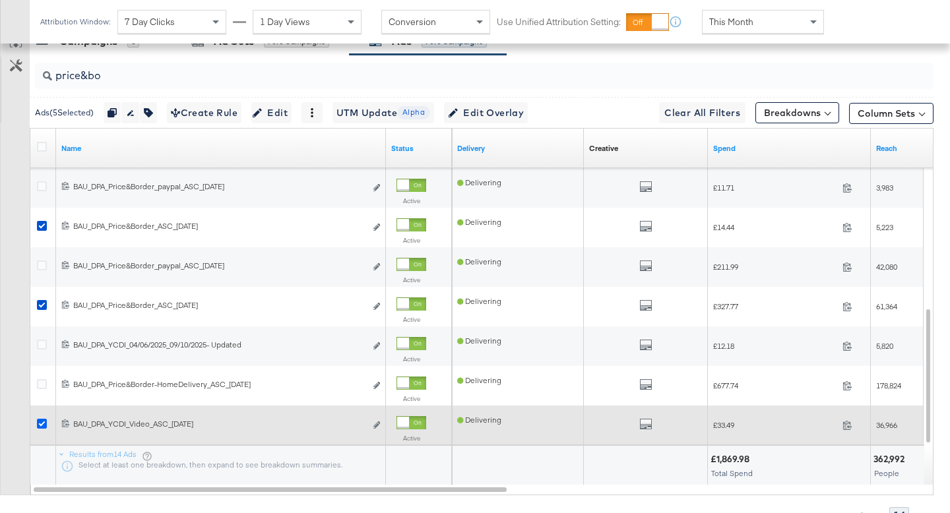
scroll to position [727, 0]
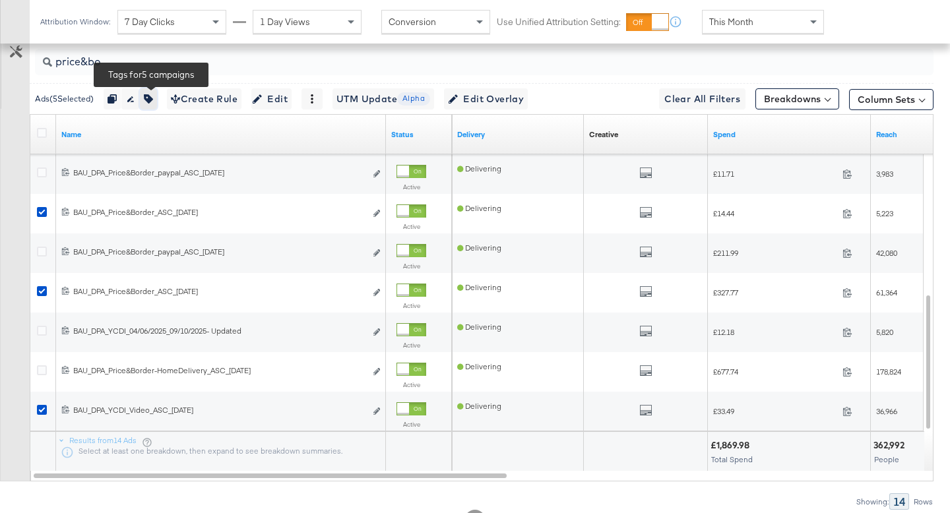
click at [149, 96] on icon "button" at bounding box center [148, 98] width 9 height 9
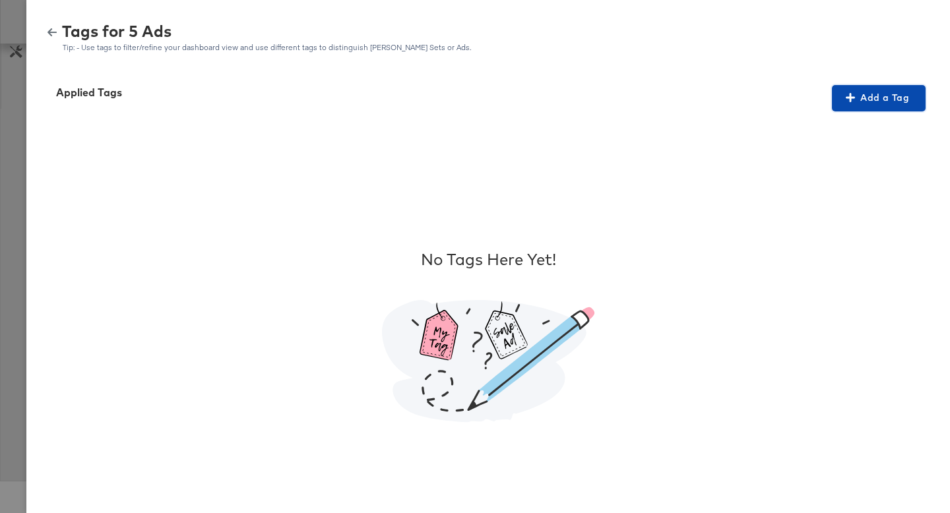
click at [872, 96] on span "Add a Tag" at bounding box center [878, 98] width 83 height 16
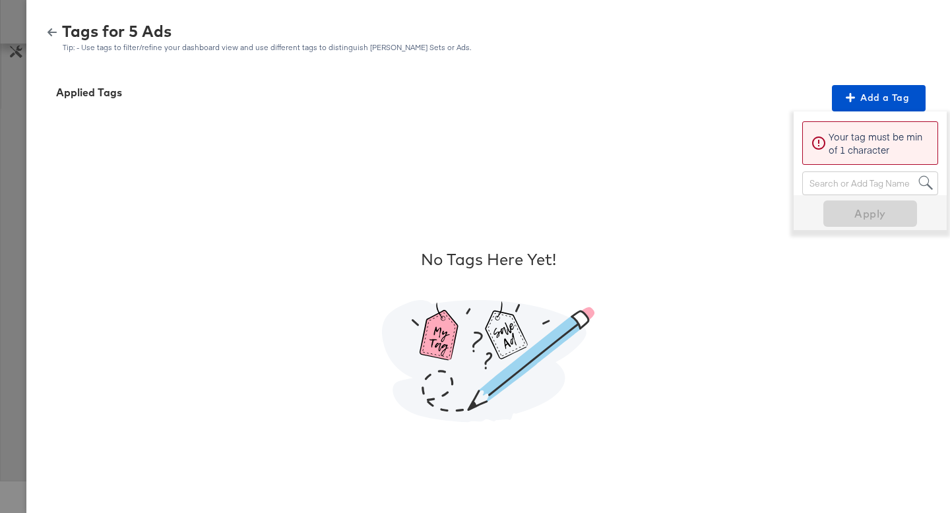
click at [833, 181] on div "Search or Add Tag Name" at bounding box center [869, 183] width 135 height 22
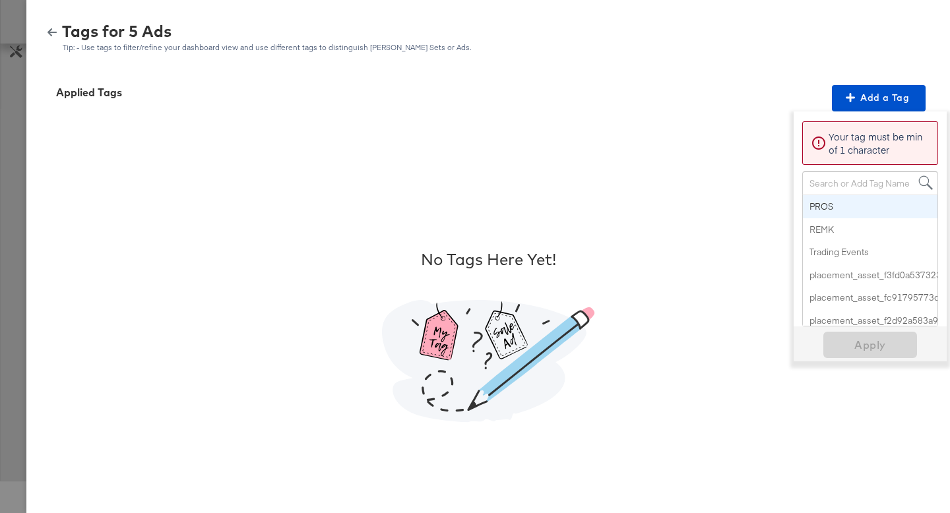
paste input "Logo + Border"
type input "Logo + Border"
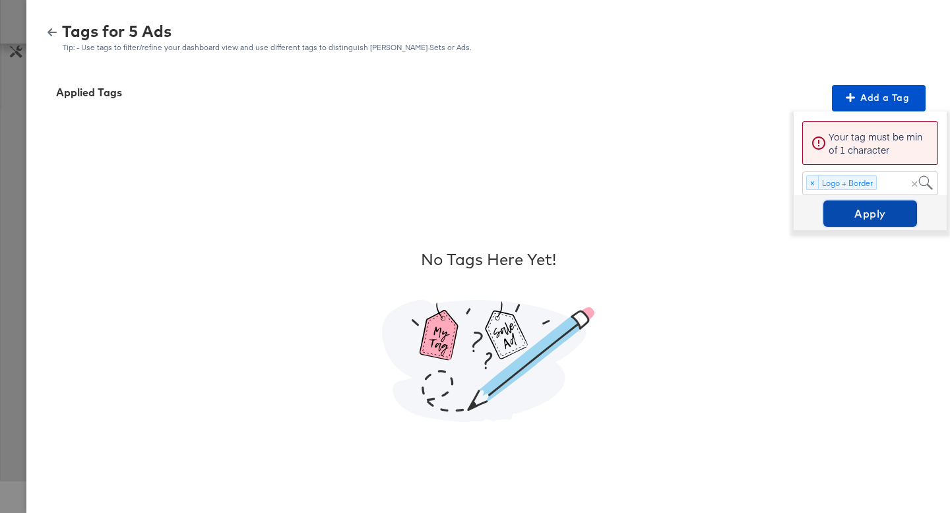
click at [837, 214] on span "Apply" at bounding box center [869, 213] width 83 height 18
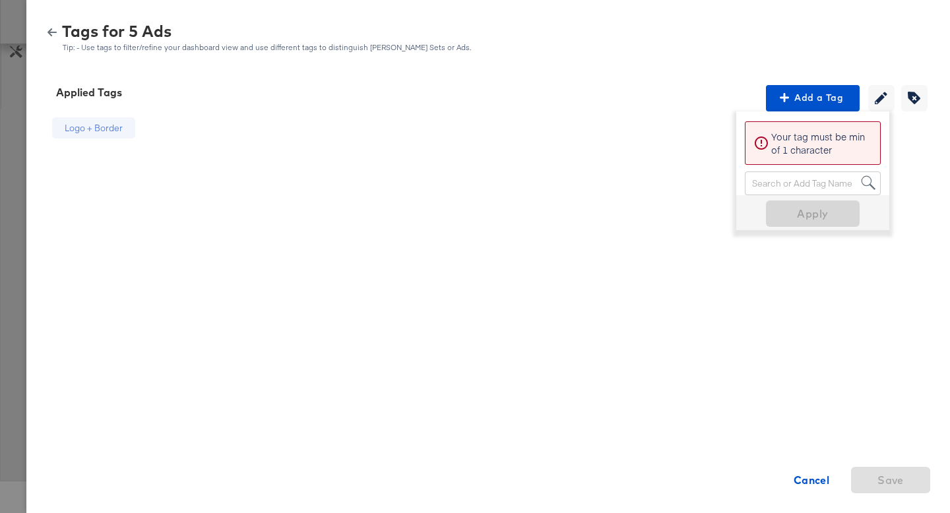
click at [54, 34] on icon "button" at bounding box center [51, 32] width 9 height 9
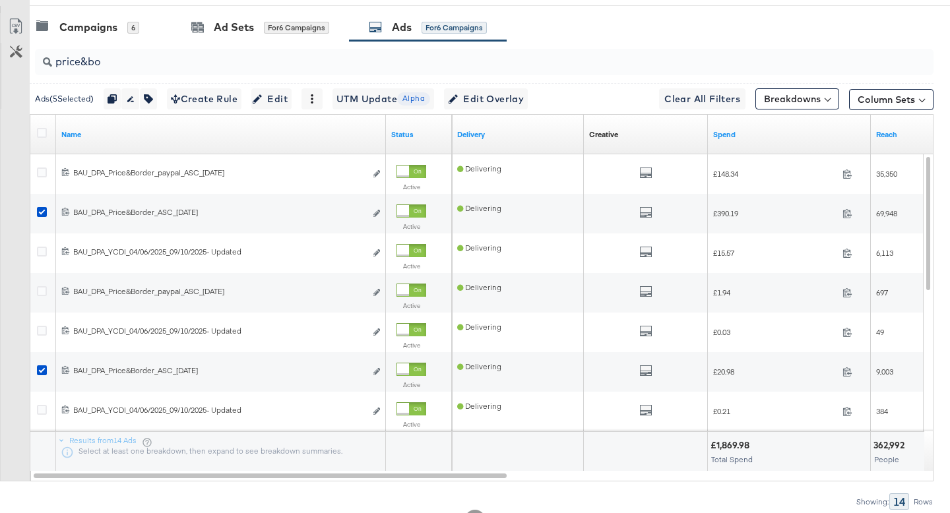
scroll to position [0, 0]
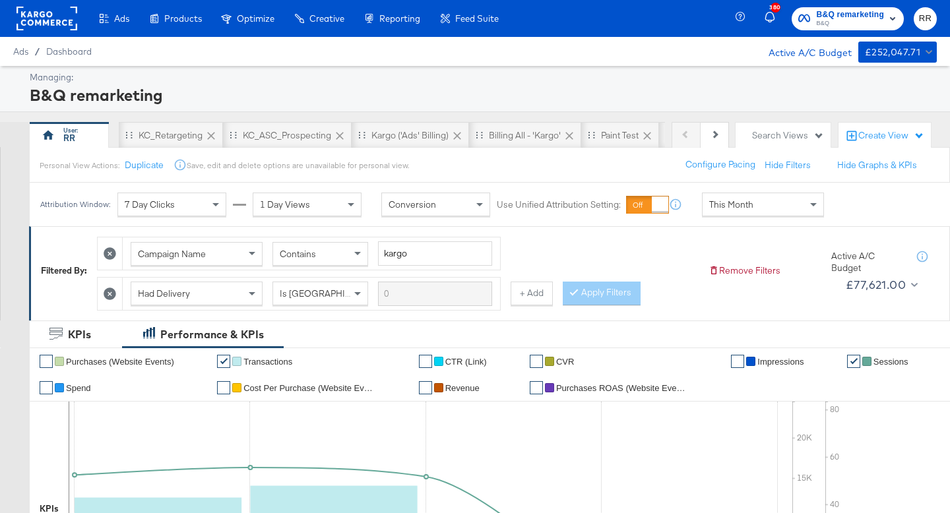
click at [53, 24] on rect at bounding box center [46, 19] width 61 height 24
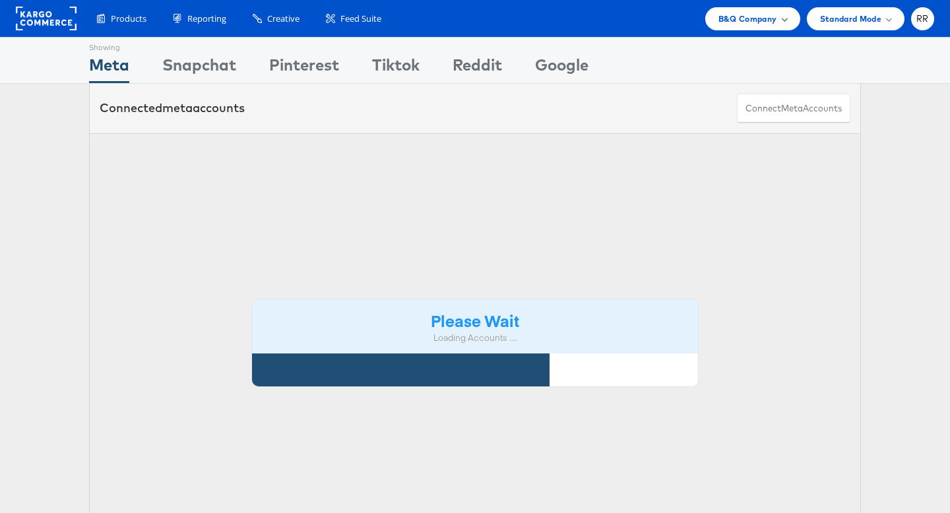
click at [732, 18] on span "B&Q Company" at bounding box center [747, 19] width 59 height 14
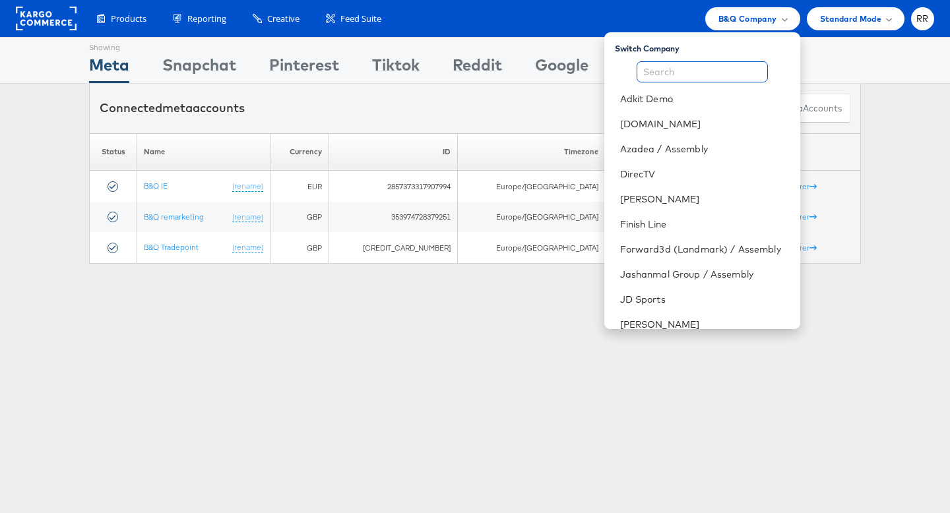
click at [704, 63] on input "text" at bounding box center [701, 71] width 131 height 21
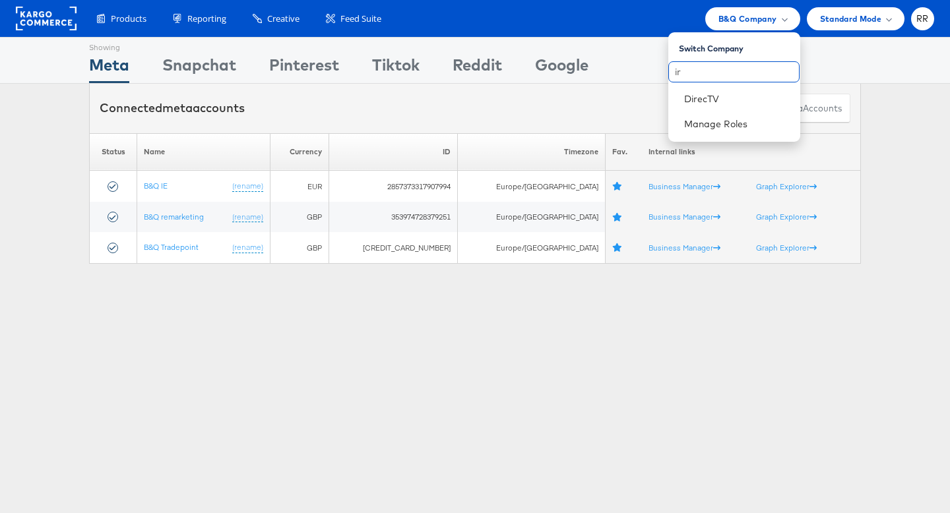
type input "i"
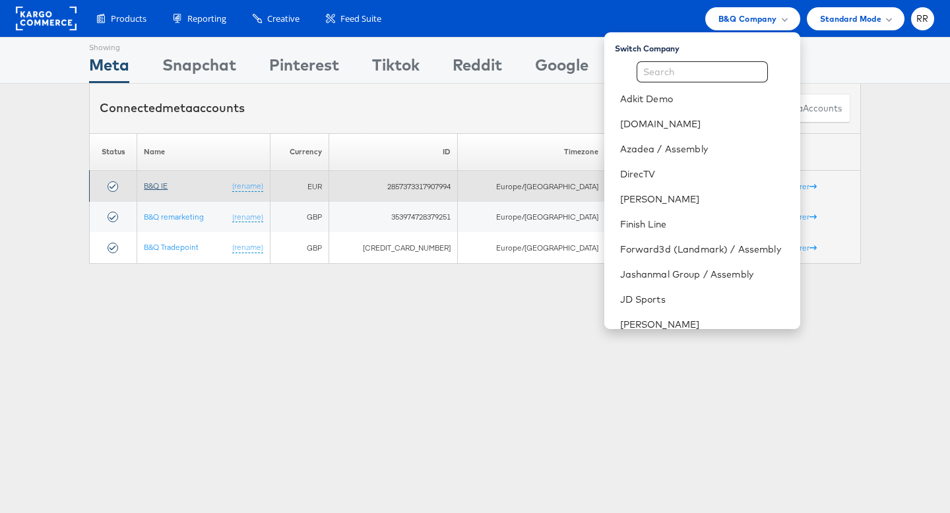
click at [158, 187] on link "B&Q IE" at bounding box center [156, 186] width 24 height 10
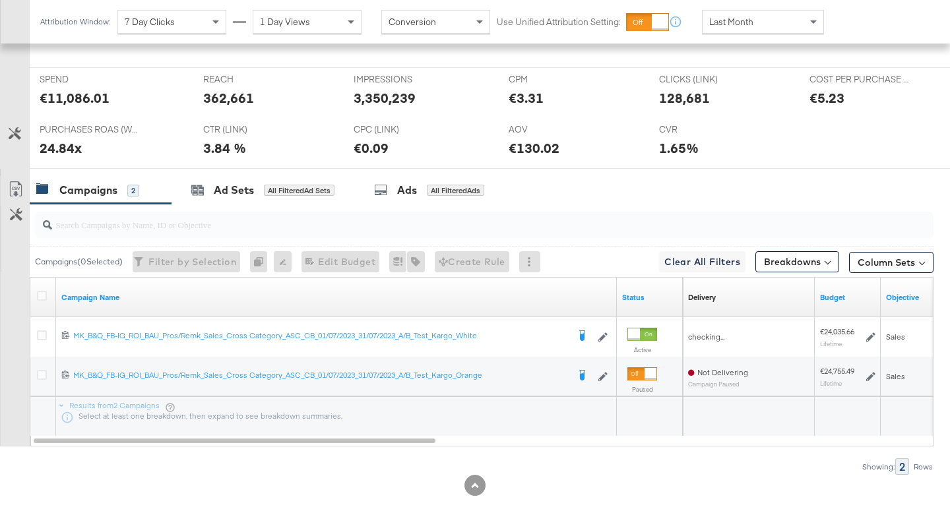
scroll to position [426, 0]
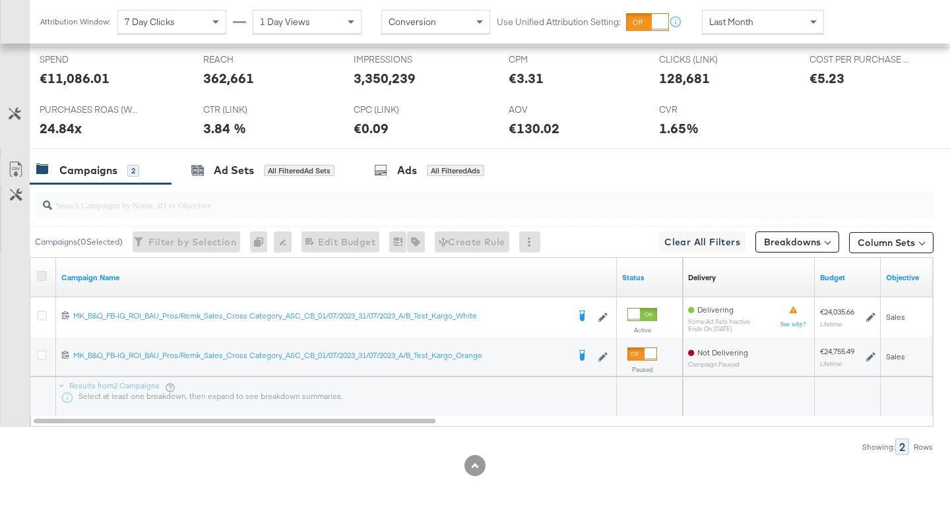
click at [42, 276] on icon at bounding box center [42, 276] width 10 height 10
click at [0, 0] on input "checkbox" at bounding box center [0, 0] width 0 height 0
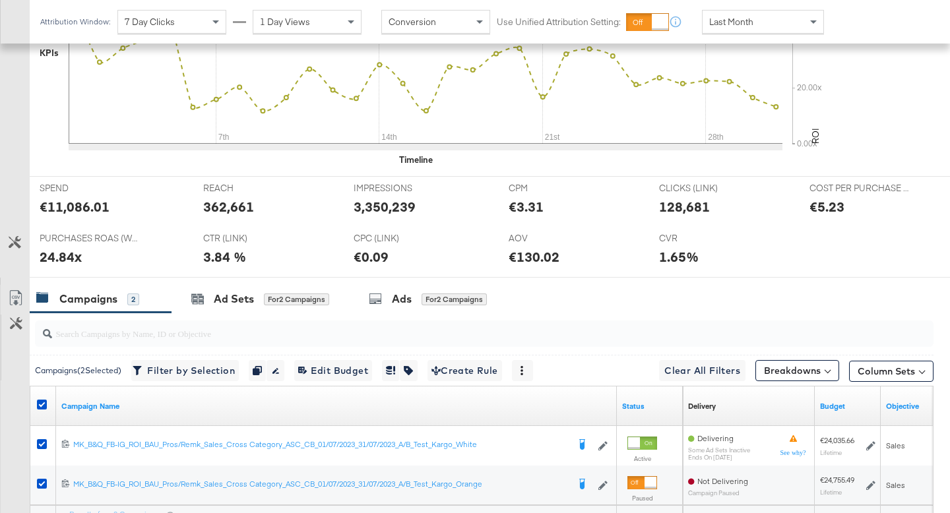
scroll to position [555, 0]
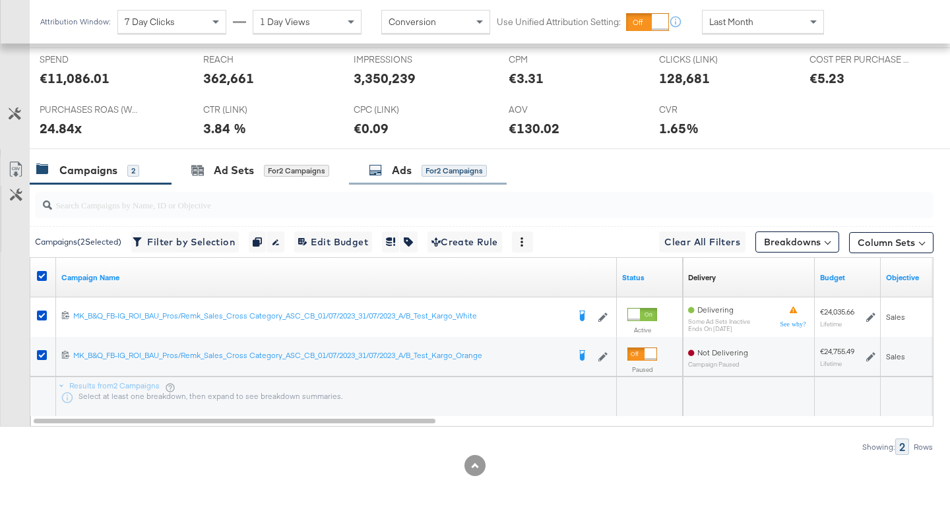
click at [429, 177] on div "Ads for 2 Campaigns" at bounding box center [428, 170] width 118 height 15
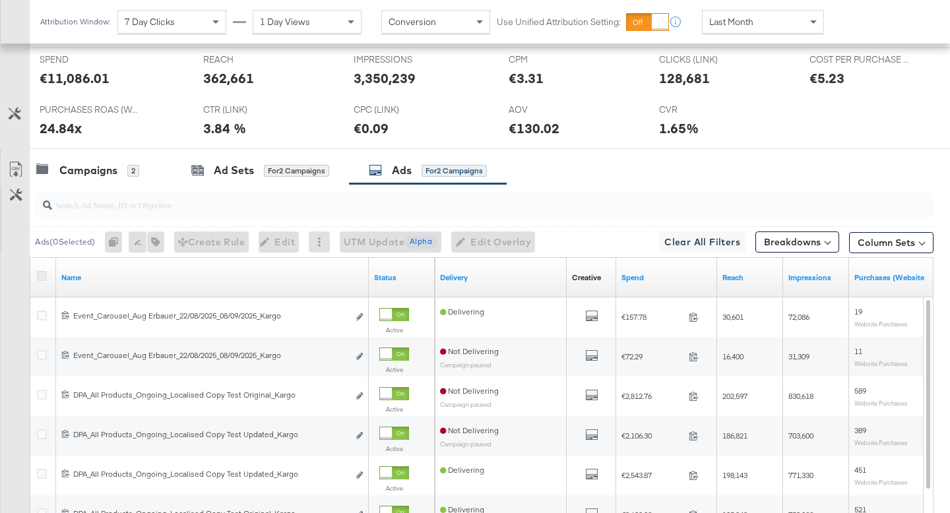
click at [39, 272] on icon at bounding box center [42, 276] width 10 height 10
click at [0, 0] on input "checkbox" at bounding box center [0, 0] width 0 height 0
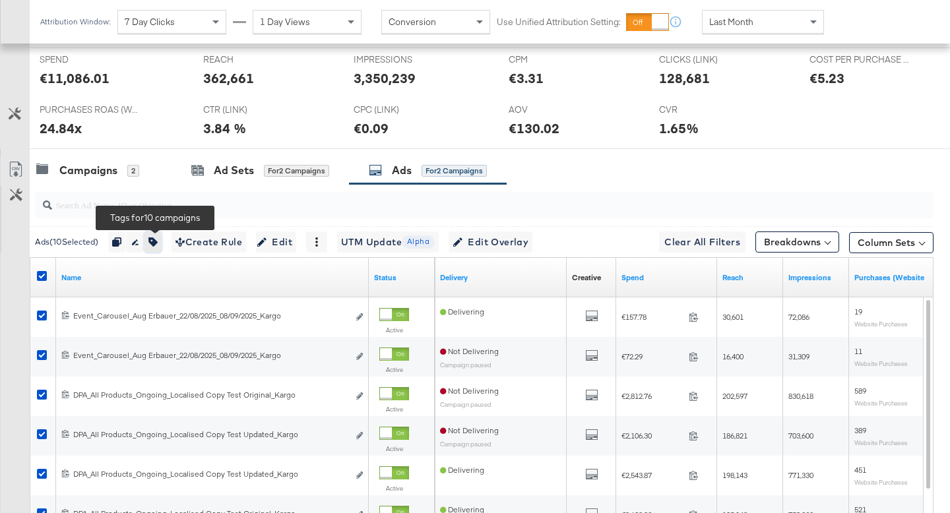
click at [154, 243] on icon "button" at bounding box center [152, 241] width 9 height 9
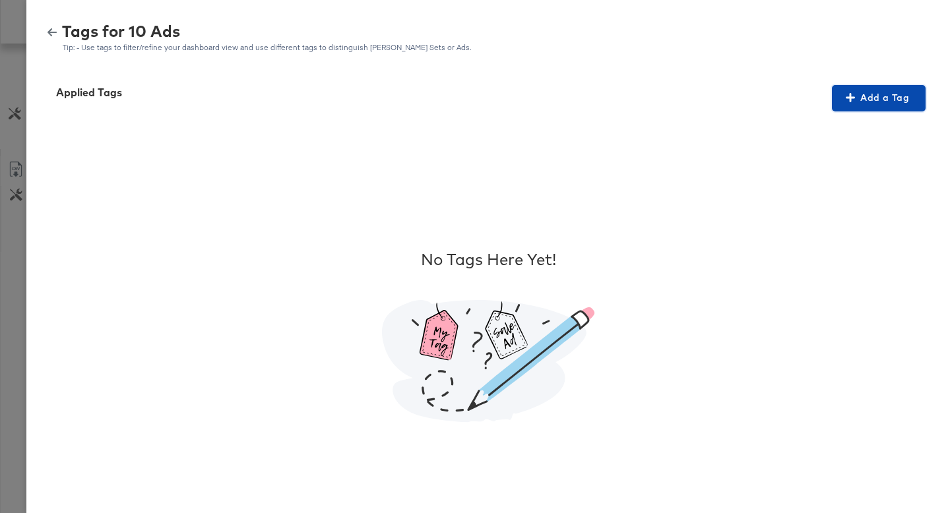
click at [868, 98] on span "Add a Tag" at bounding box center [878, 98] width 83 height 16
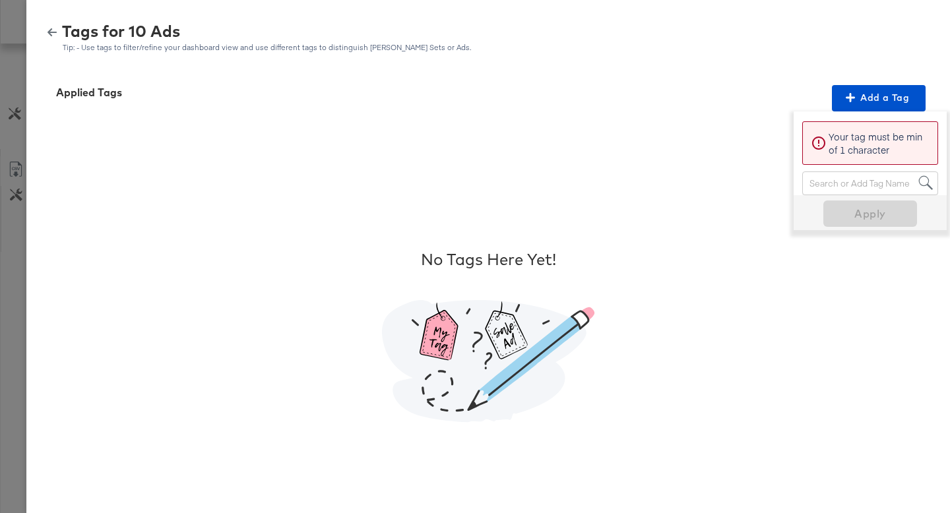
click at [850, 186] on div "Search or Add Tag Name" at bounding box center [869, 183] width 135 height 22
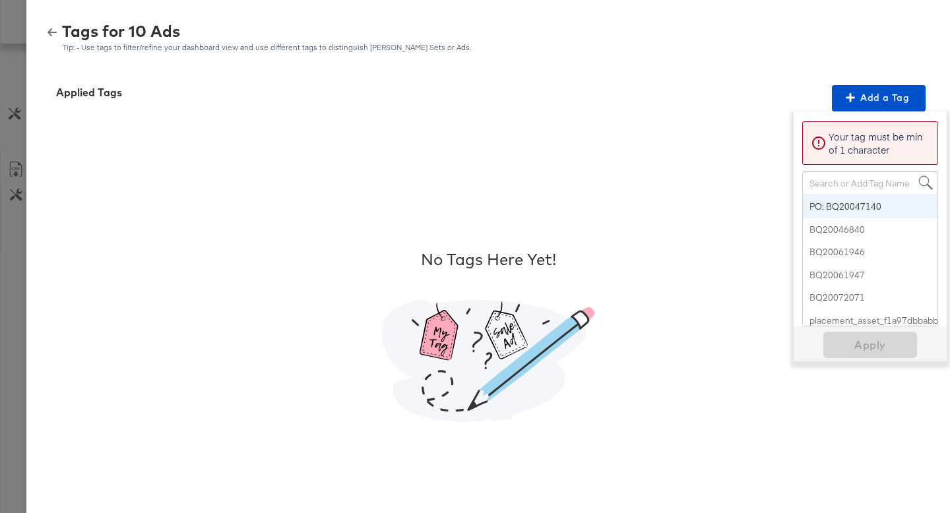
paste input "Logo + Border"
type input "Logo + Border"
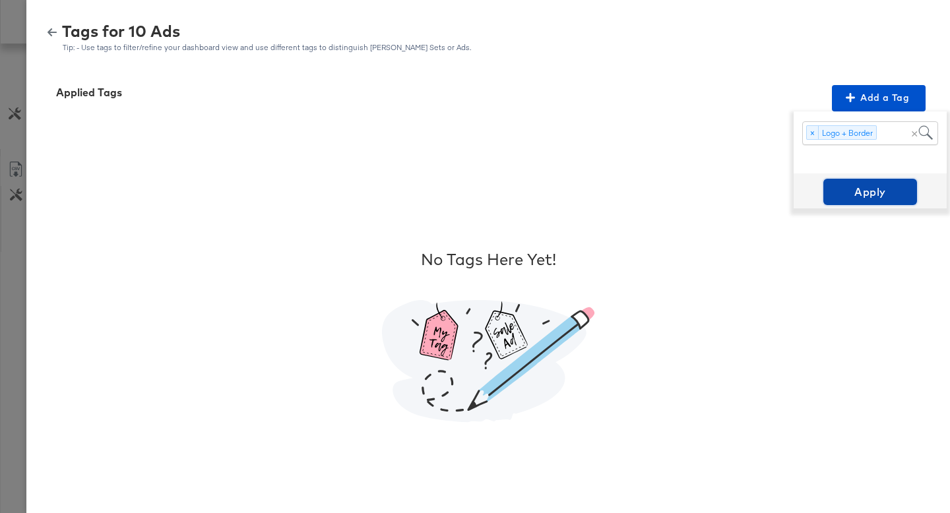
click at [847, 197] on span "Apply" at bounding box center [869, 192] width 83 height 18
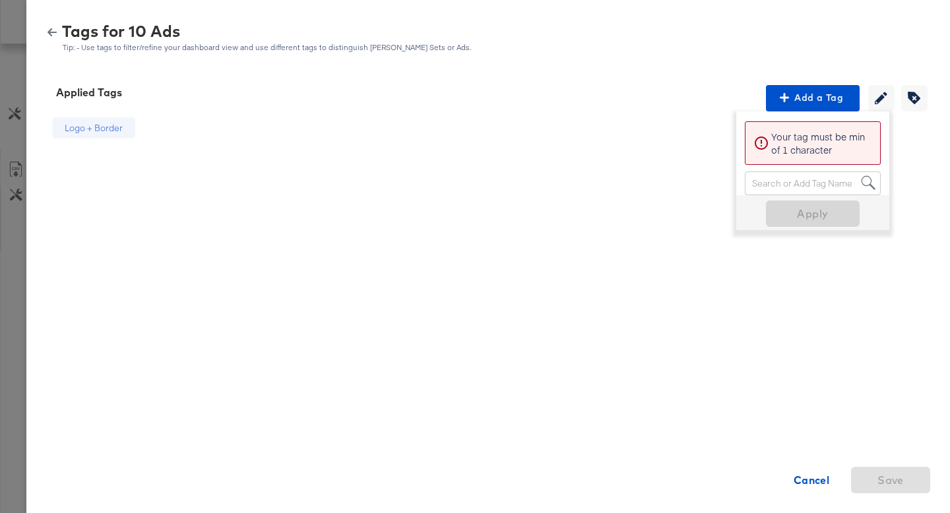
click at [52, 32] on icon "button" at bounding box center [51, 32] width 9 height 8
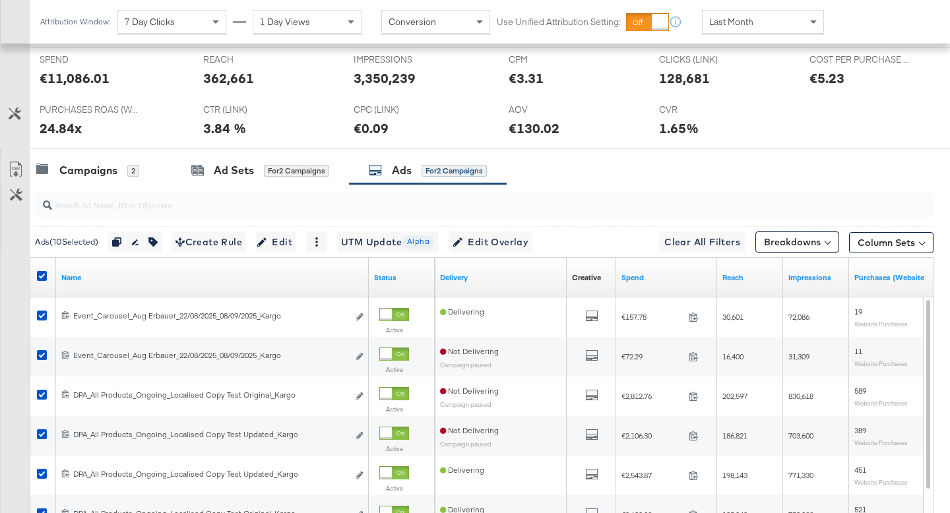
scroll to position [0, 0]
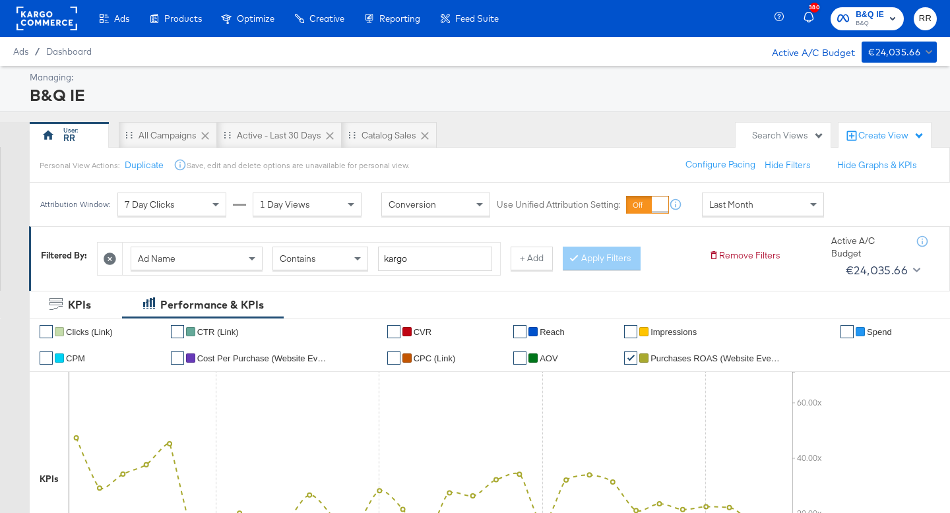
click at [41, 28] on rect at bounding box center [46, 19] width 61 height 24
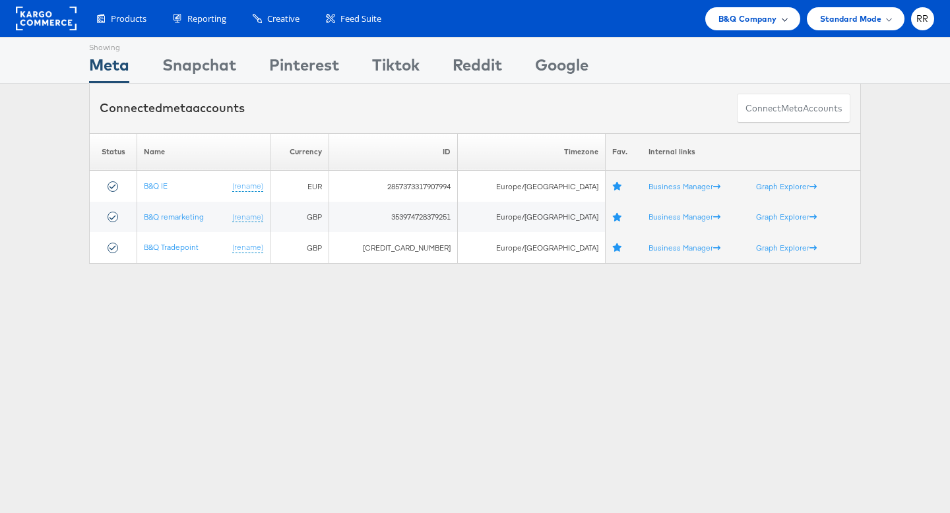
click at [735, 27] on div "B&Q Company" at bounding box center [752, 18] width 95 height 23
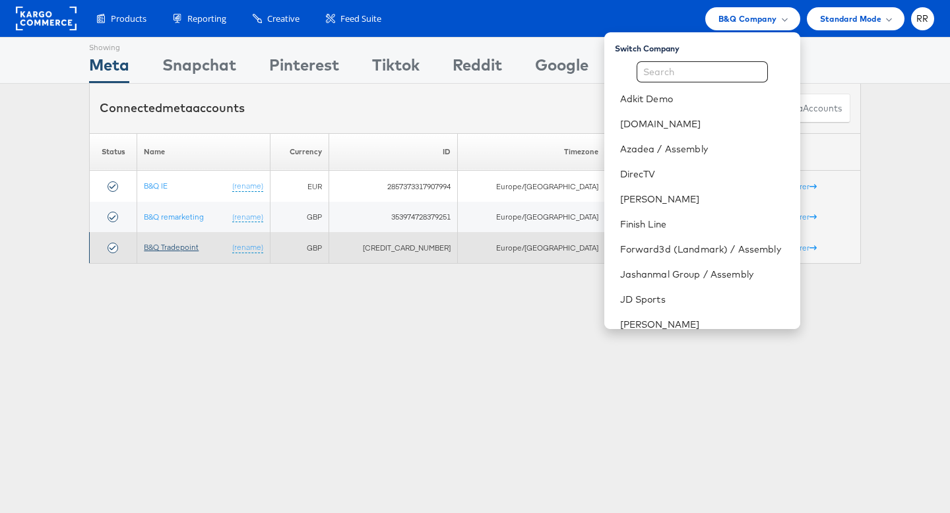
click at [171, 249] on link "B&Q Tradepoint" at bounding box center [171, 247] width 55 height 10
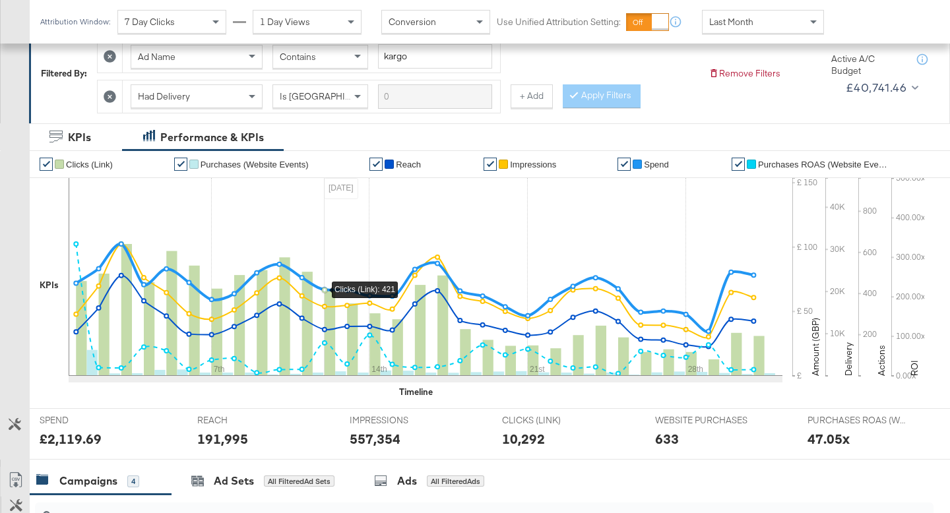
scroll to position [418, 0]
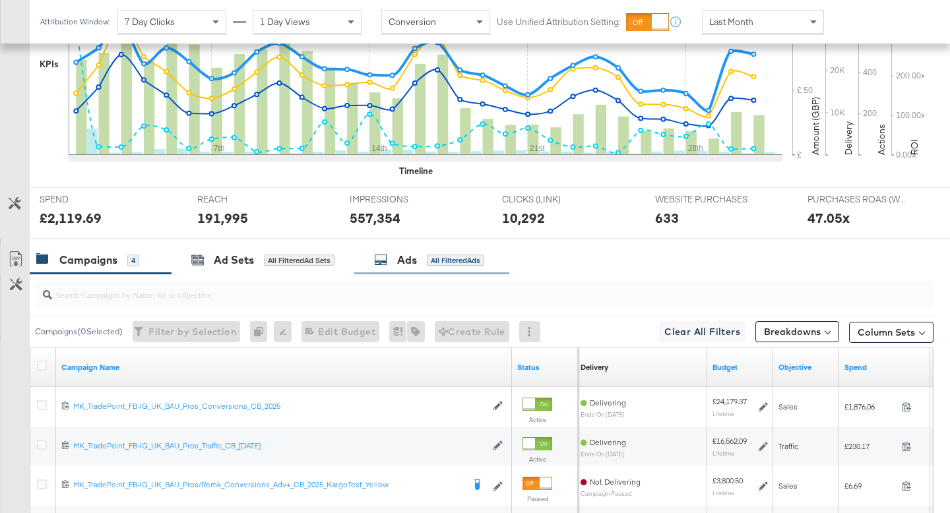
click at [405, 264] on div "Ads" at bounding box center [407, 260] width 20 height 15
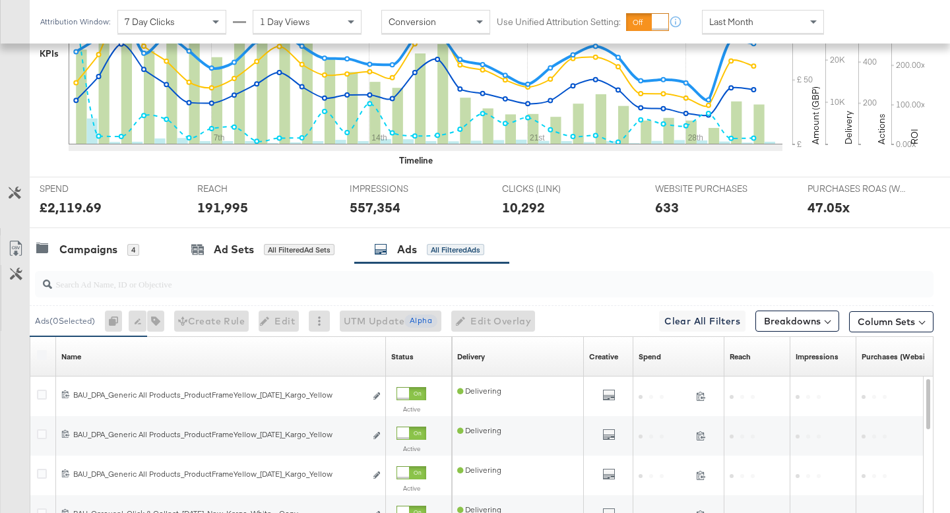
scroll to position [504, 0]
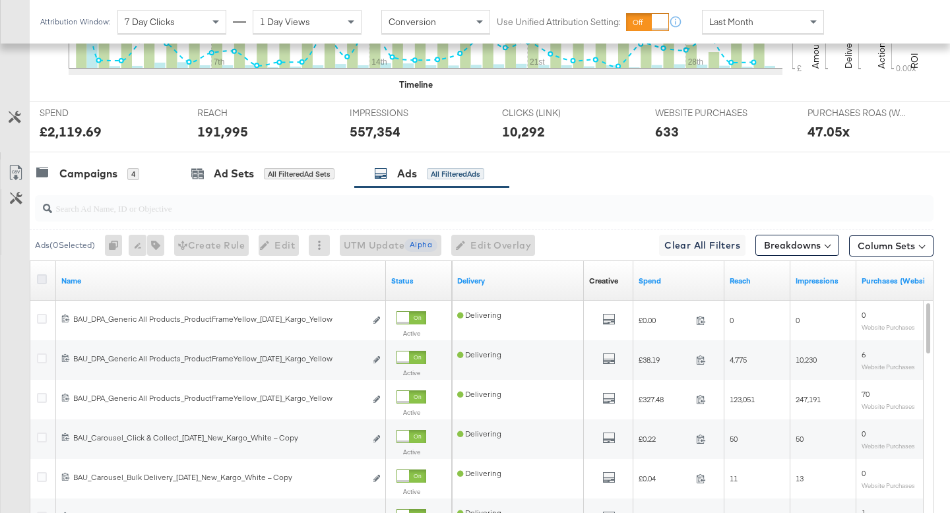
click at [44, 279] on icon at bounding box center [42, 279] width 10 height 10
click at [0, 0] on input "checkbox" at bounding box center [0, 0] width 0 height 0
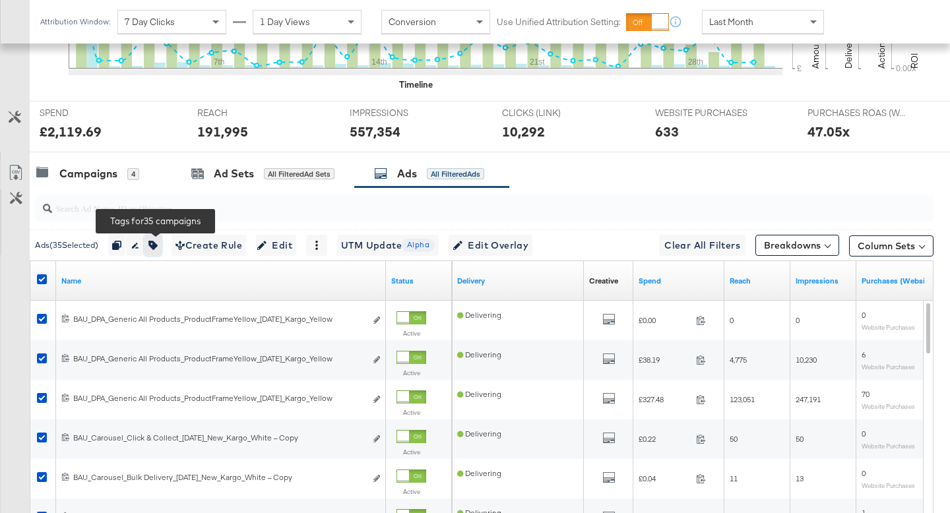
click at [161, 249] on button "button" at bounding box center [152, 245] width 17 height 21
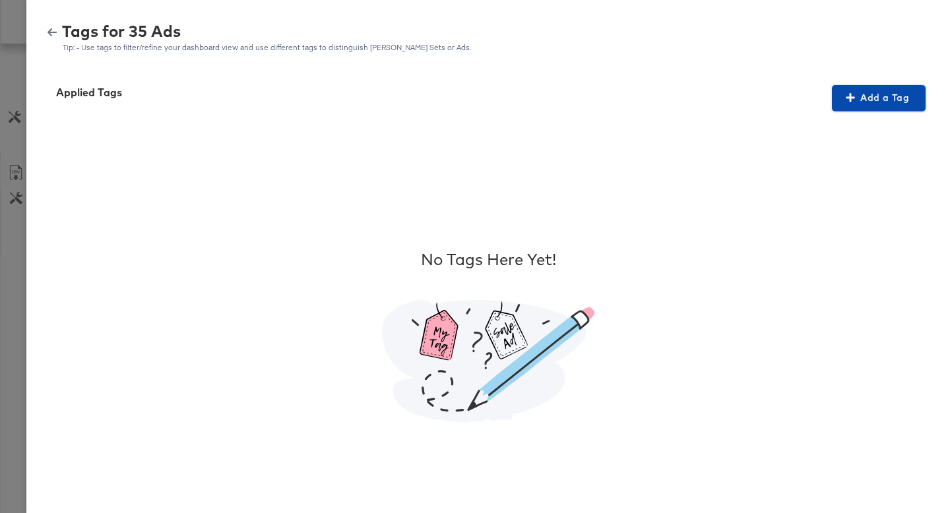
click at [866, 100] on span "Add a Tag" at bounding box center [878, 98] width 83 height 16
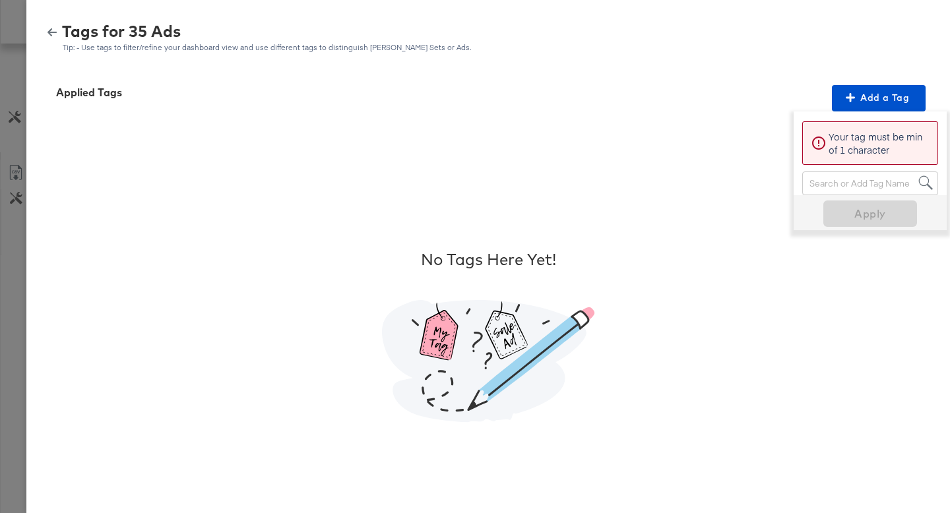
click at [825, 186] on div "Search or Add Tag Name" at bounding box center [869, 183] width 135 height 22
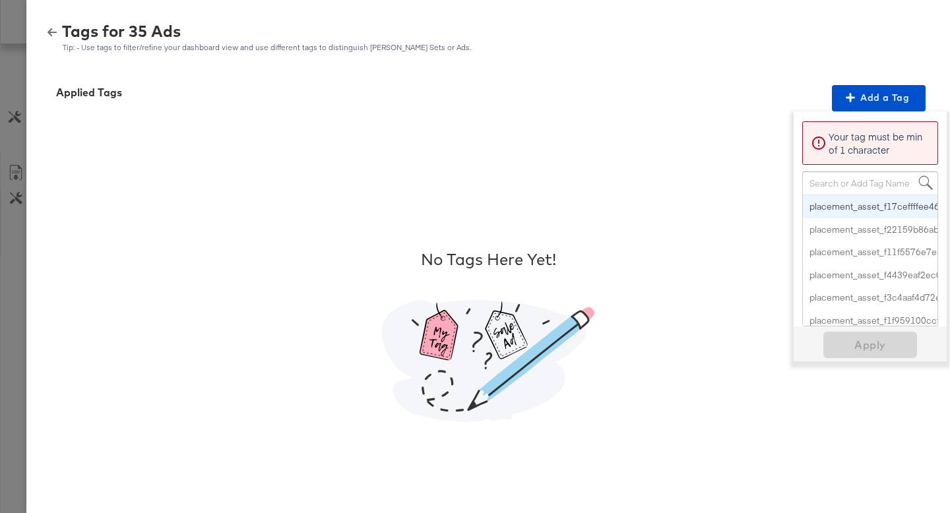
paste input "Logo + Border"
type input "Logo + Border"
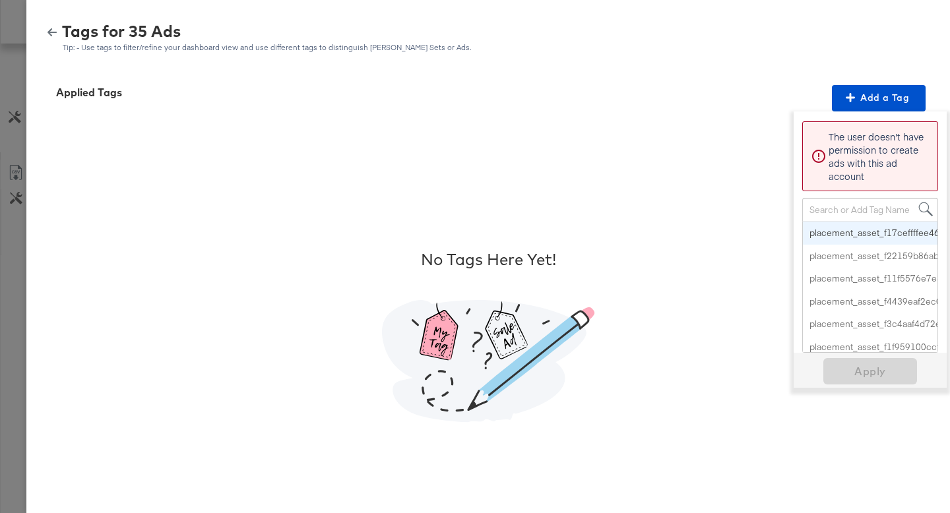
click at [843, 210] on div "Search or Add Tag Name" at bounding box center [869, 209] width 135 height 22
click at [56, 34] on icon "button" at bounding box center [51, 32] width 9 height 9
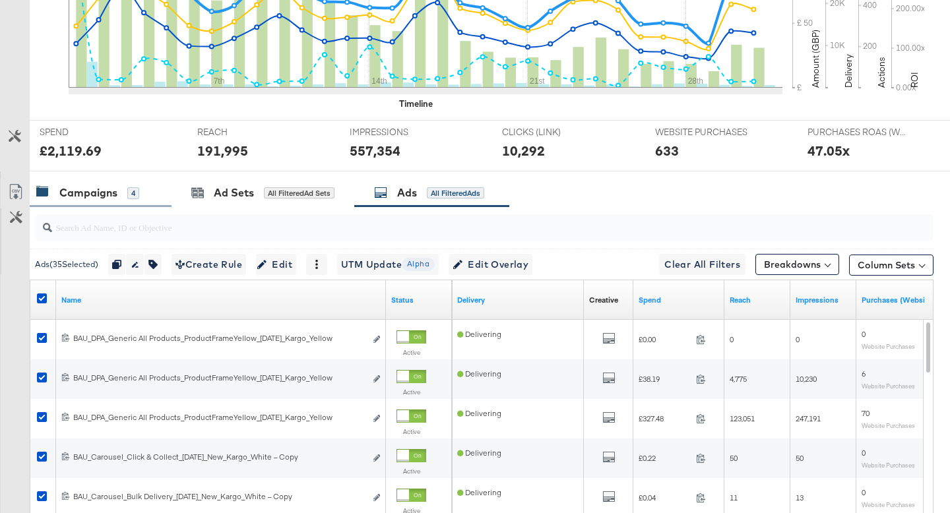
scroll to position [0, 0]
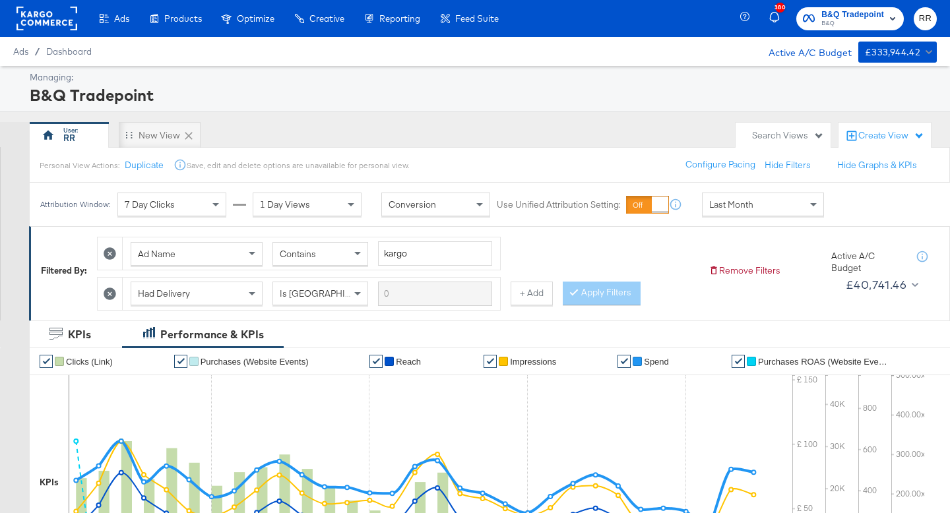
click at [61, 15] on rect at bounding box center [46, 19] width 61 height 24
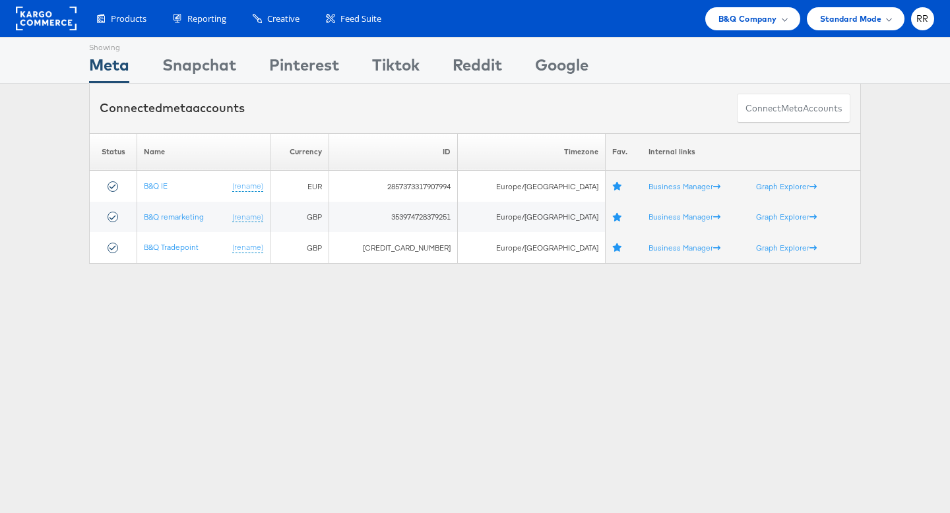
click at [63, 16] on rect at bounding box center [46, 19] width 61 height 24
